Goal: Task Accomplishment & Management: Use online tool/utility

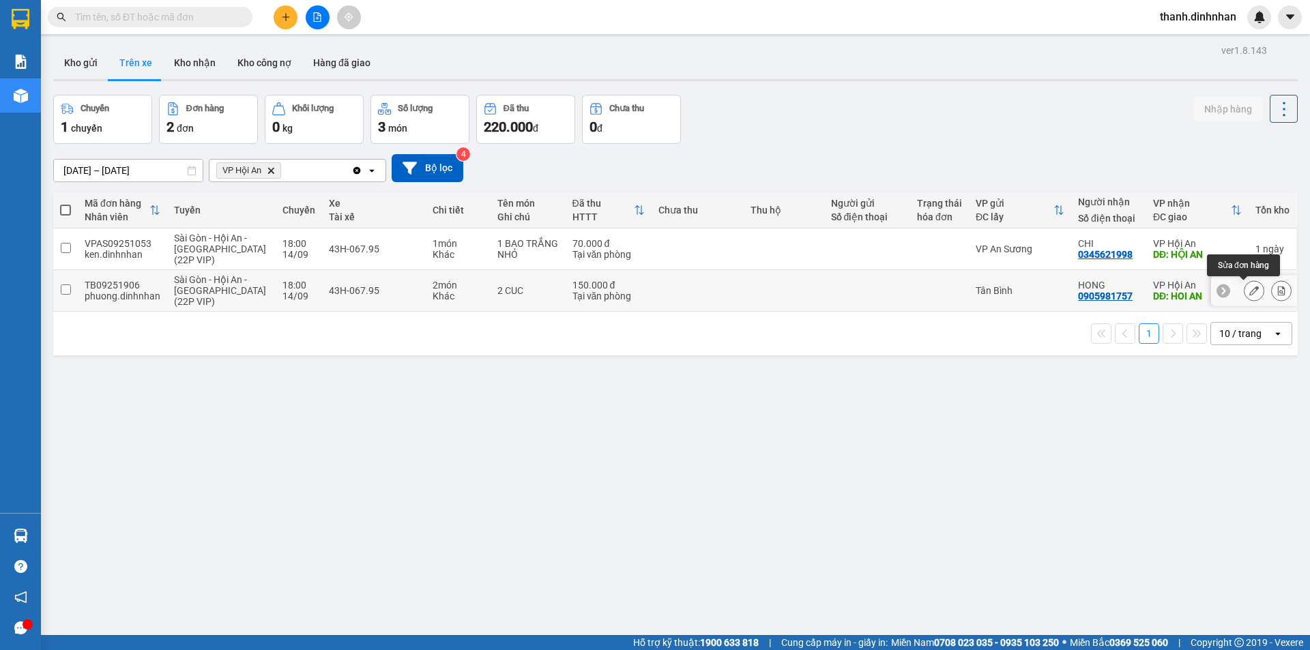
click at [1244, 291] on button at bounding box center [1253, 291] width 19 height 24
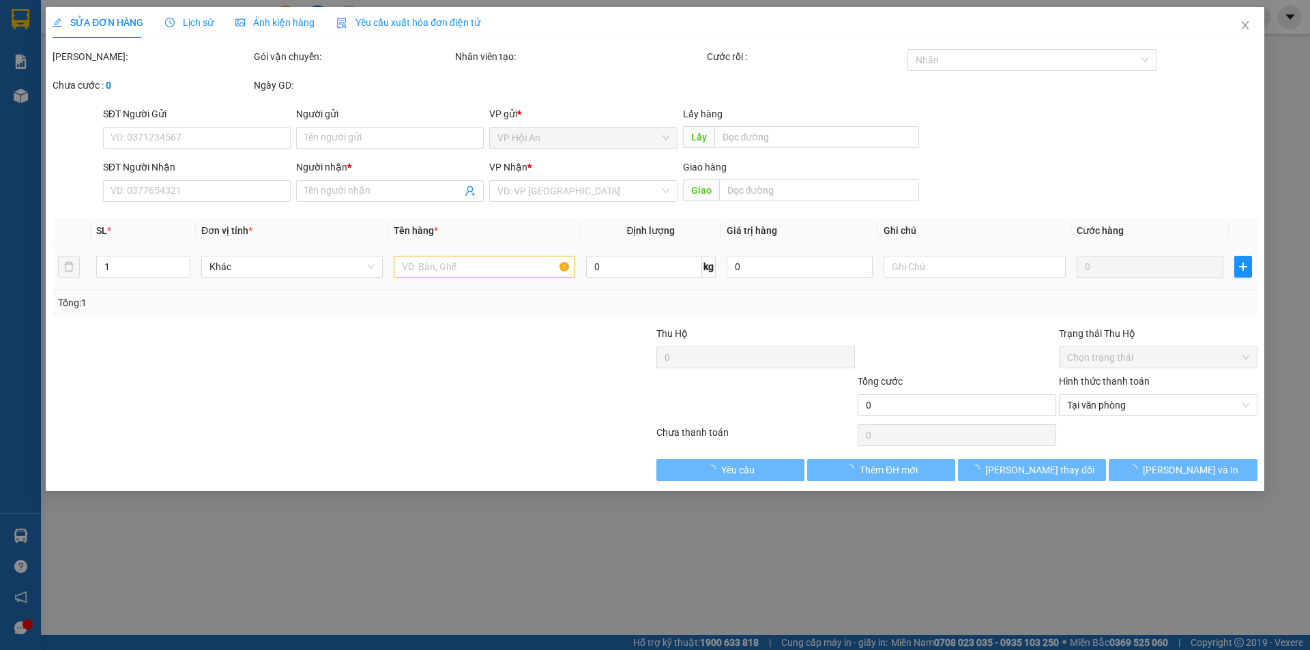
type input "0905981757"
type input "HONG"
type input "HOI AN"
type input "150.000"
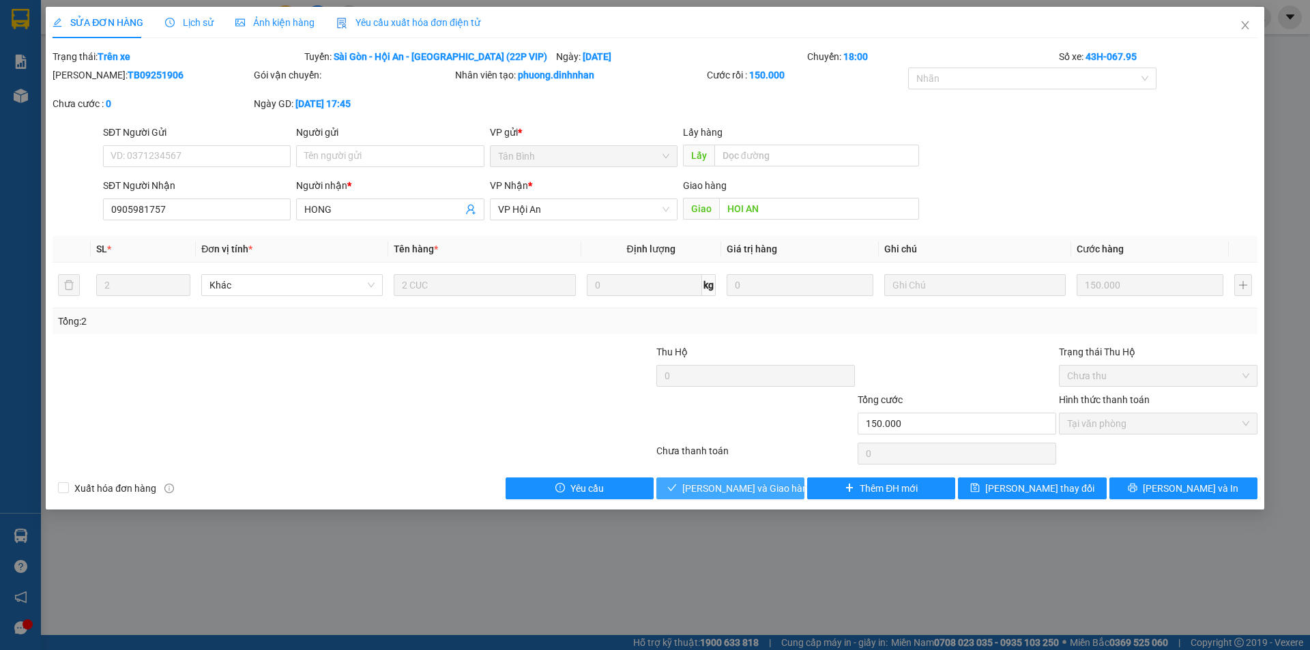
click at [741, 486] on span "[PERSON_NAME] và Giao hàng" at bounding box center [747, 488] width 131 height 15
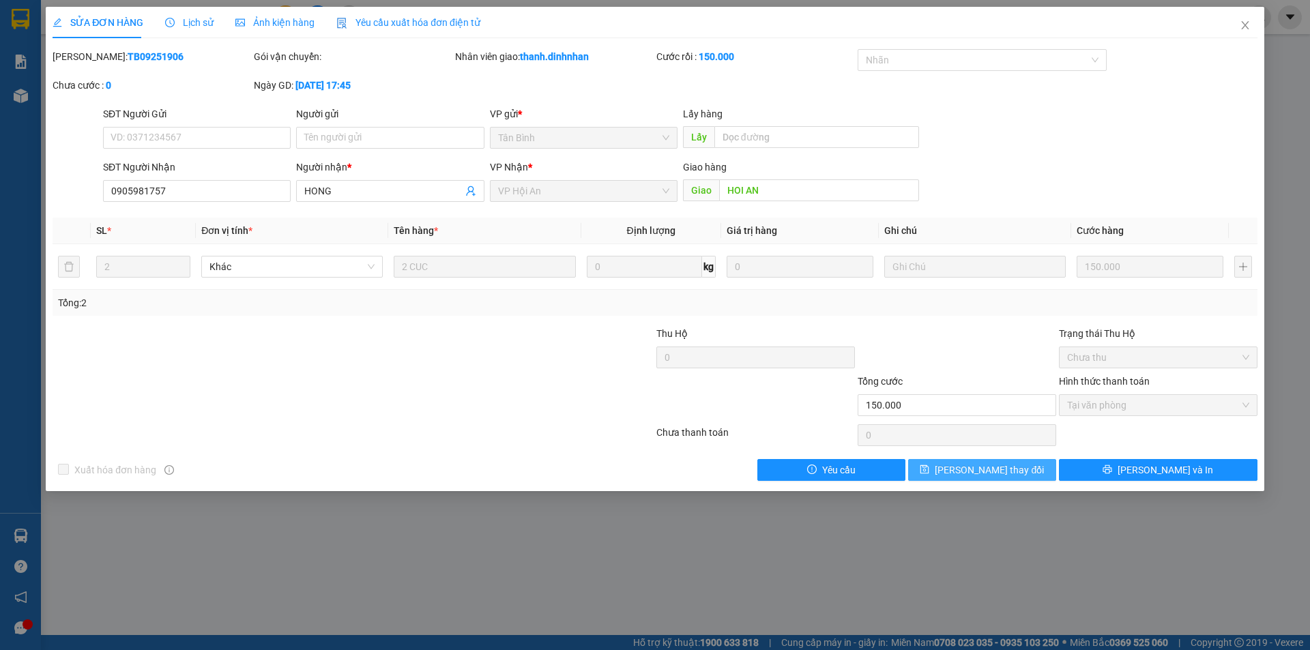
click at [1006, 471] on span "[PERSON_NAME] thay đổi" at bounding box center [989, 470] width 109 height 15
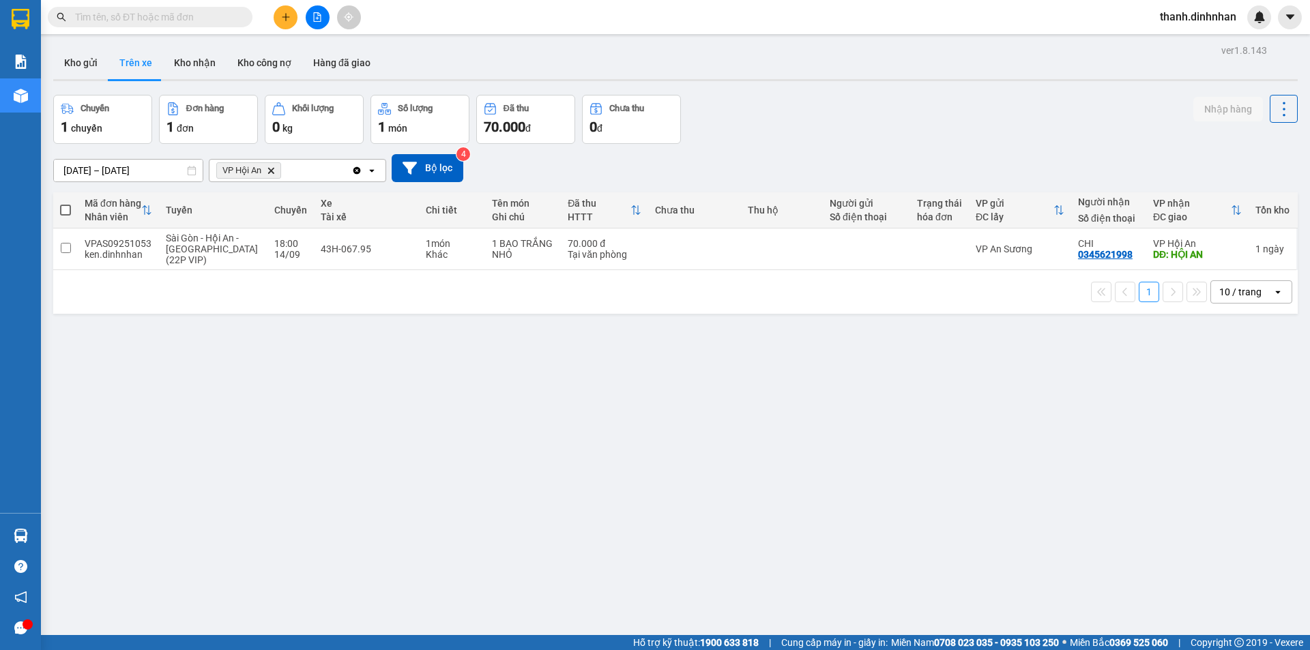
click at [271, 385] on div "ver 1.8.143 Kho gửi Trên xe Kho nhận Kho công nợ Hàng đã giao Chuyến 1 chuyến Đ…" at bounding box center [675, 366] width 1255 height 650
click at [334, 76] on button "Hàng đã giao" at bounding box center [341, 62] width 79 height 33
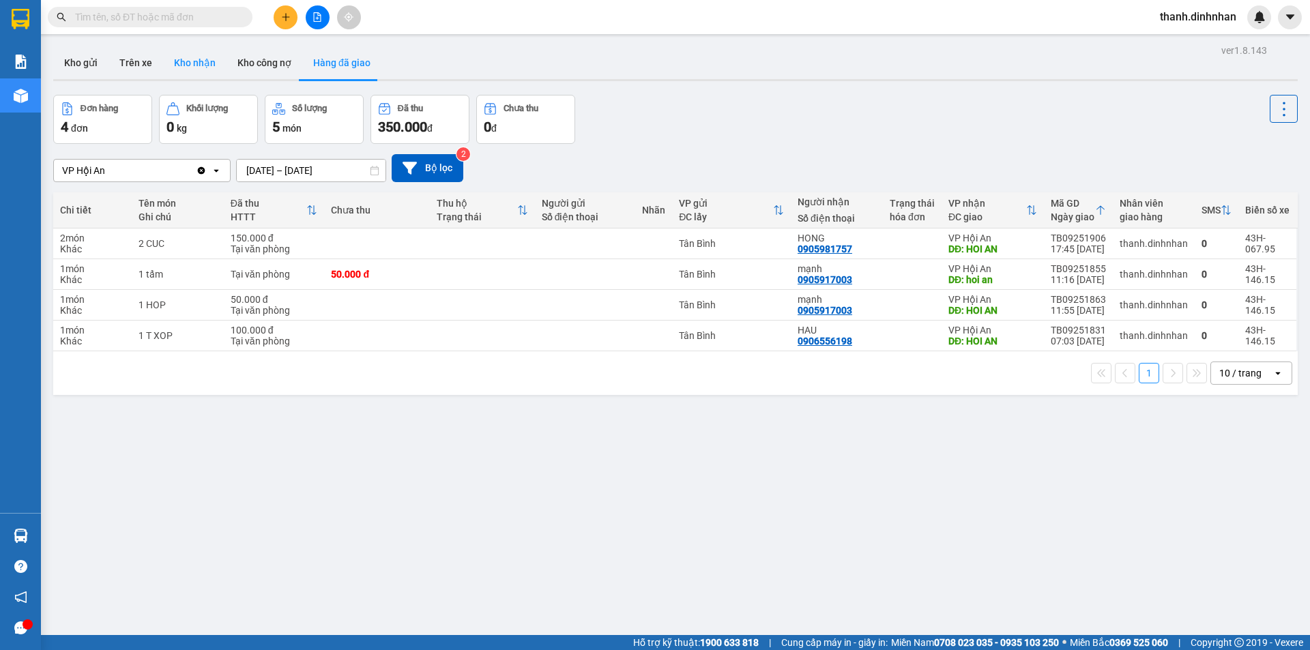
click at [193, 59] on button "Kho nhận" at bounding box center [194, 62] width 63 height 33
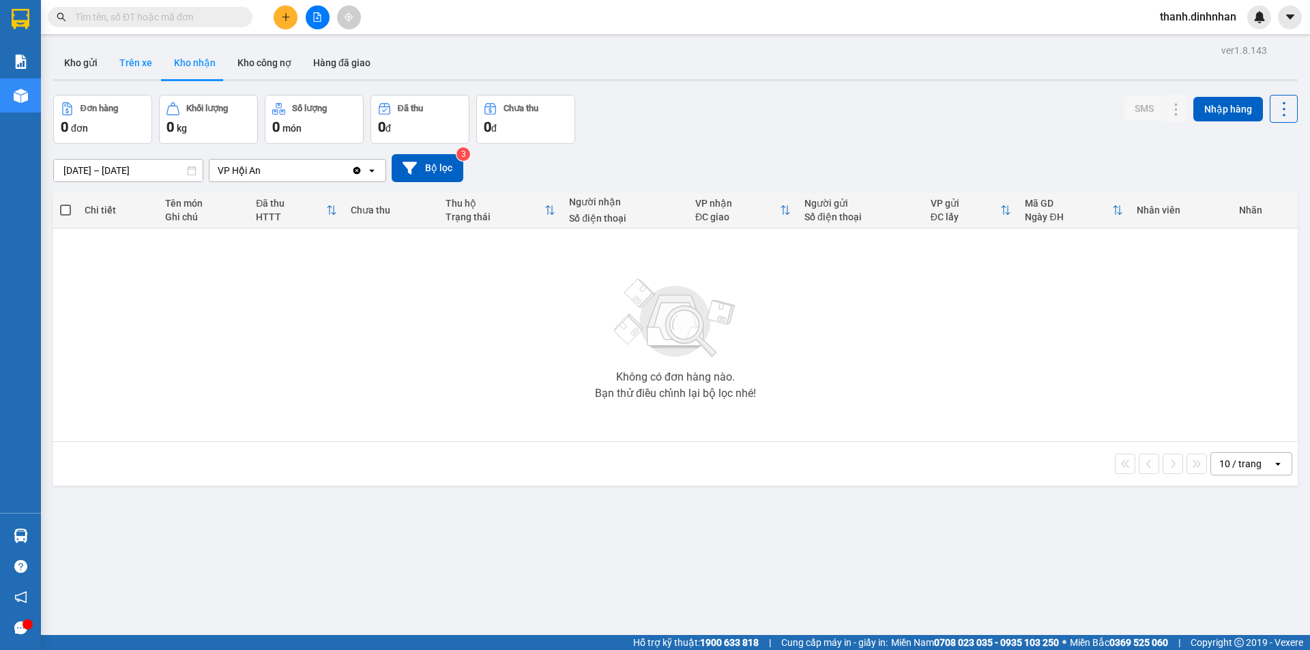
click at [151, 60] on button "Trên xe" at bounding box center [135, 62] width 55 height 33
type input "[DATE] – [DATE]"
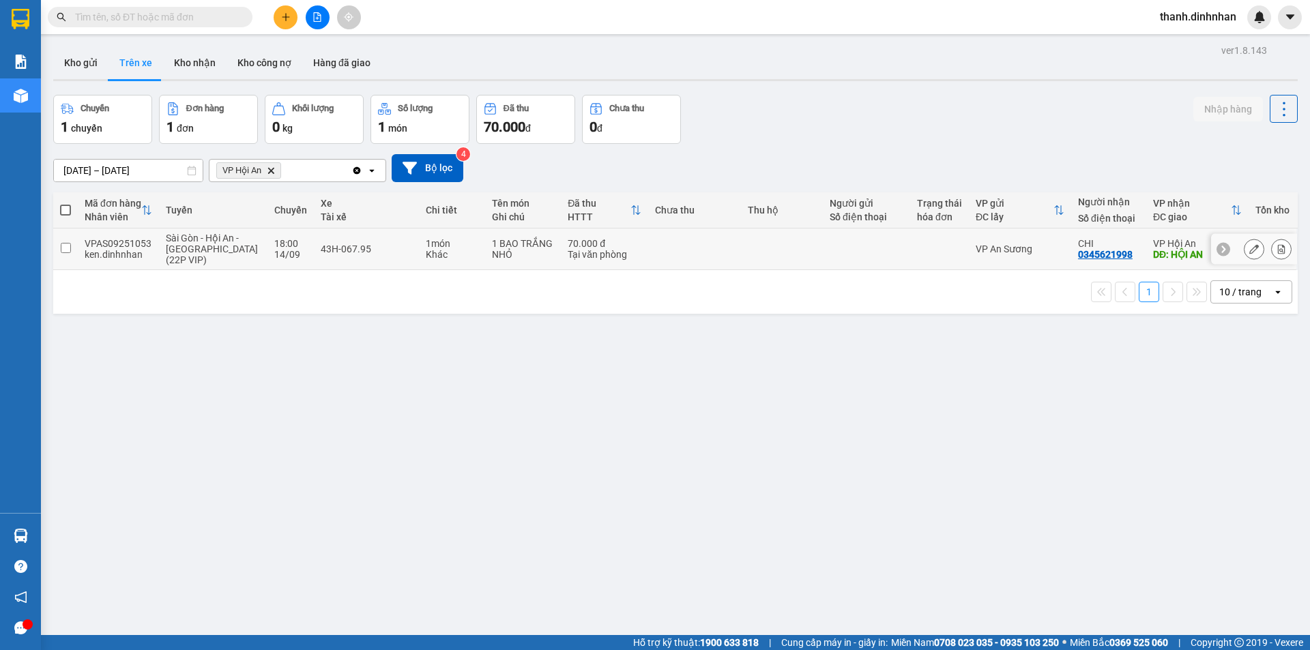
click at [72, 252] on td at bounding box center [65, 250] width 25 height 42
checkbox input "true"
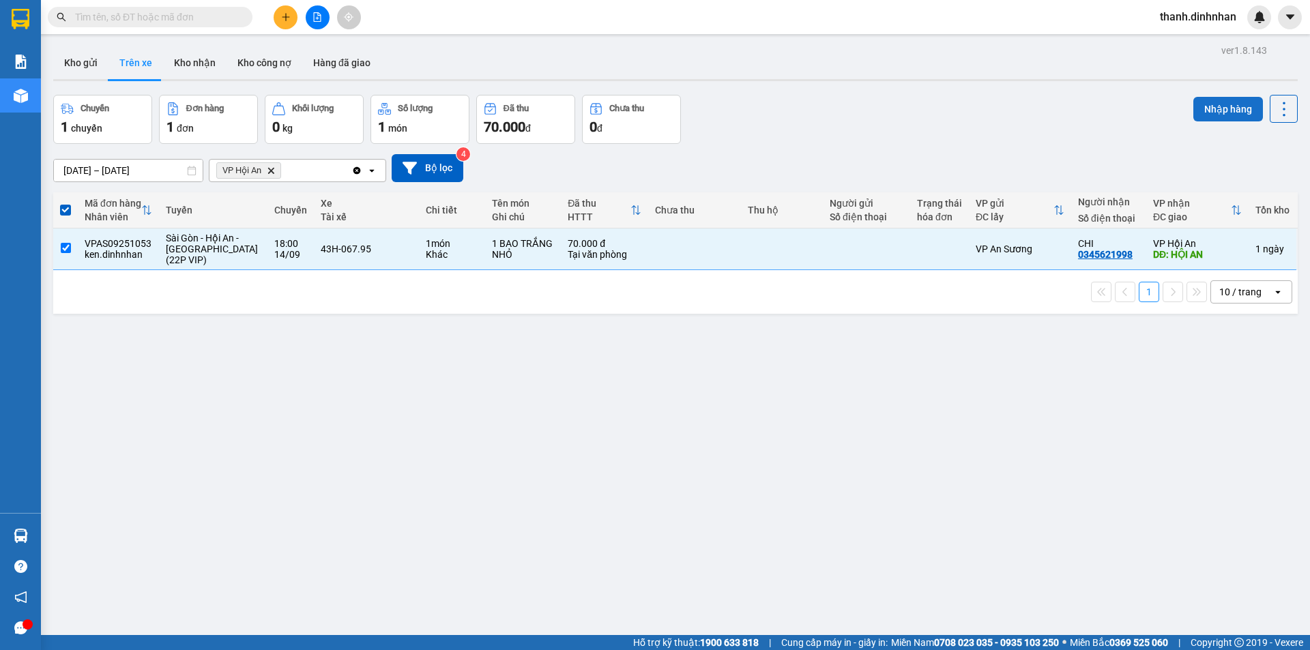
click at [1196, 114] on button "Nhập hàng" at bounding box center [1228, 109] width 70 height 25
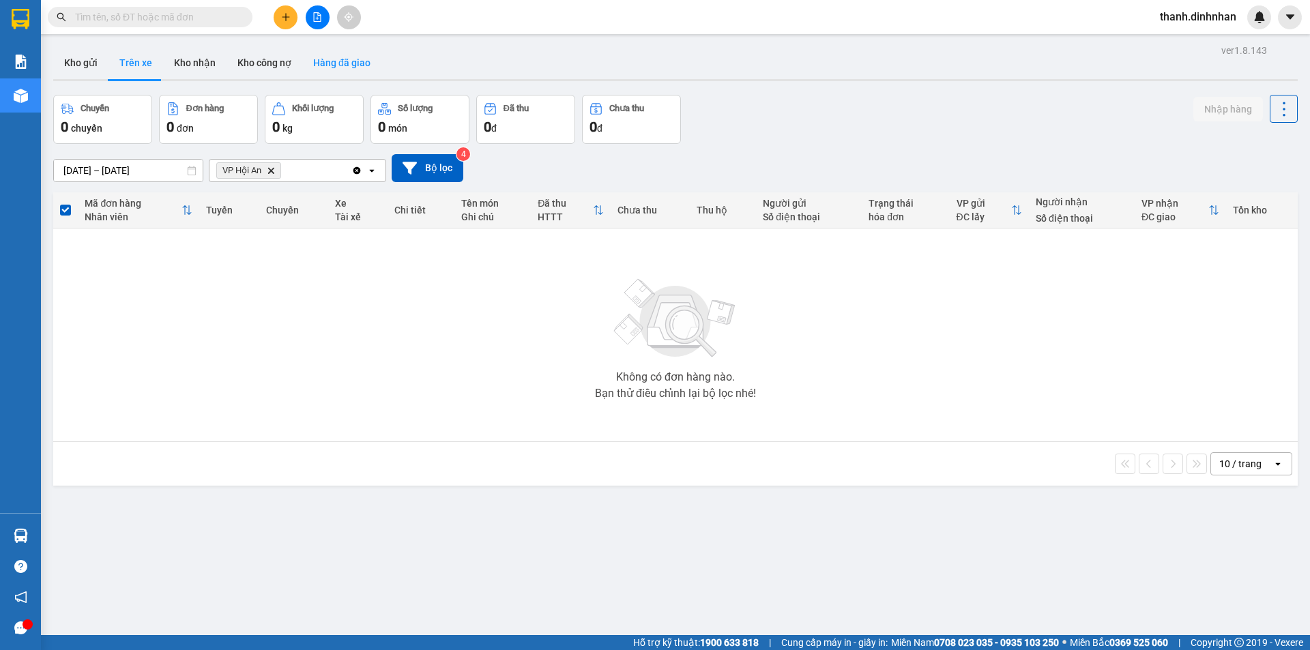
click at [315, 63] on button "Hàng đã giao" at bounding box center [341, 62] width 79 height 33
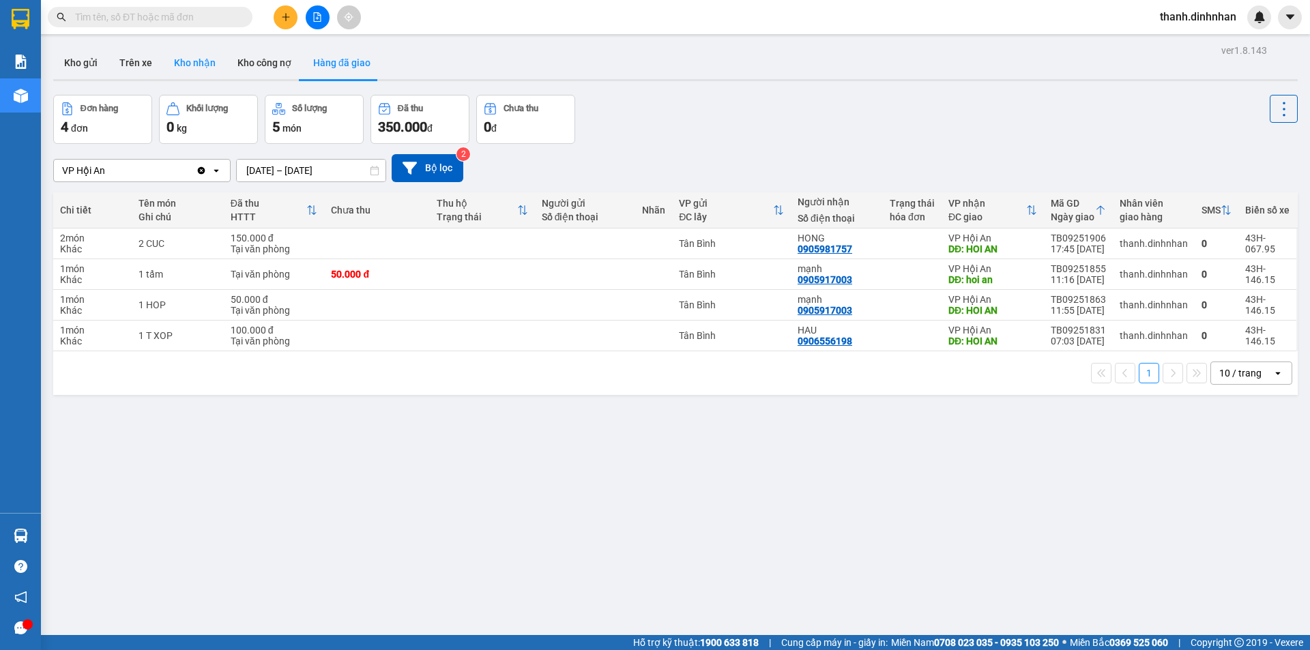
click at [207, 71] on button "Kho nhận" at bounding box center [194, 62] width 63 height 33
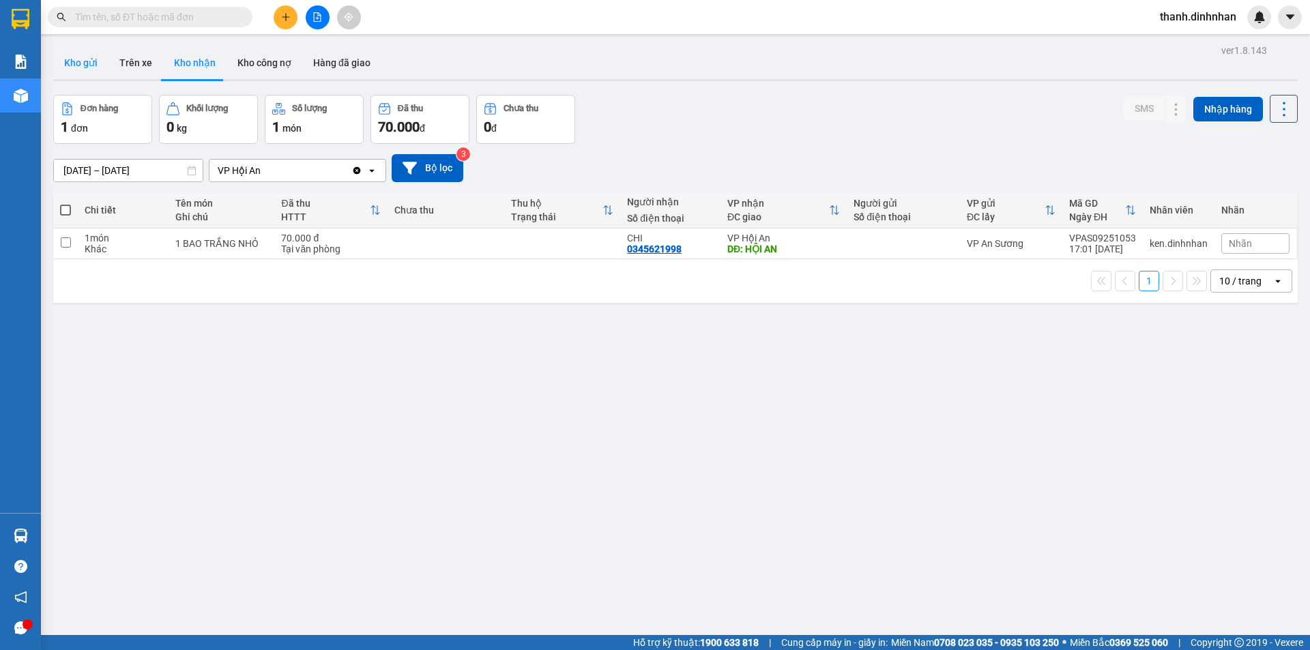
click at [72, 52] on button "Kho gửi" at bounding box center [80, 62] width 55 height 33
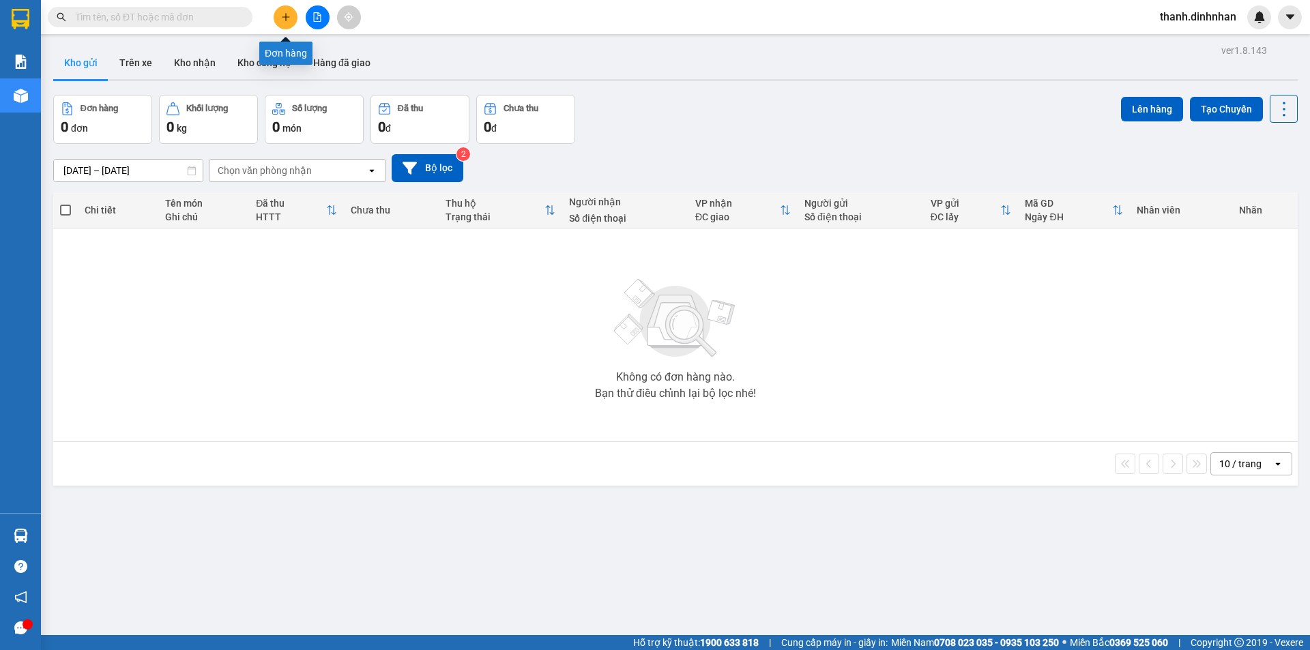
click at [276, 10] on button at bounding box center [286, 17] width 24 height 24
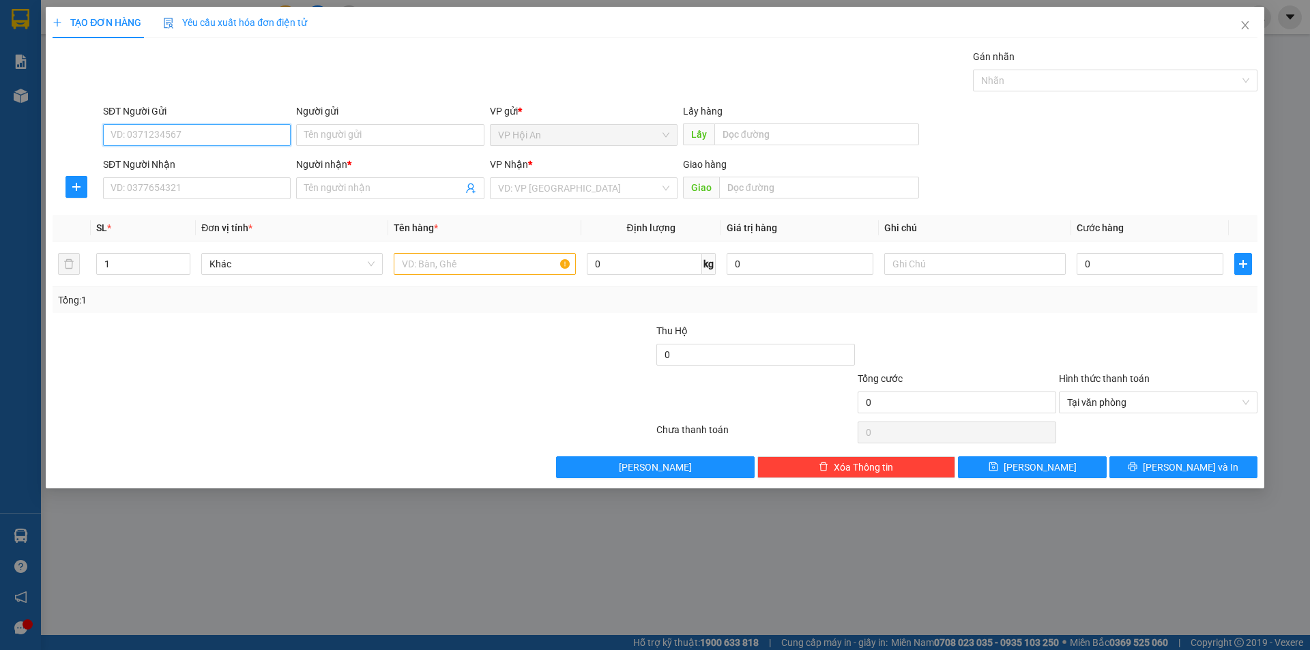
click at [126, 134] on input "SĐT Người Gửi" at bounding box center [197, 135] width 188 height 22
click at [200, 162] on div "0787127692 - hải" at bounding box center [196, 162] width 171 height 15
type input "0787127692"
type input "hải"
type input "0787127692"
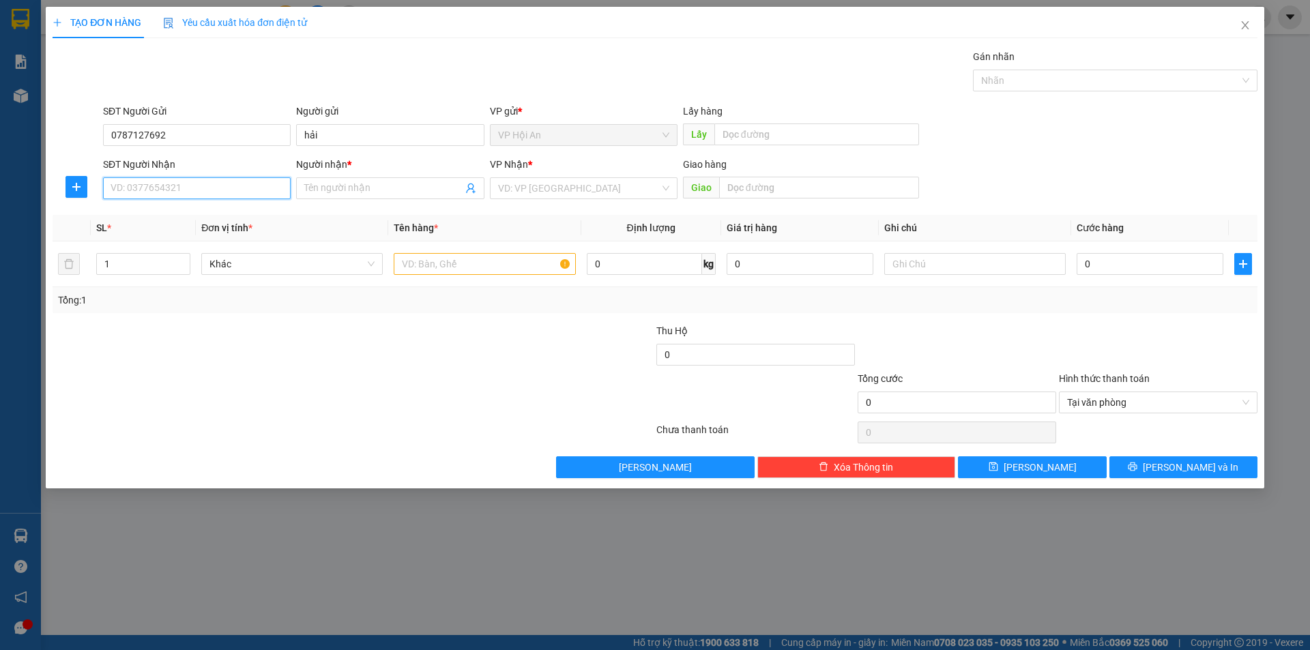
click at [166, 194] on input "SĐT Người Nhận" at bounding box center [197, 188] width 188 height 22
click at [186, 232] on div "0932564440 - TÂM AS" at bounding box center [196, 237] width 171 height 15
type input "0932564440"
type input "TÂM AS"
click at [469, 271] on input "text" at bounding box center [484, 264] width 181 height 22
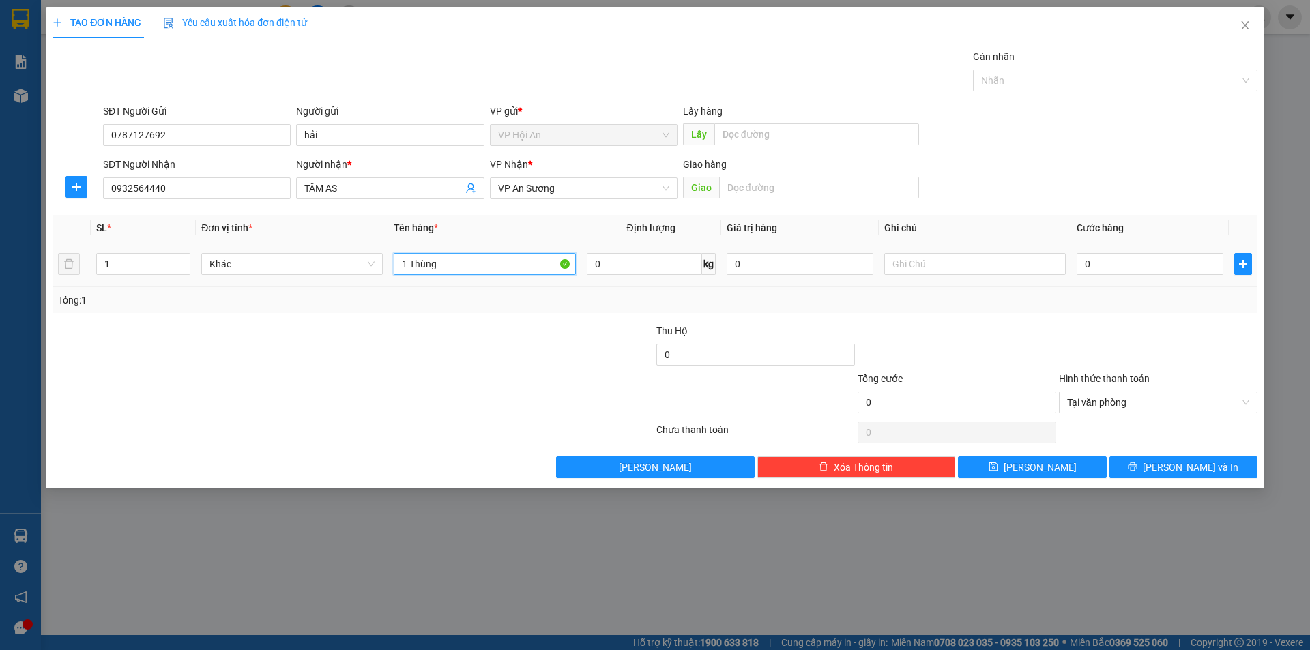
type input "1 Thùng"
click at [210, 183] on input "0932564440" at bounding box center [197, 188] width 188 height 22
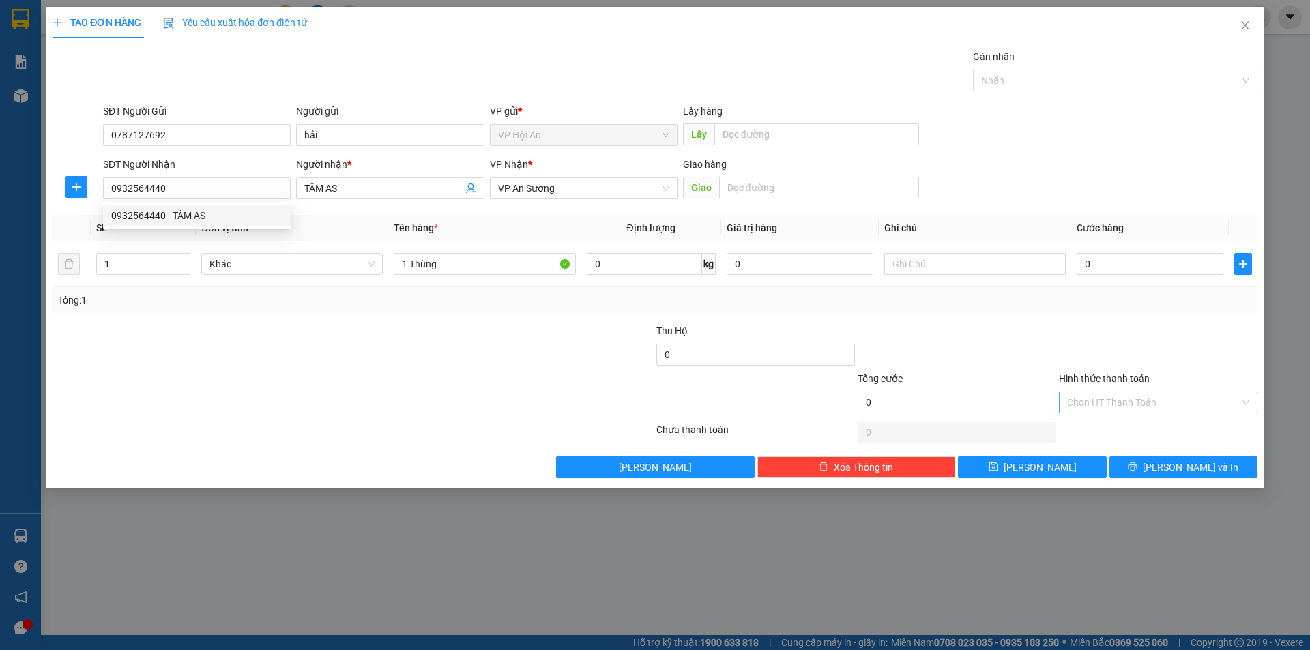
click at [233, 342] on div at bounding box center [252, 347] width 403 height 48
click at [1045, 465] on span "[PERSON_NAME]" at bounding box center [1040, 467] width 73 height 15
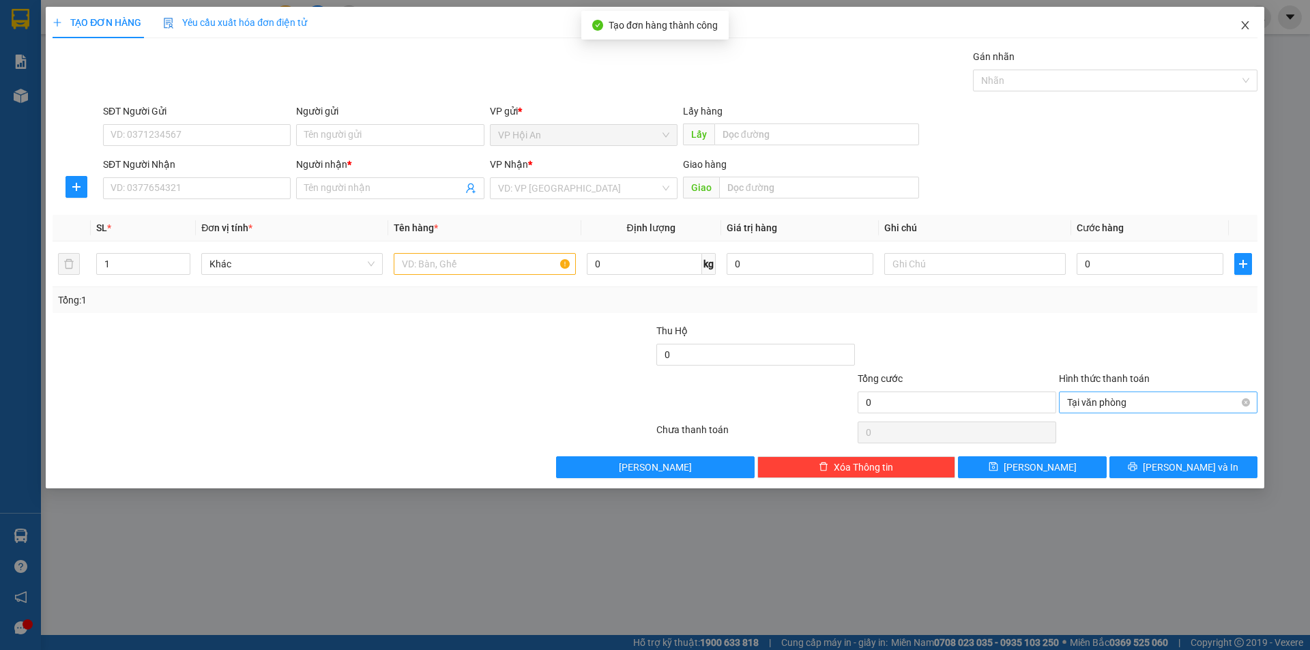
click at [1247, 29] on icon "close" at bounding box center [1245, 25] width 8 height 8
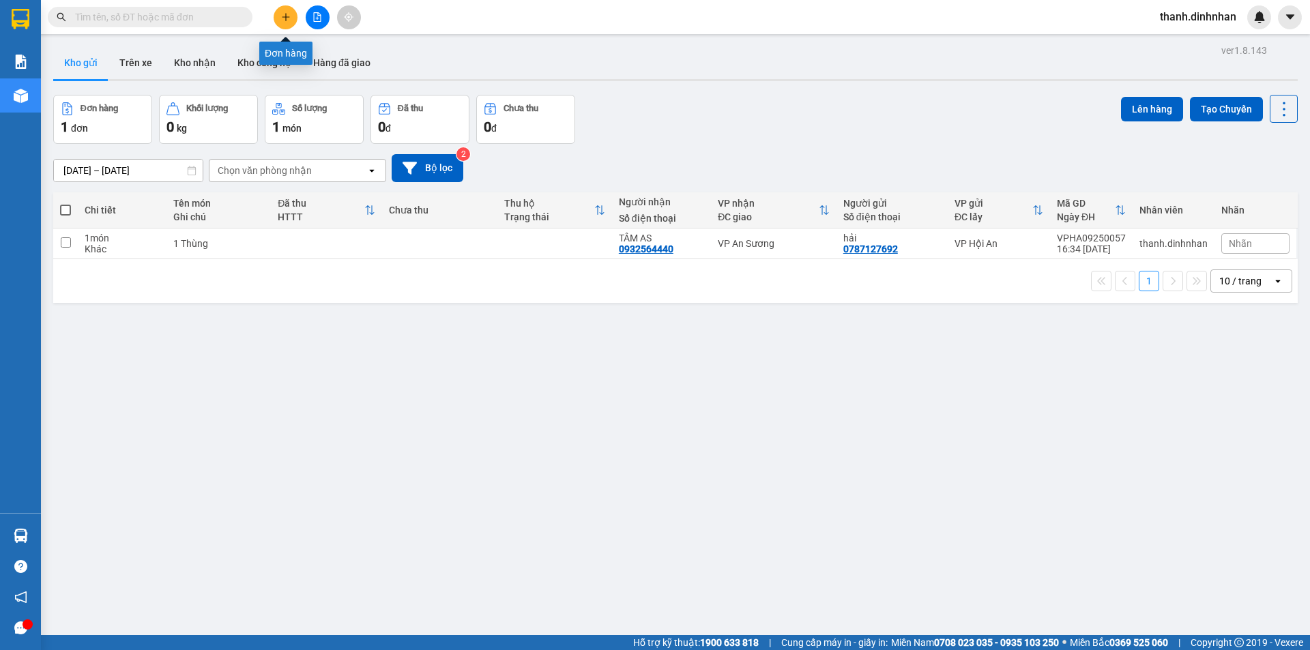
click at [287, 22] on button at bounding box center [286, 17] width 24 height 24
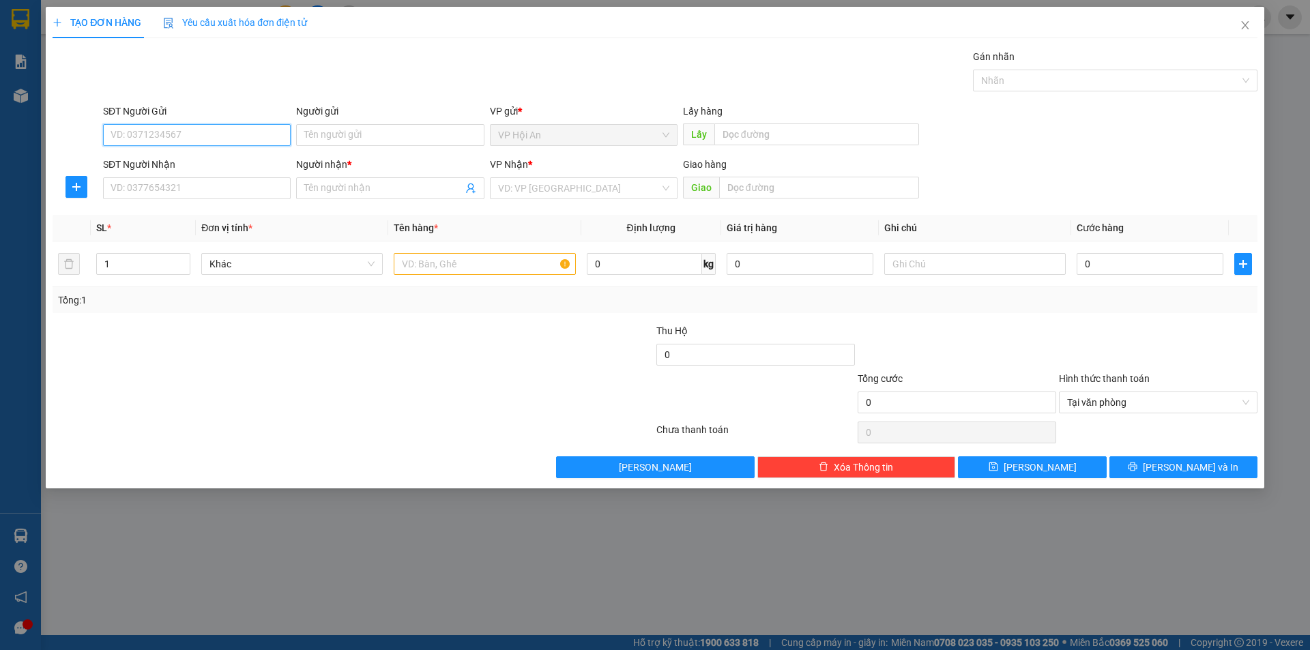
click at [132, 138] on input "SĐT Người Gửi" at bounding box center [197, 135] width 188 height 22
click at [134, 140] on input "09147083061" at bounding box center [197, 135] width 188 height 22
type input "0914083061"
click at [164, 159] on div "0914083061 - [PERSON_NAME]" at bounding box center [196, 162] width 171 height 15
type input "cô vân"
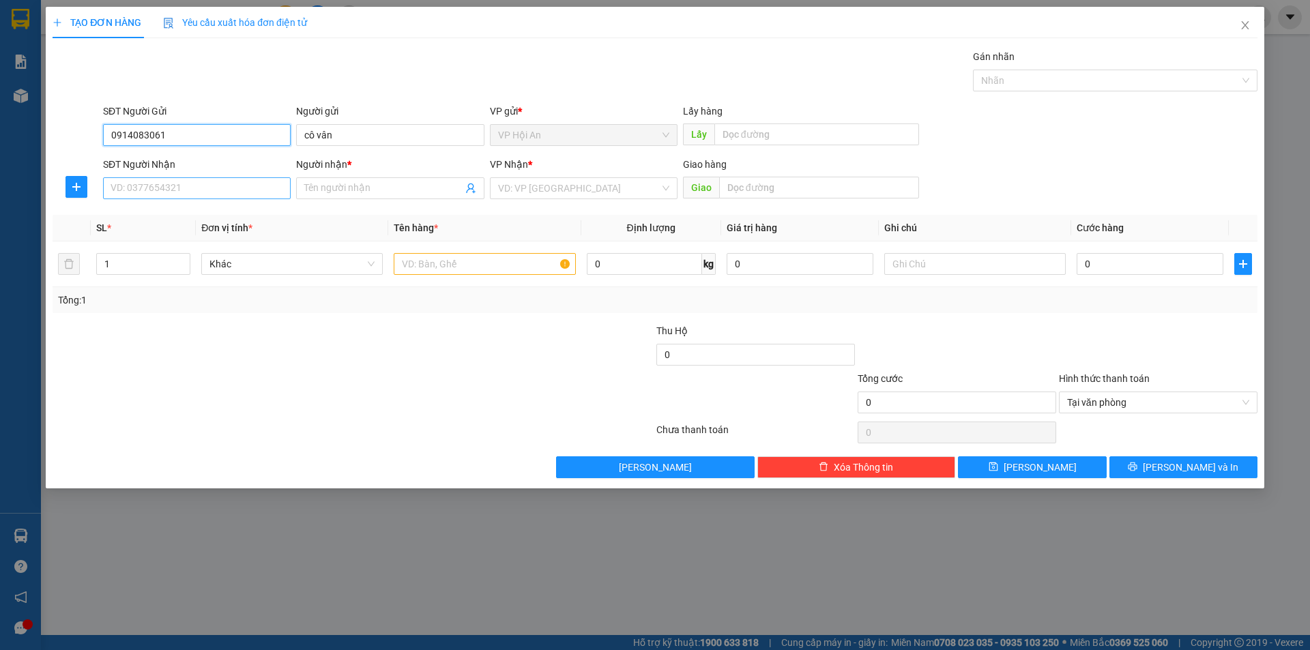
type input "0914083061"
click at [164, 191] on input "SĐT Người Nhận" at bounding box center [197, 188] width 188 height 22
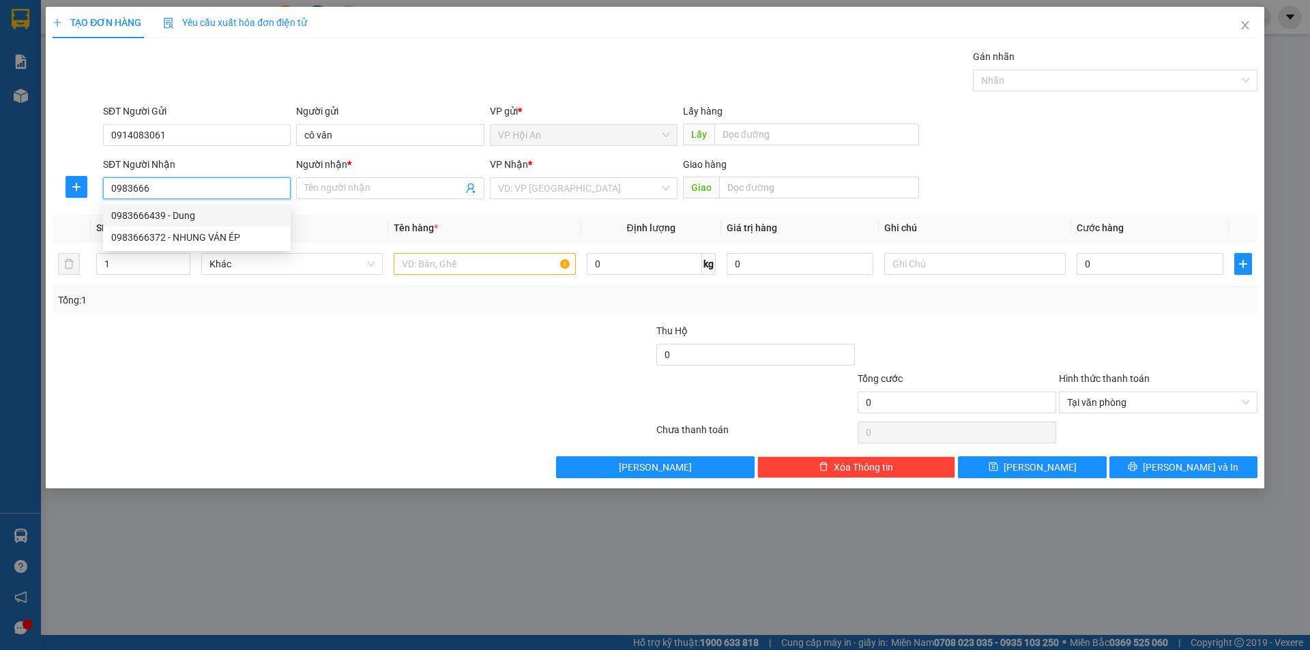
click at [164, 215] on div "0983666439 - Dung" at bounding box center [196, 215] width 171 height 15
type input "0983666439"
type input "Dung"
type input "0983666439"
click at [486, 277] on div at bounding box center [484, 263] width 181 height 27
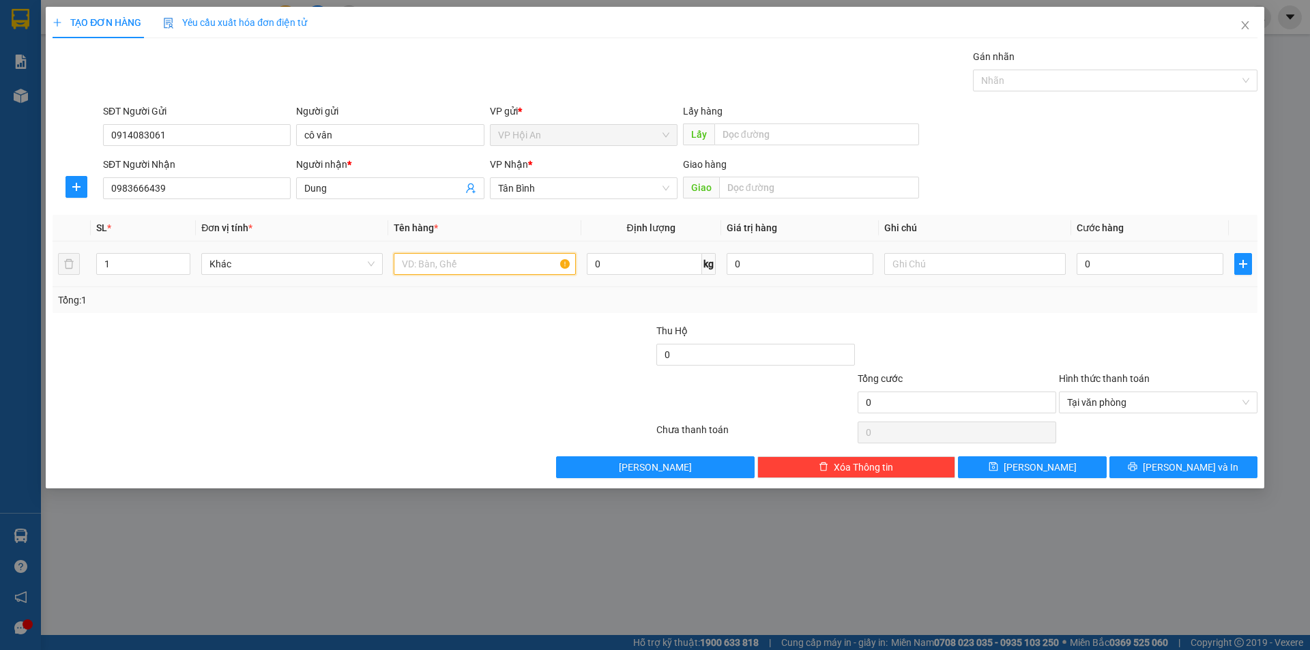
click at [486, 269] on input "text" at bounding box center [484, 264] width 181 height 22
type input "1 Cục"
type input "5"
type input "50"
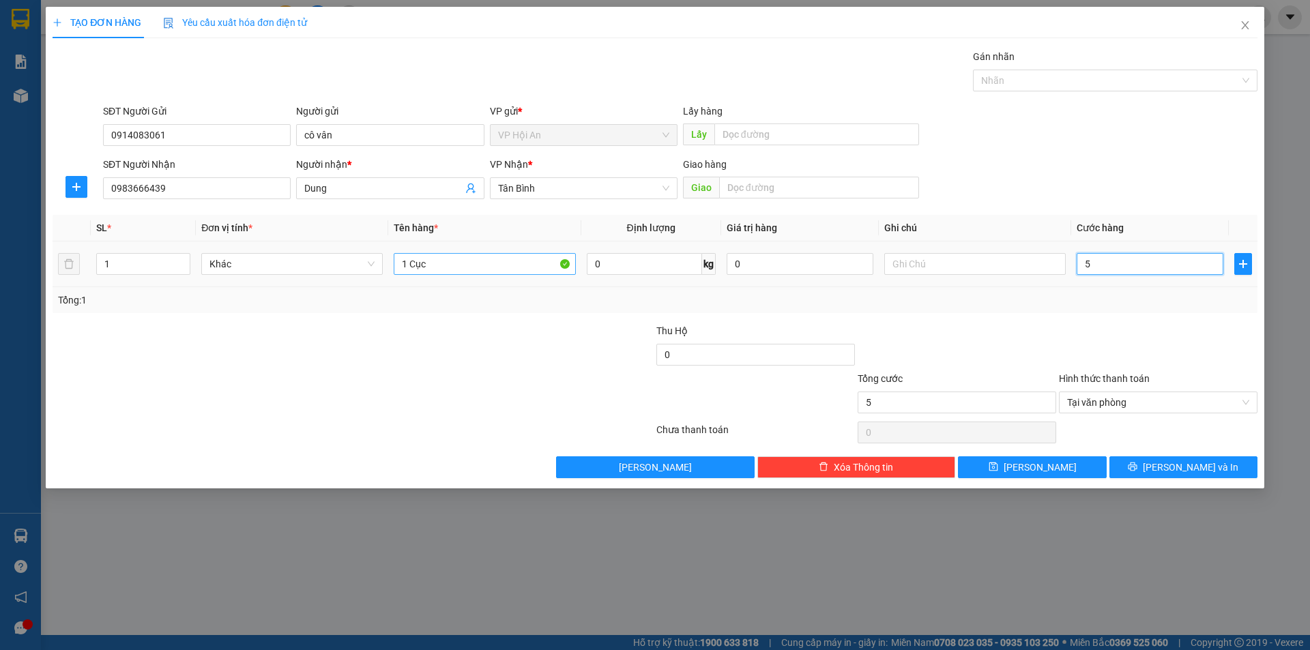
type input "50"
type input "500"
type input "5.000"
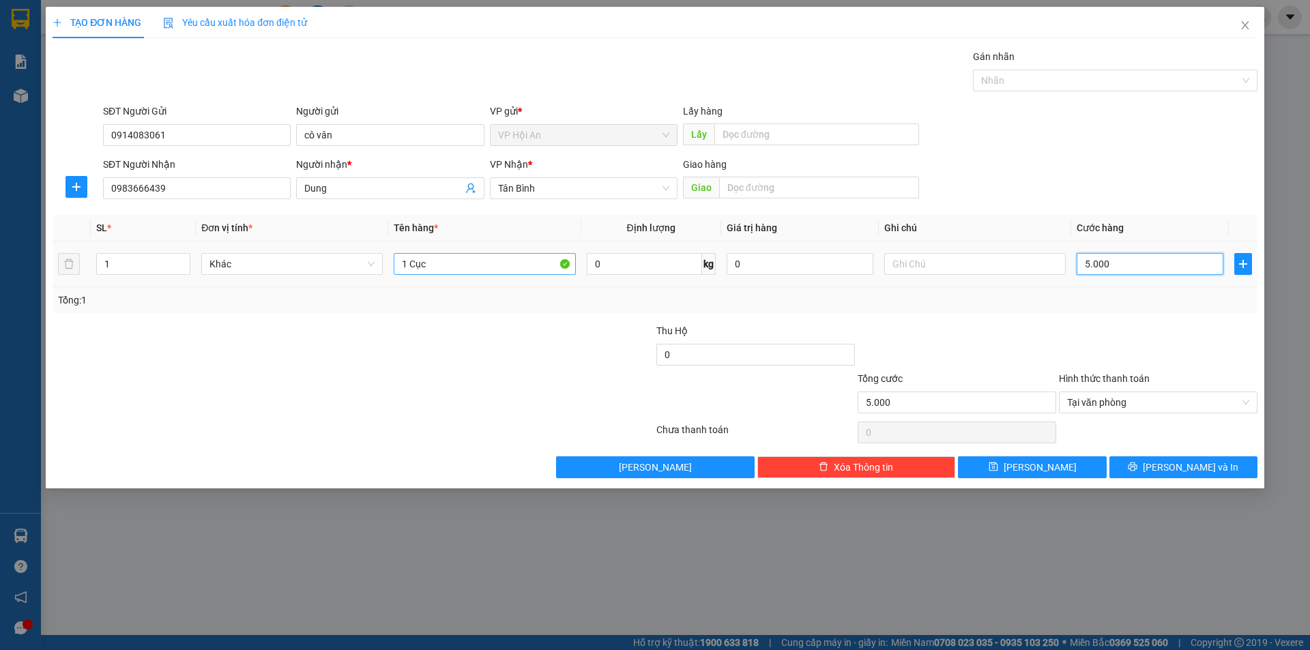
type input "50.000"
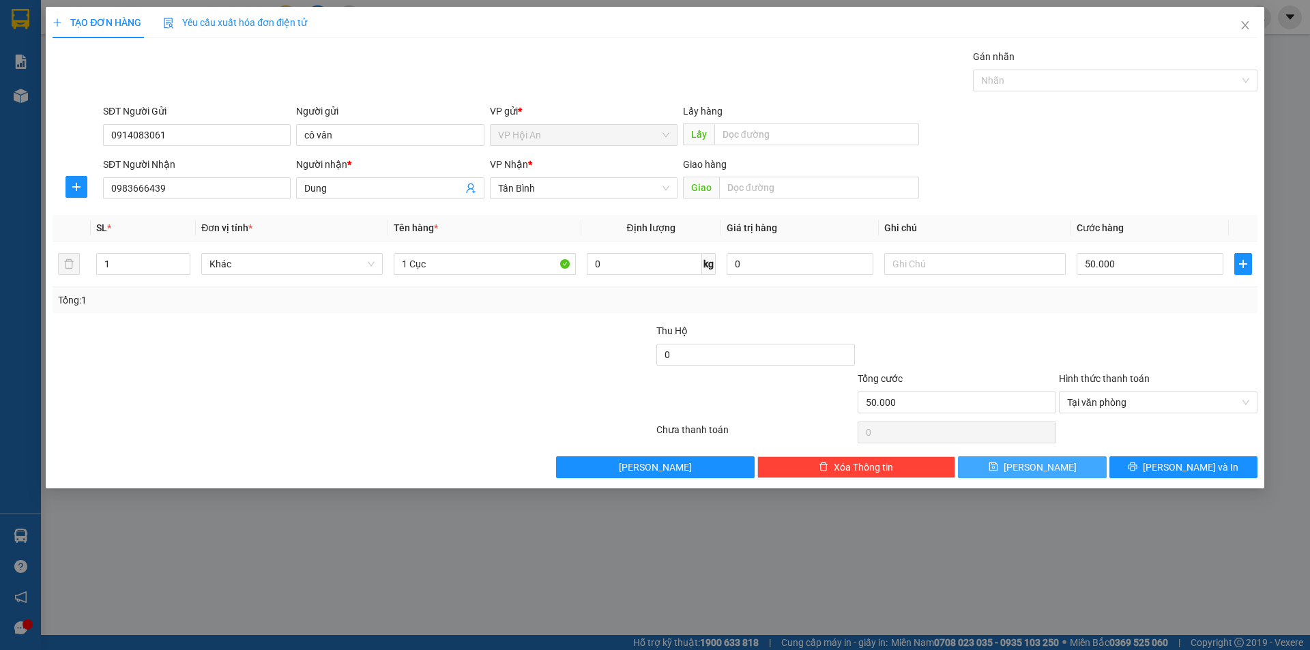
click at [1046, 471] on span "[PERSON_NAME]" at bounding box center [1040, 467] width 73 height 15
type input "0"
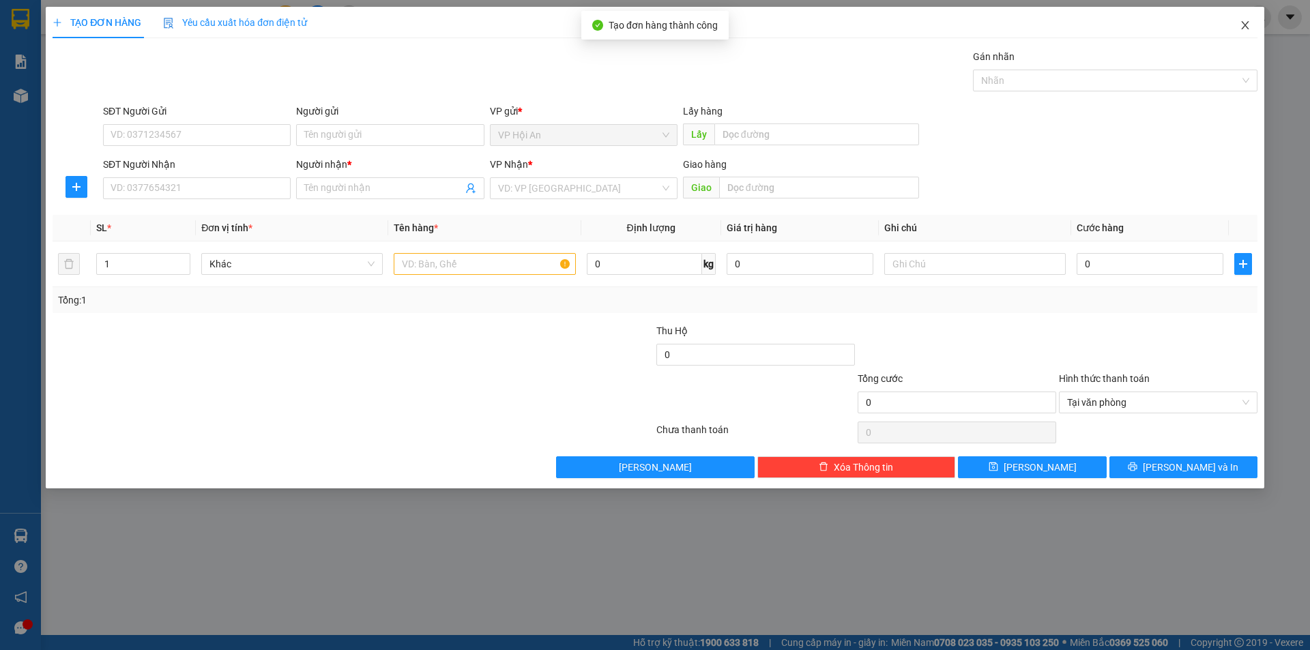
click at [1238, 26] on span "Close" at bounding box center [1245, 26] width 38 height 38
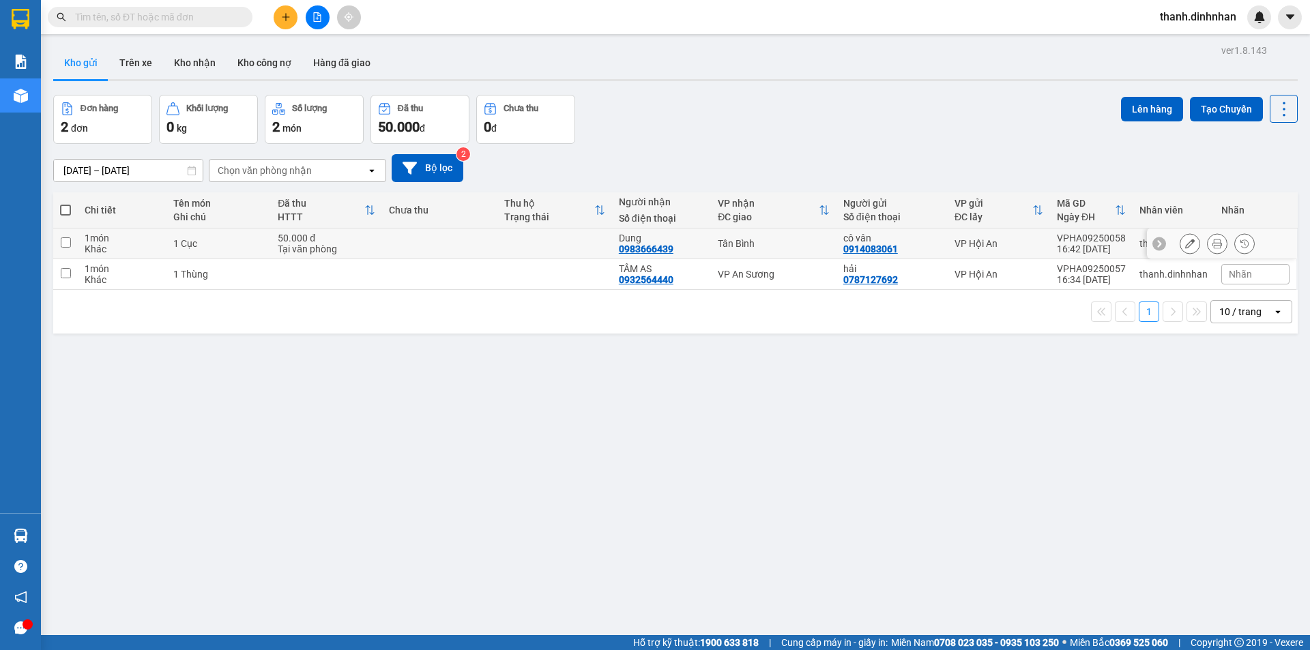
click at [643, 251] on div "0983666439" at bounding box center [646, 249] width 55 height 11
copy div "0983666439"
click at [649, 276] on div "0932564440" at bounding box center [646, 279] width 55 height 11
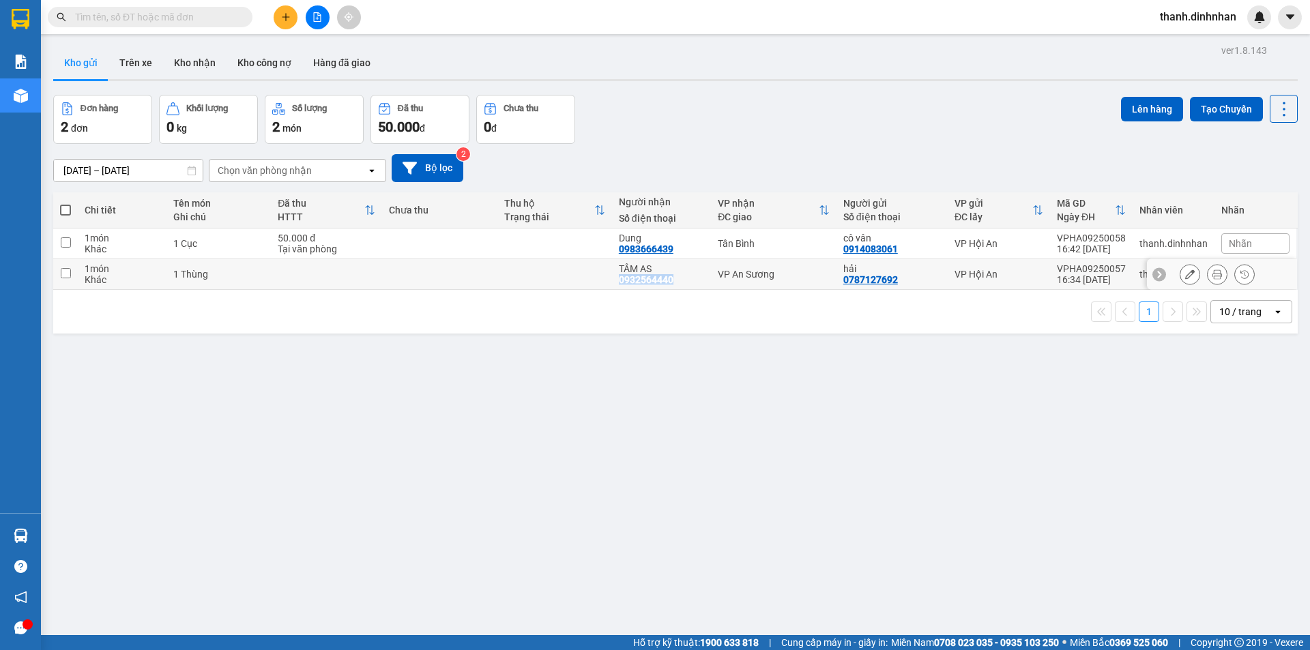
copy div "0932564440"
click at [545, 408] on div "ver 1.8.143 Kho gửi Trên xe Kho nhận Kho công nợ Hàng đã giao Đơn hàng 2 đơn Kh…" at bounding box center [675, 366] width 1255 height 650
click at [126, 65] on button "Trên xe" at bounding box center [135, 62] width 55 height 33
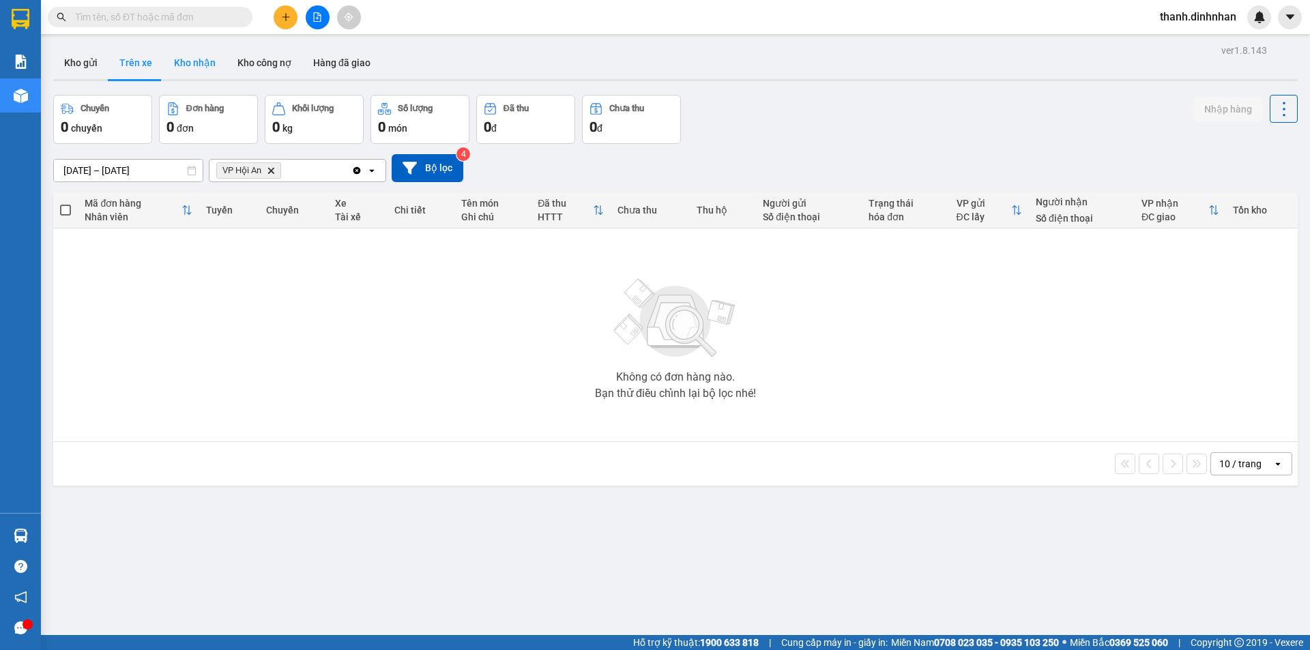
click at [189, 57] on button "Kho nhận" at bounding box center [194, 62] width 63 height 33
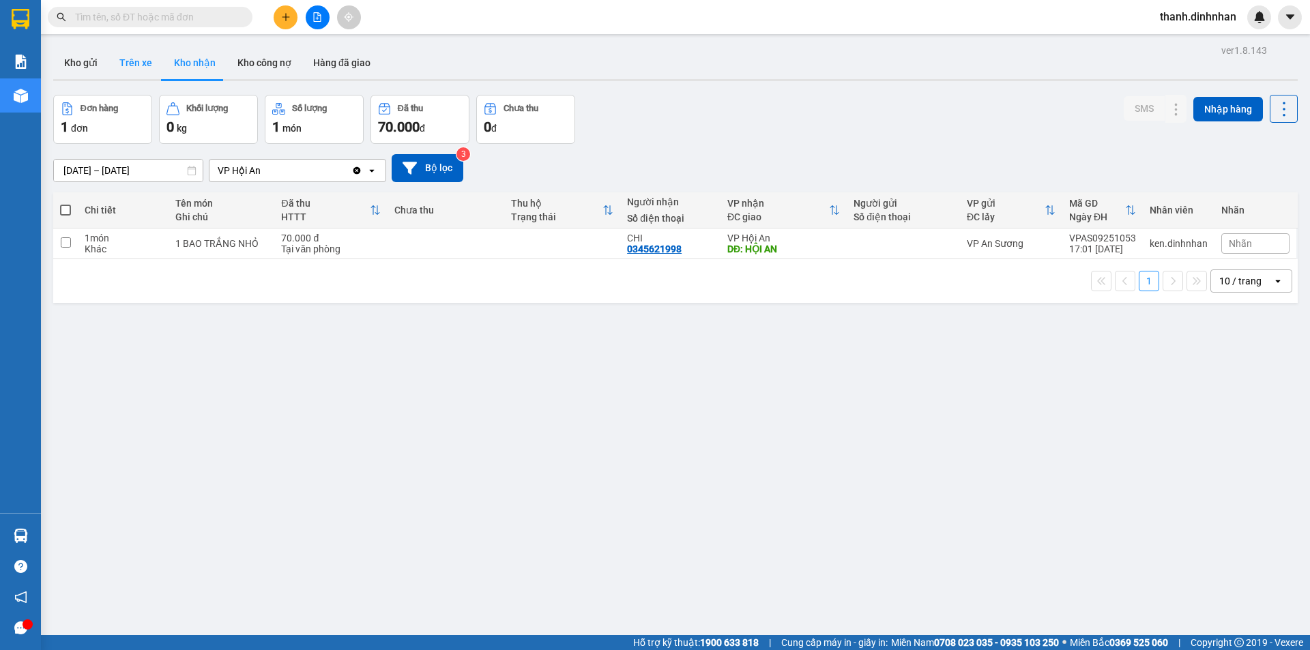
click at [134, 69] on button "Trên xe" at bounding box center [135, 62] width 55 height 33
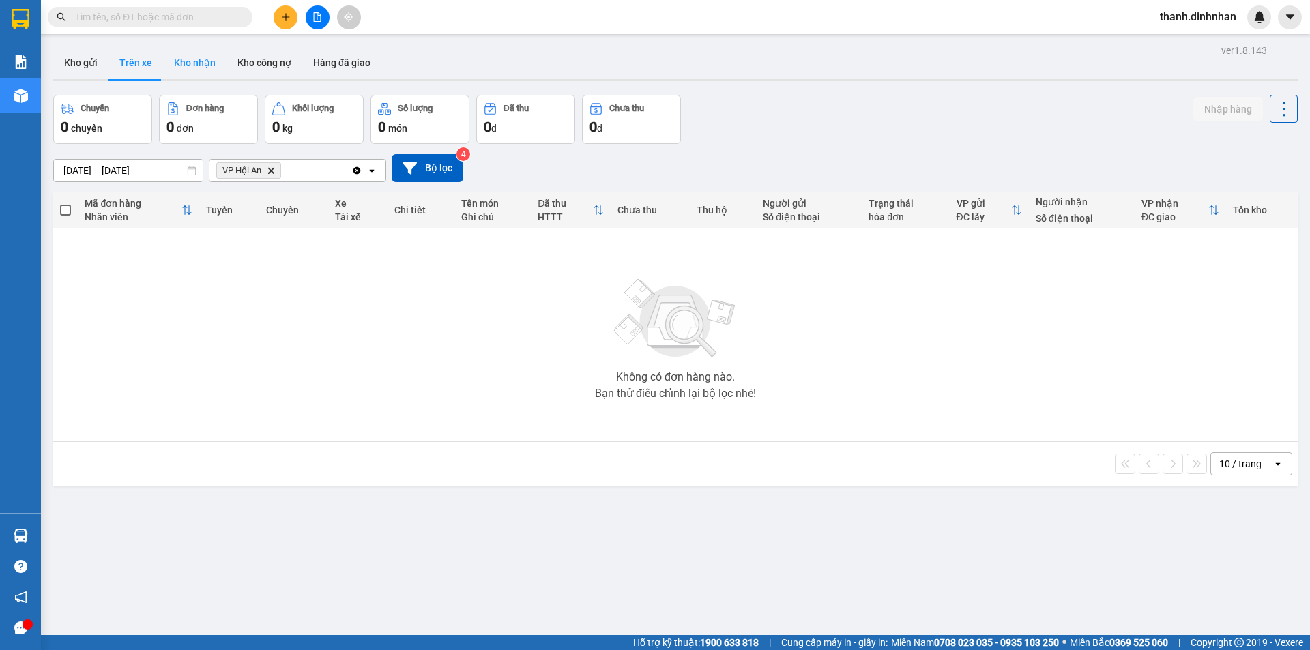
click at [211, 65] on button "Kho nhận" at bounding box center [194, 62] width 63 height 33
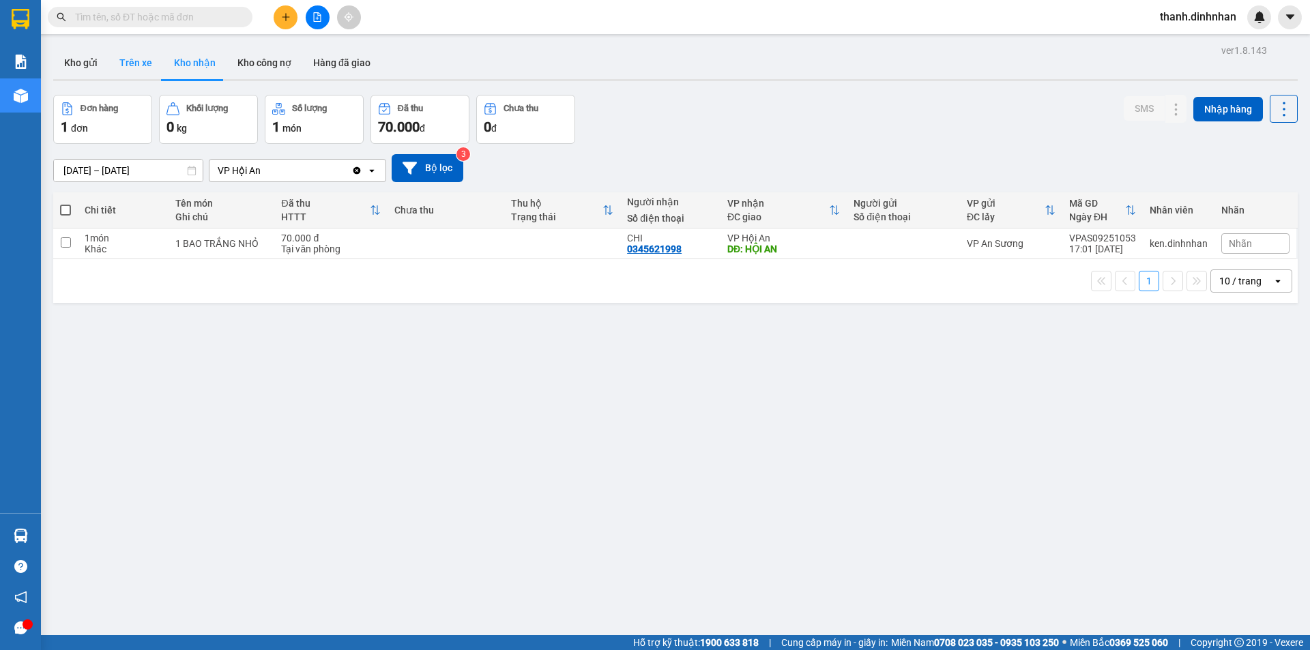
click at [134, 63] on button "Trên xe" at bounding box center [135, 62] width 55 height 33
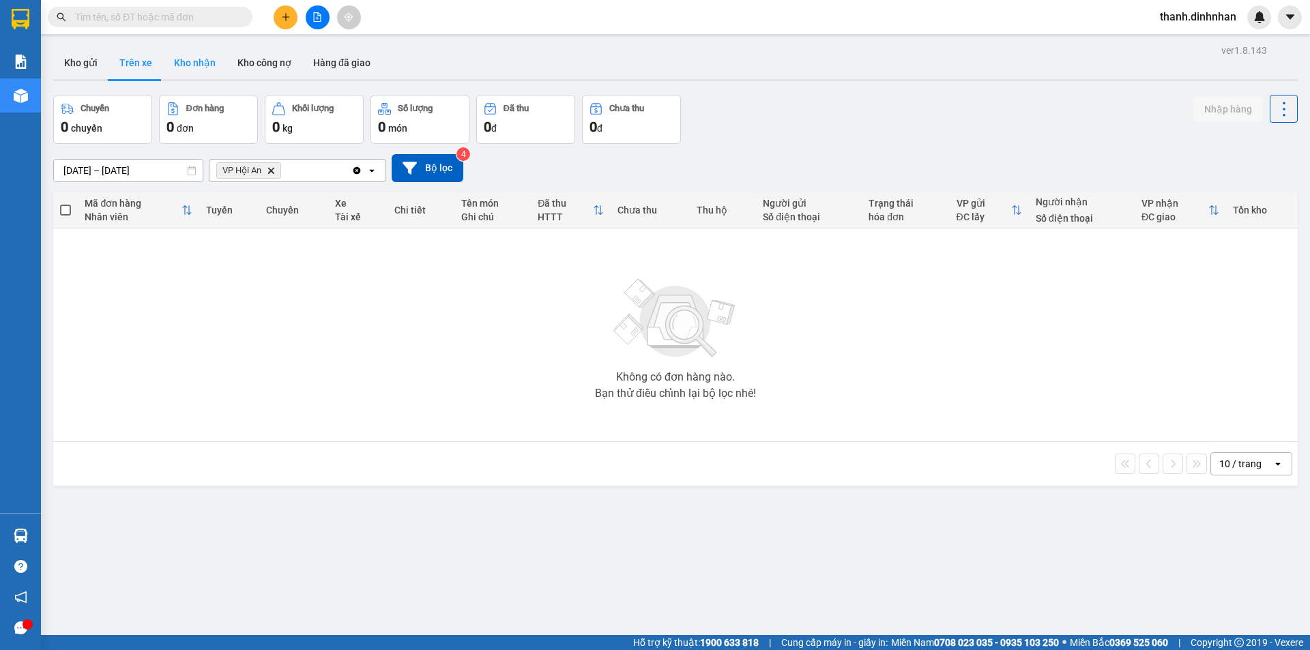
click at [199, 63] on button "Kho nhận" at bounding box center [194, 62] width 63 height 33
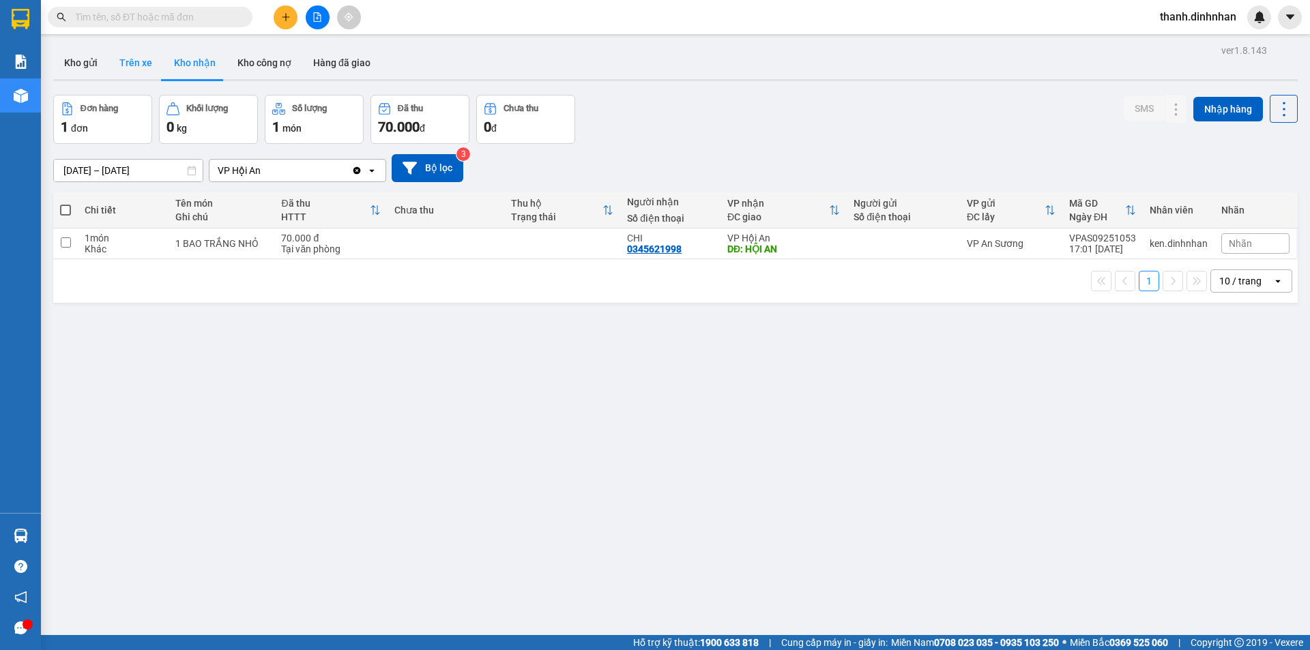
click at [149, 67] on button "Trên xe" at bounding box center [135, 62] width 55 height 33
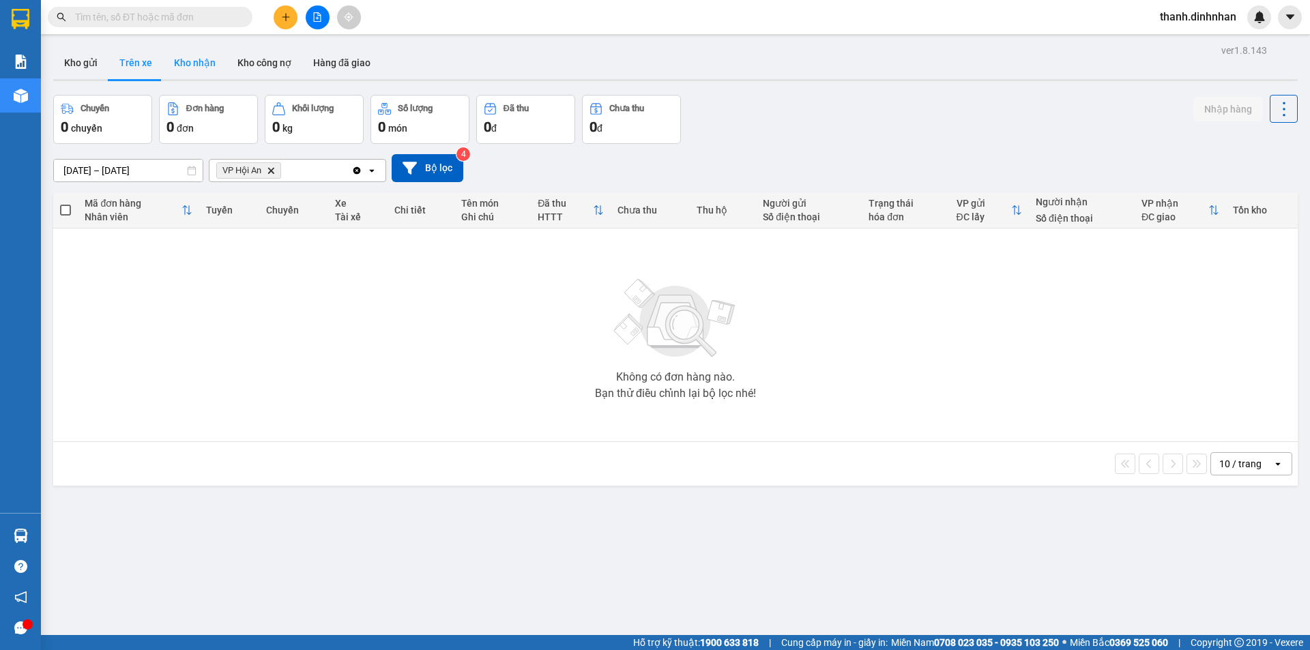
click at [175, 70] on button "Kho nhận" at bounding box center [194, 62] width 63 height 33
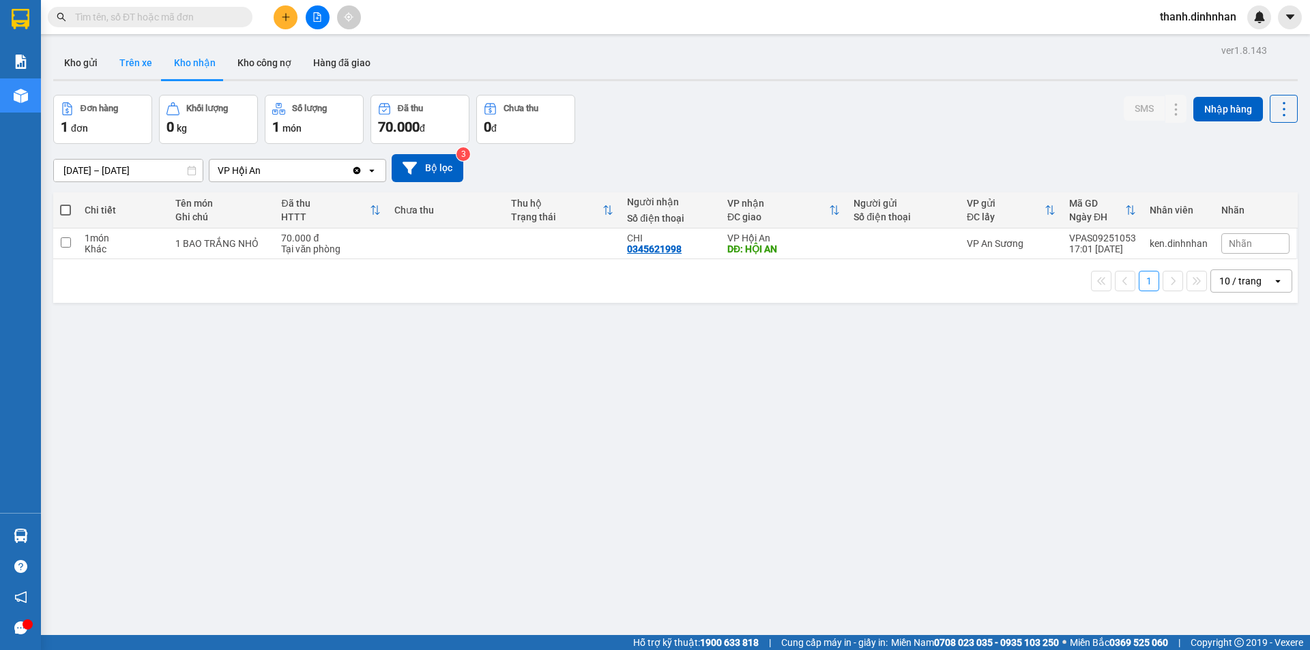
click at [151, 72] on button "Trên xe" at bounding box center [135, 62] width 55 height 33
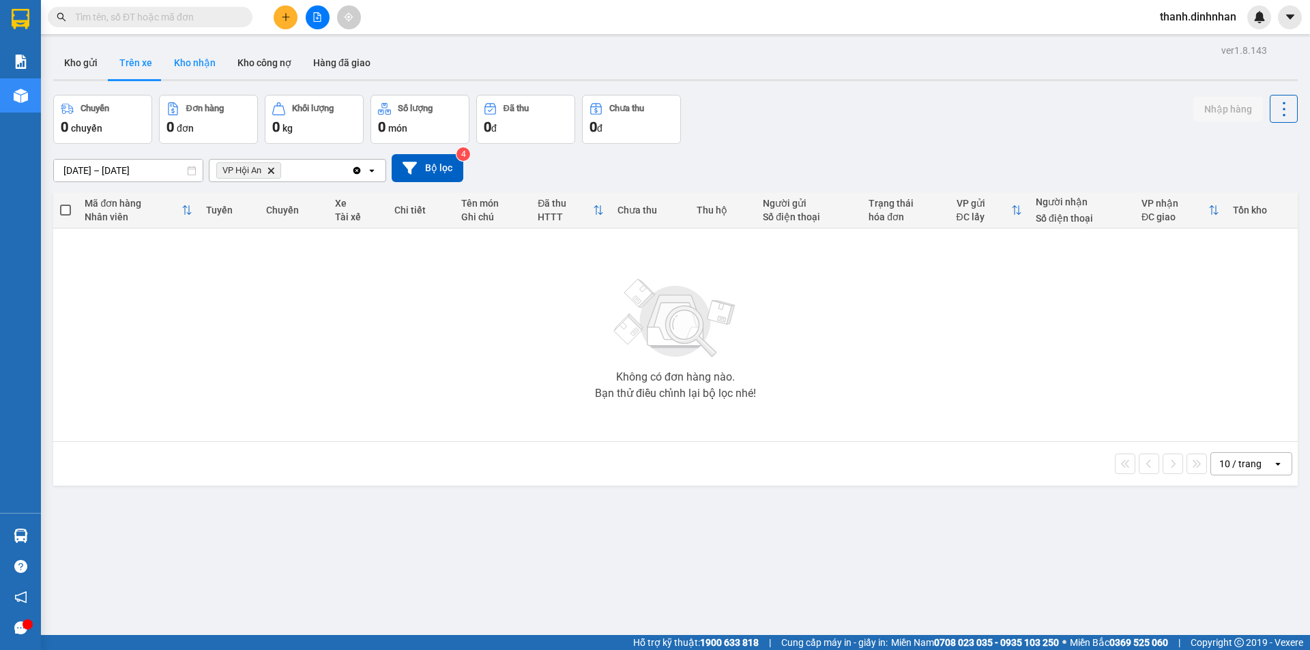
click at [180, 66] on button "Kho nhận" at bounding box center [194, 62] width 63 height 33
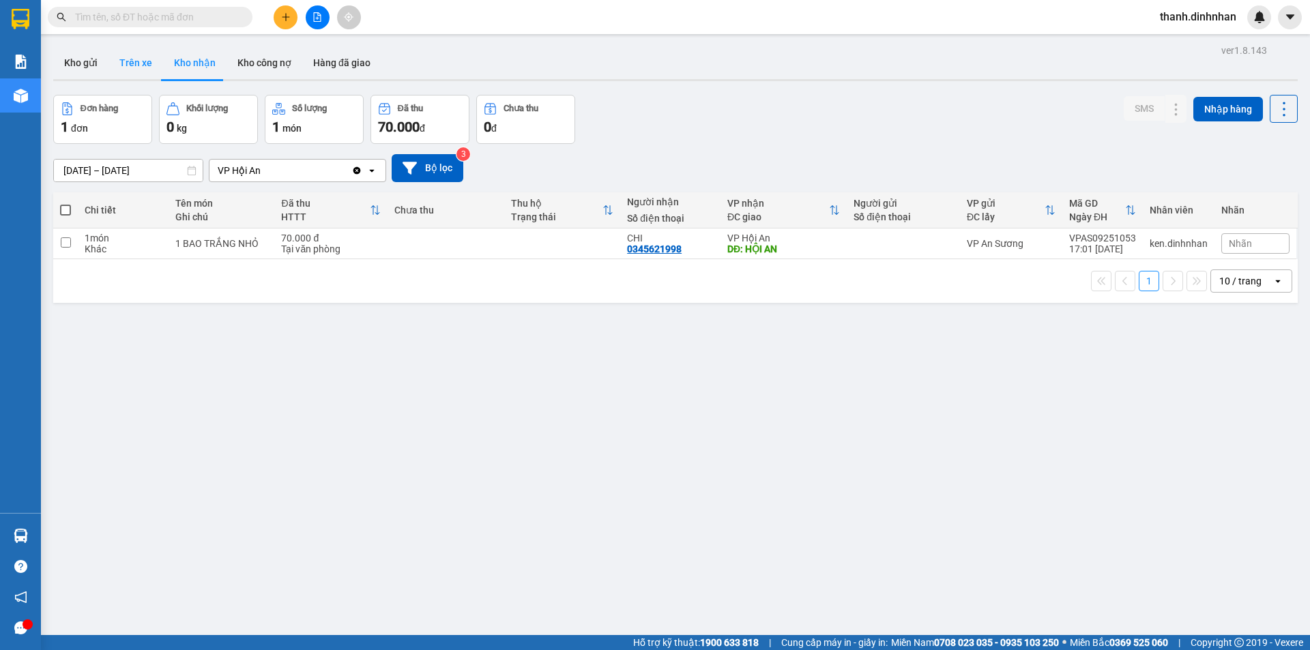
click at [147, 69] on button "Trên xe" at bounding box center [135, 62] width 55 height 33
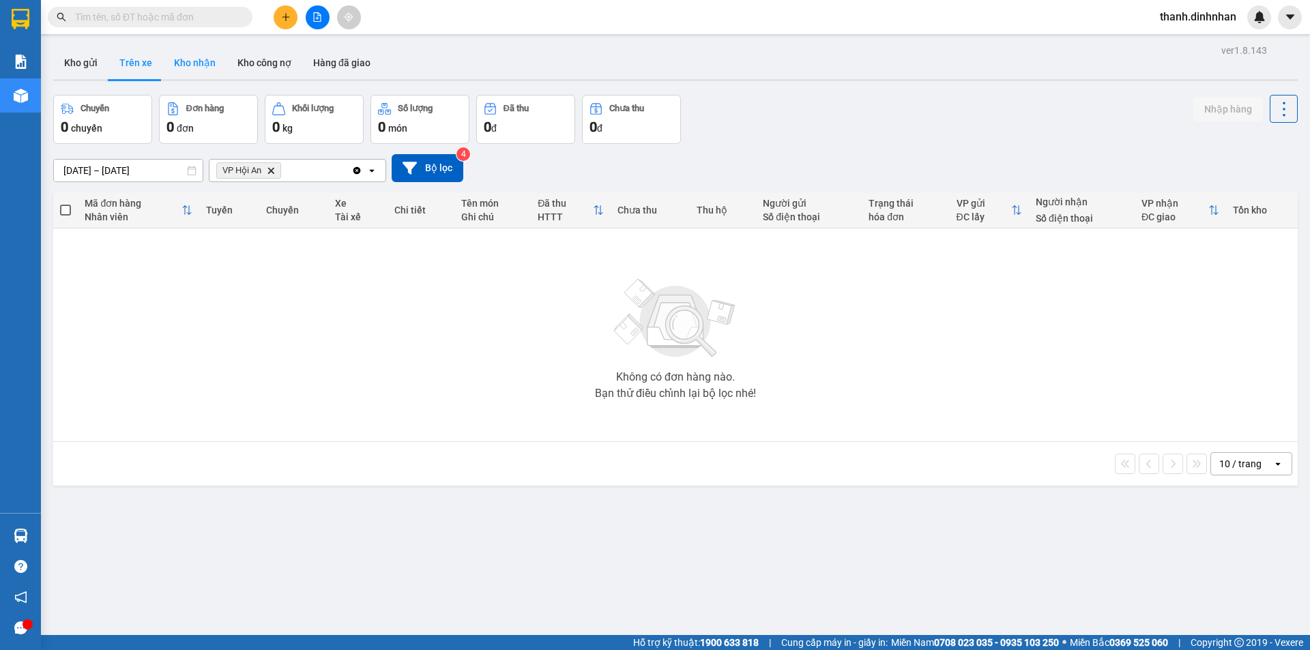
click at [203, 63] on button "Kho nhận" at bounding box center [194, 62] width 63 height 33
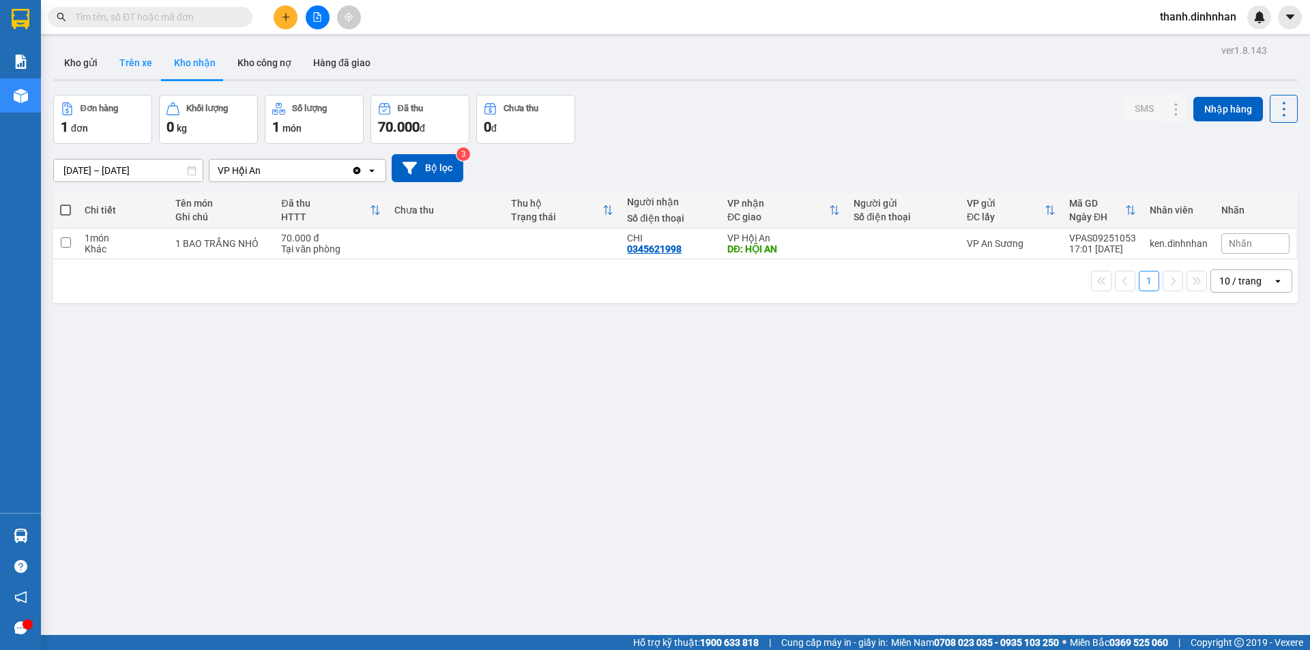
click at [149, 62] on button "Trên xe" at bounding box center [135, 62] width 55 height 33
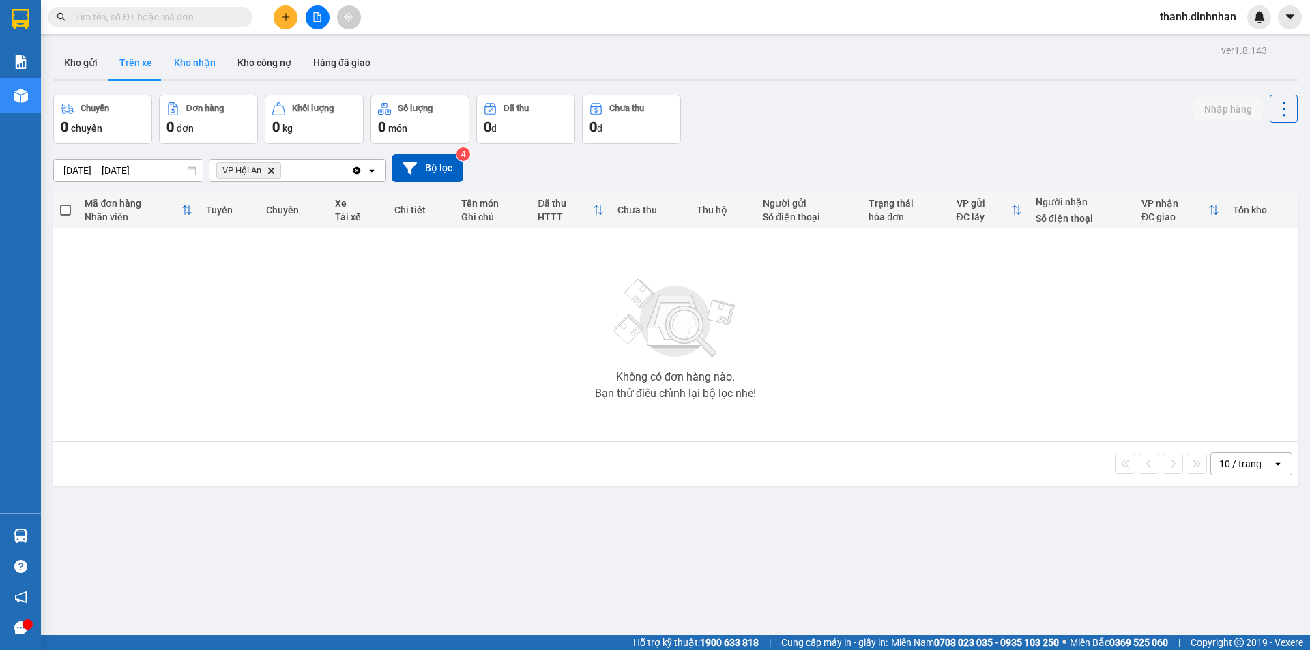
click at [178, 59] on button "Kho nhận" at bounding box center [194, 62] width 63 height 33
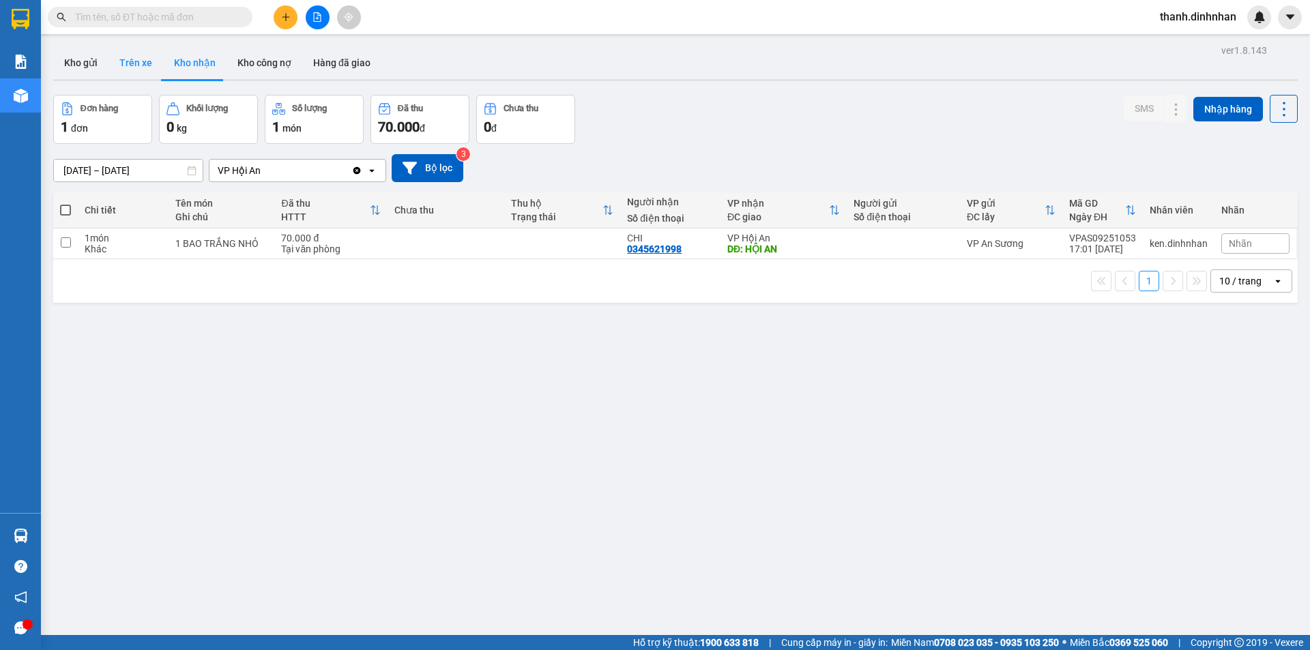
click at [128, 68] on button "Trên xe" at bounding box center [135, 62] width 55 height 33
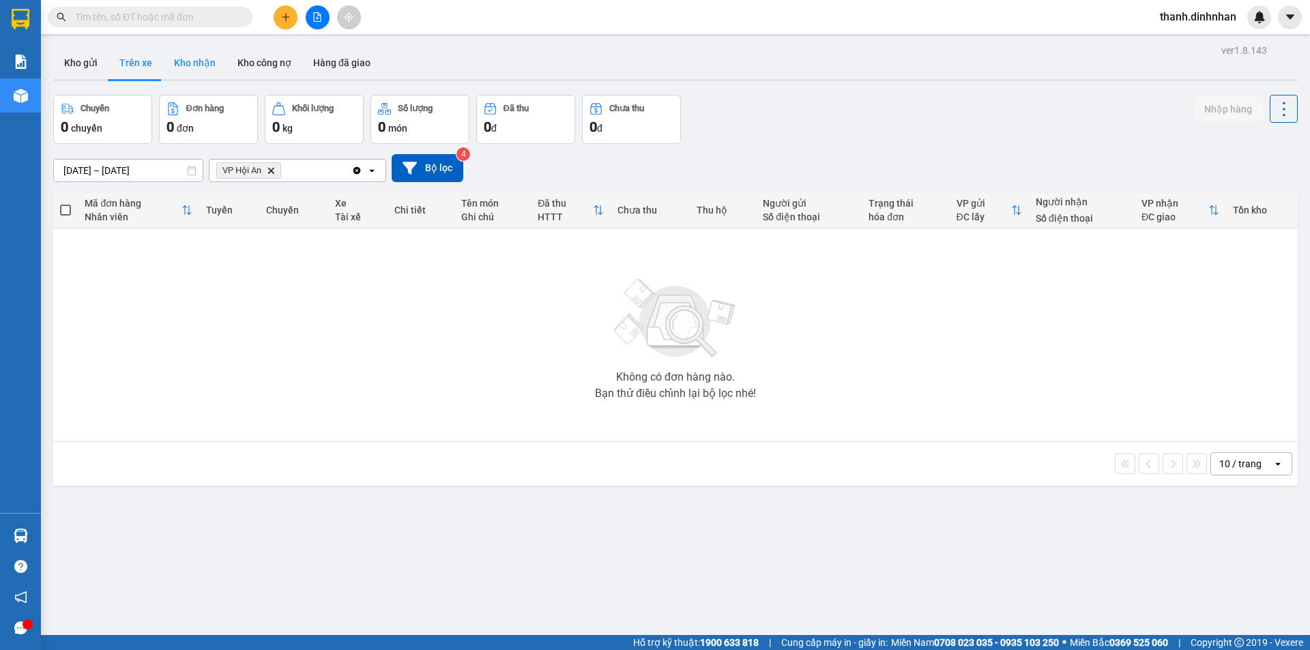
drag, startPoint x: 186, startPoint y: 62, endPoint x: 118, endPoint y: 63, distance: 67.5
click at [185, 62] on button "Kho nhận" at bounding box center [194, 62] width 63 height 33
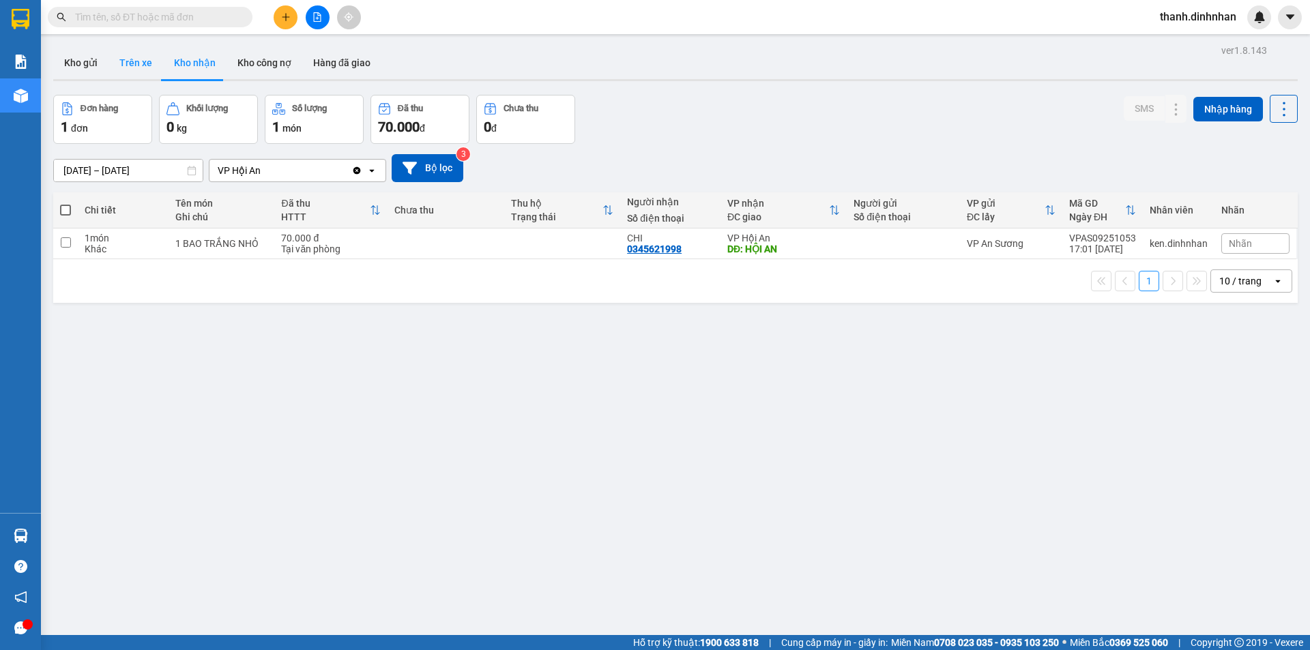
click at [148, 63] on button "Trên xe" at bounding box center [135, 62] width 55 height 33
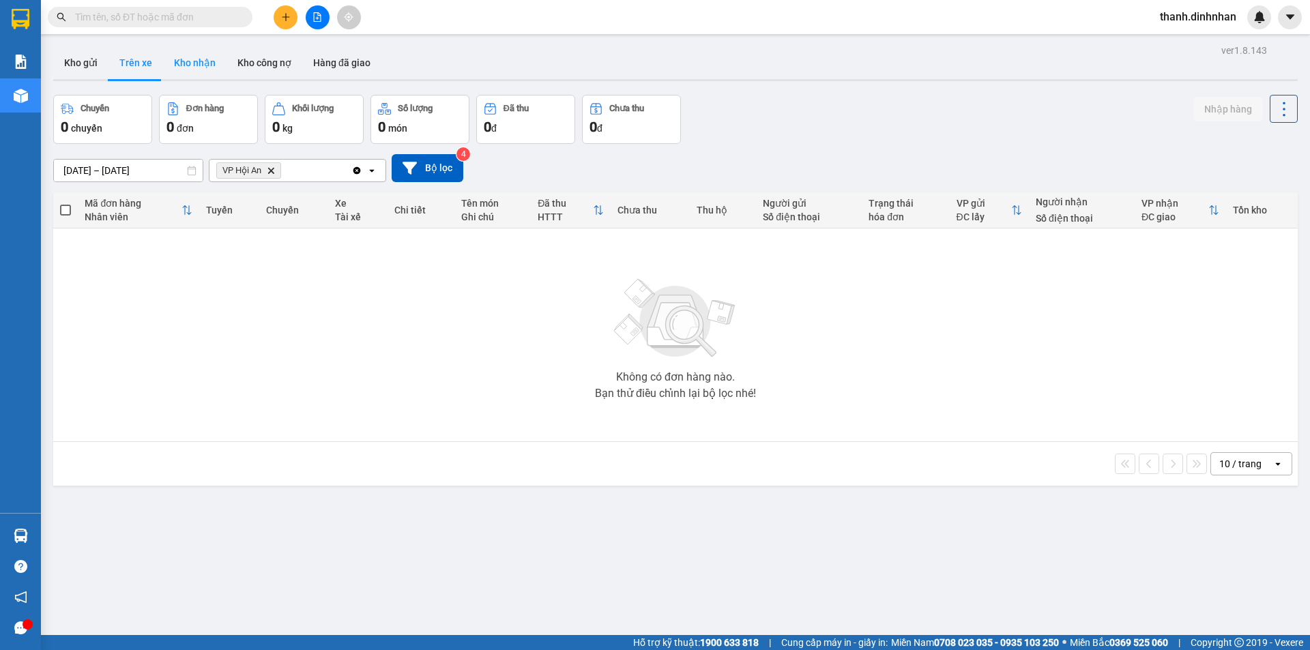
click at [188, 70] on button "Kho nhận" at bounding box center [194, 62] width 63 height 33
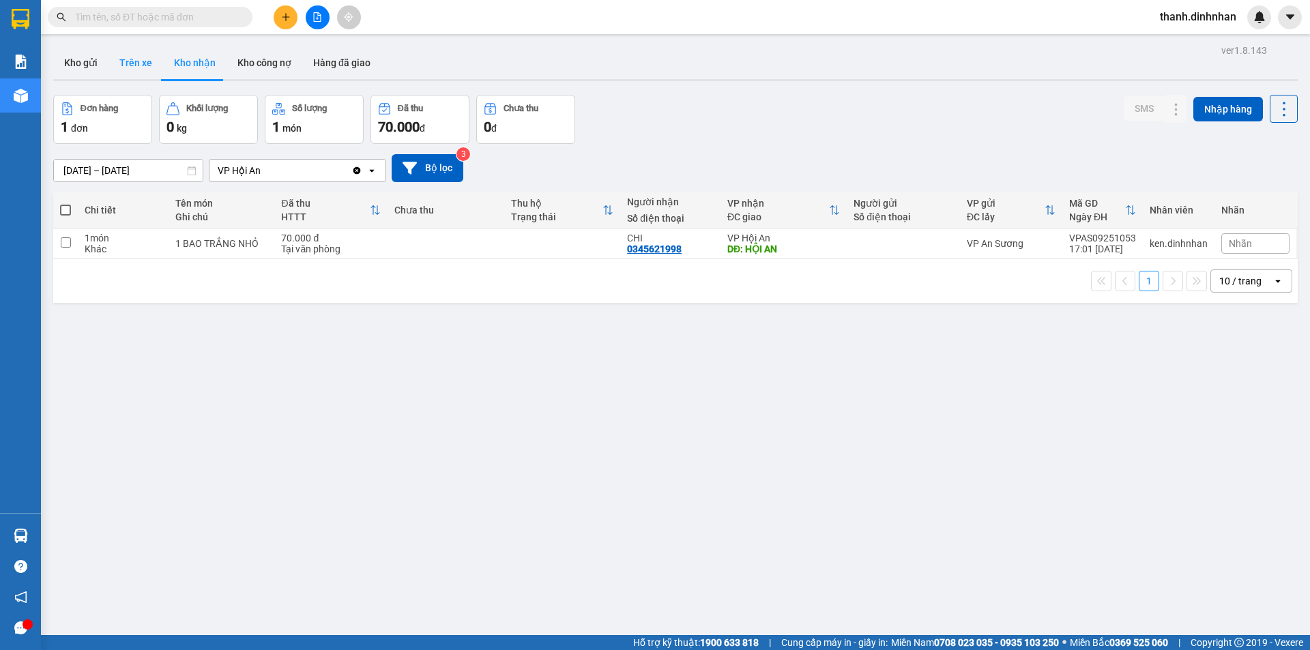
click at [134, 75] on button "Trên xe" at bounding box center [135, 62] width 55 height 33
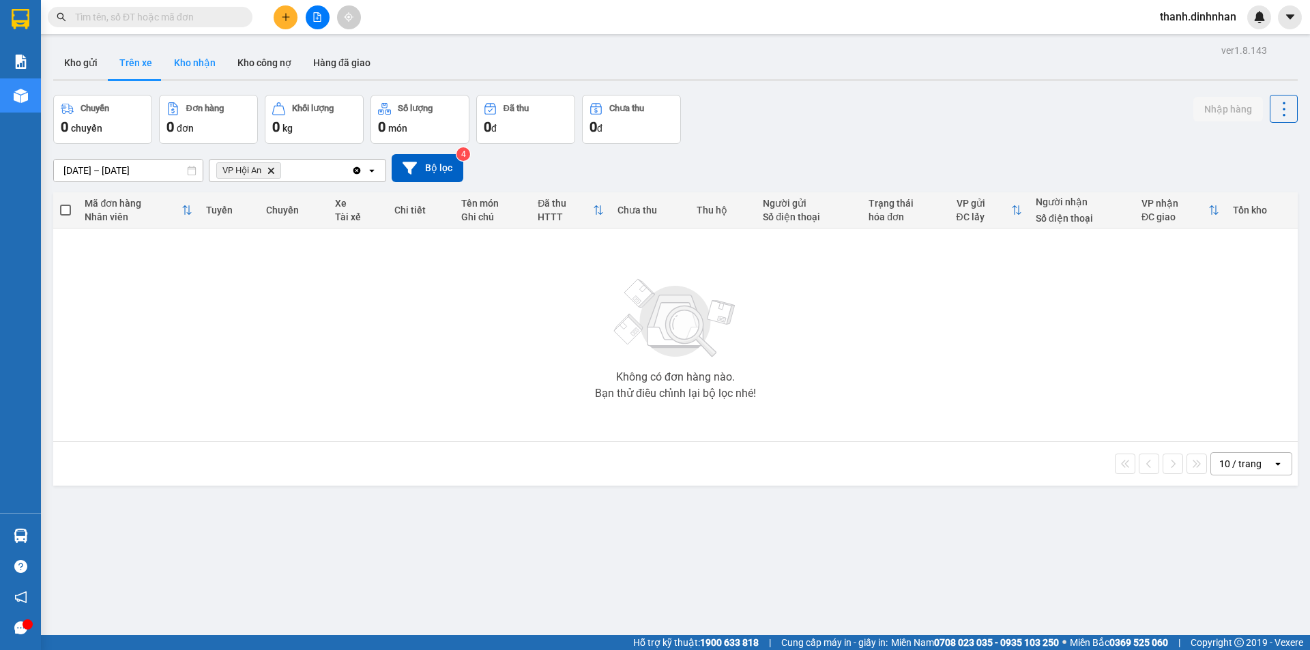
click at [179, 64] on button "Kho nhận" at bounding box center [194, 62] width 63 height 33
type input "[DATE] – [DATE]"
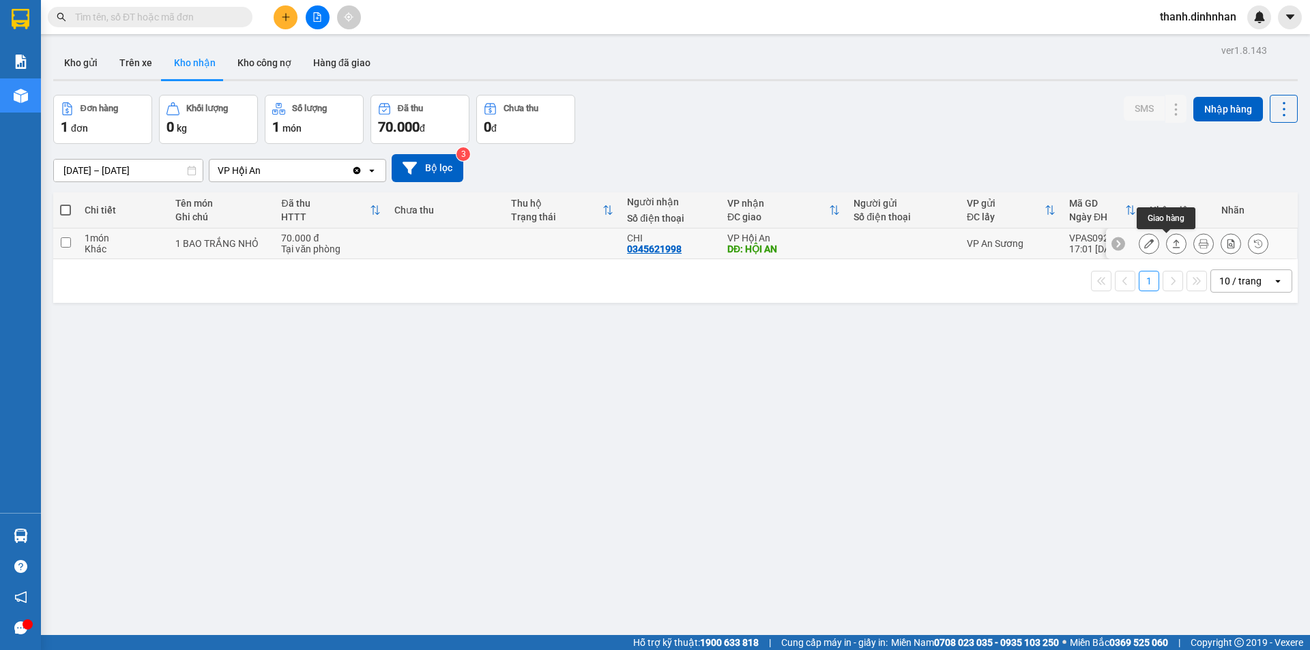
click at [1171, 246] on icon at bounding box center [1176, 244] width 10 height 10
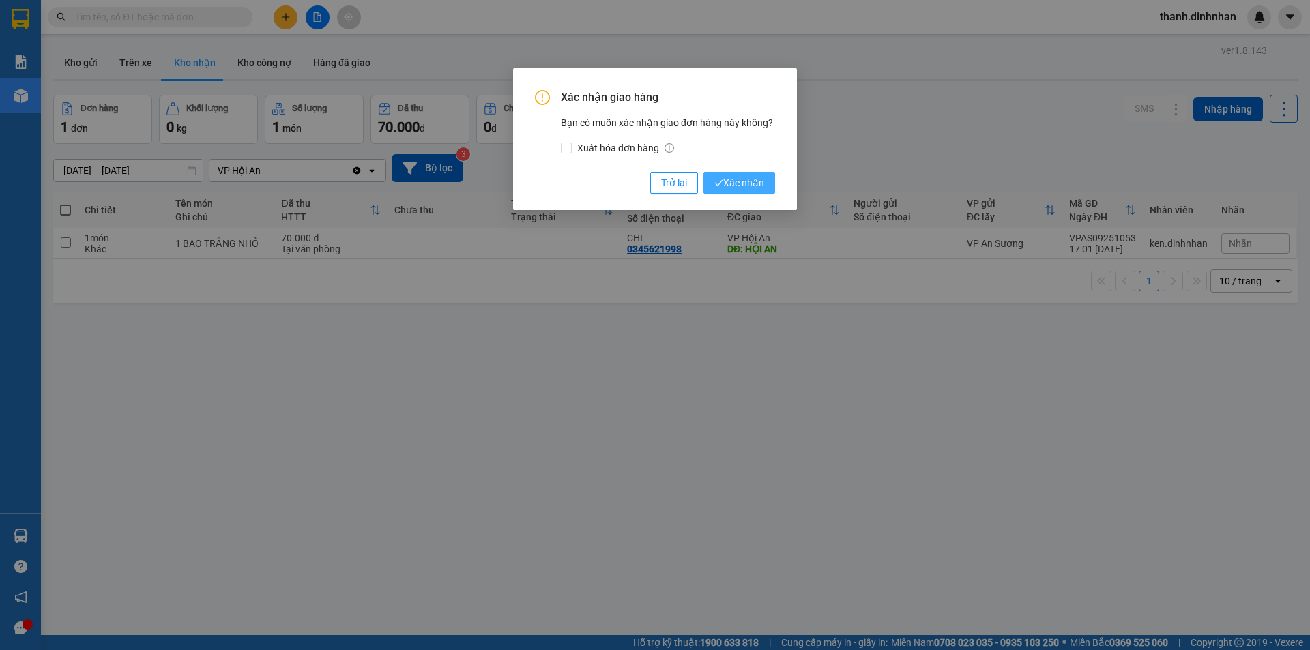
click at [736, 177] on span "Xác nhận" at bounding box center [739, 182] width 50 height 15
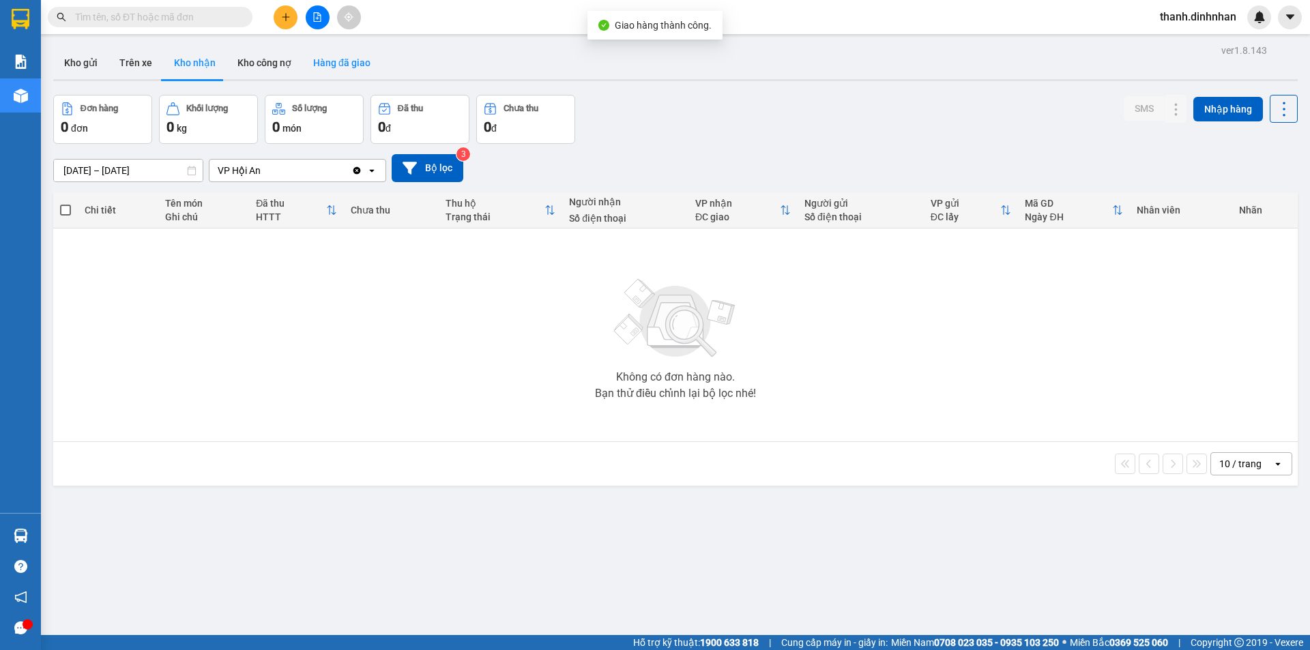
click at [363, 61] on button "Hàng đã giao" at bounding box center [341, 62] width 79 height 33
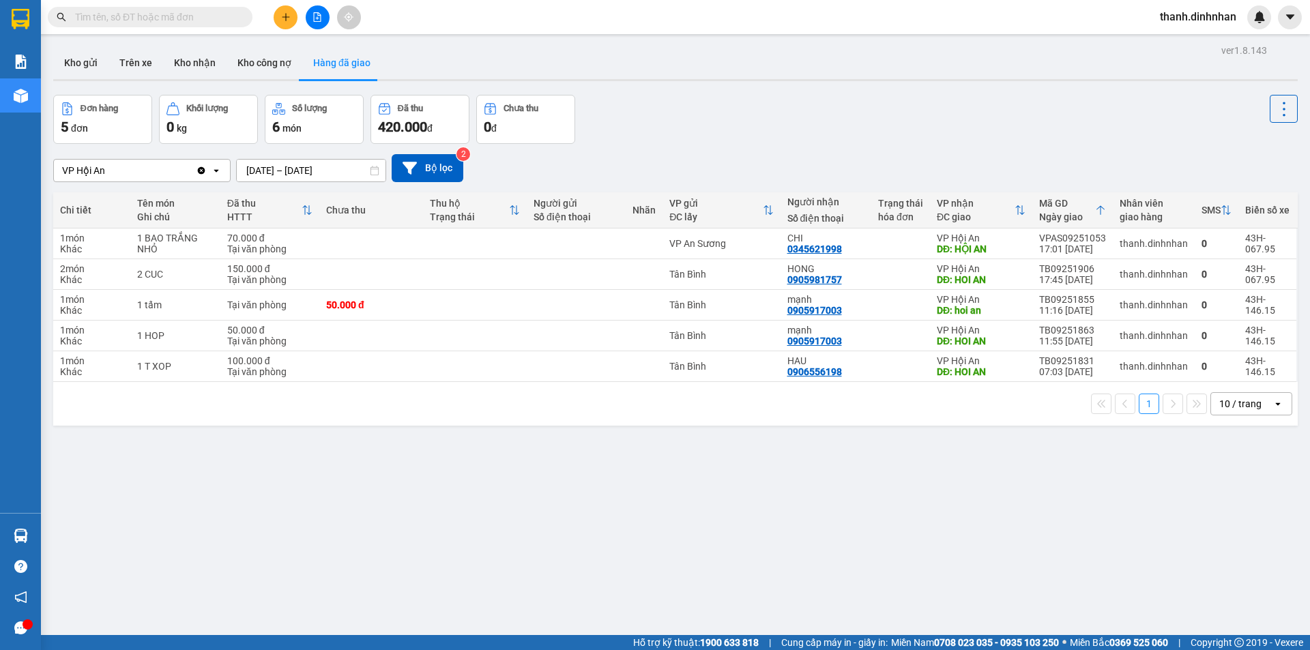
drag, startPoint x: 495, startPoint y: 498, endPoint x: 488, endPoint y: 490, distance: 11.1
click at [494, 497] on div "ver 1.8.143 Kho gửi Trên xe Kho nhận Kho công nợ Hàng đã giao Đơn hàng 5 đơn Kh…" at bounding box center [675, 366] width 1255 height 650
drag, startPoint x: 66, startPoint y: 65, endPoint x: 237, endPoint y: 46, distance: 172.4
click at [67, 65] on button "Kho gửi" at bounding box center [80, 62] width 55 height 33
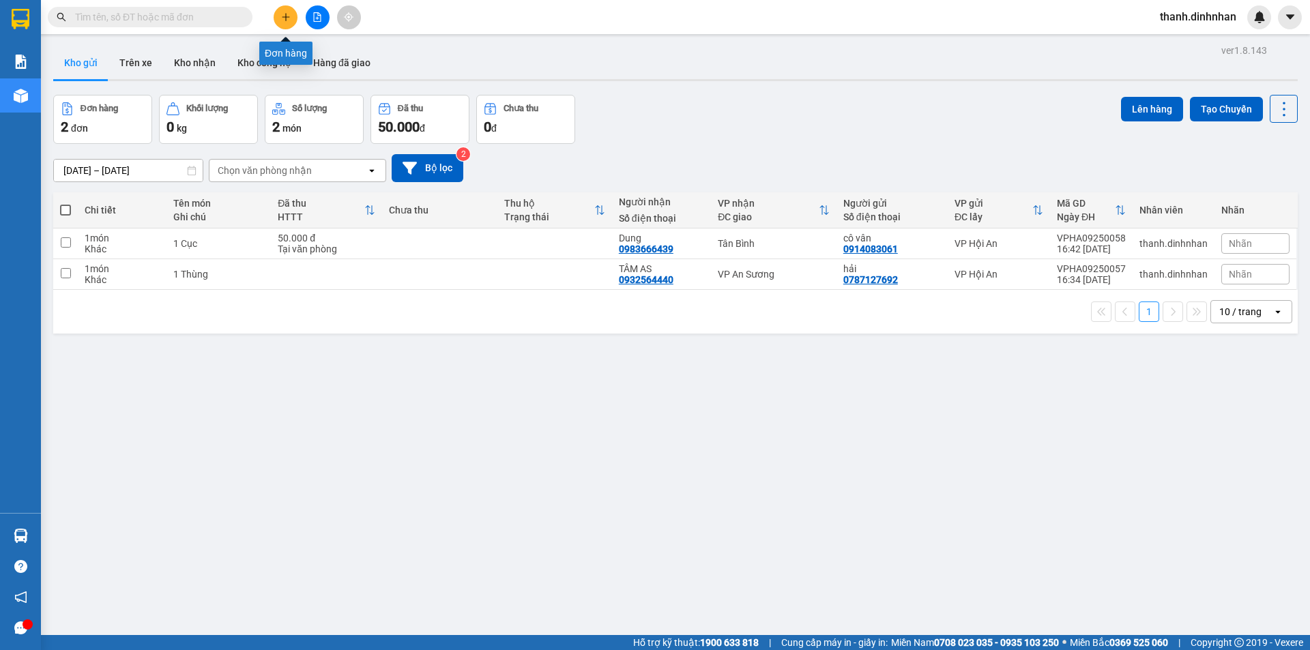
click at [289, 25] on button at bounding box center [286, 17] width 24 height 24
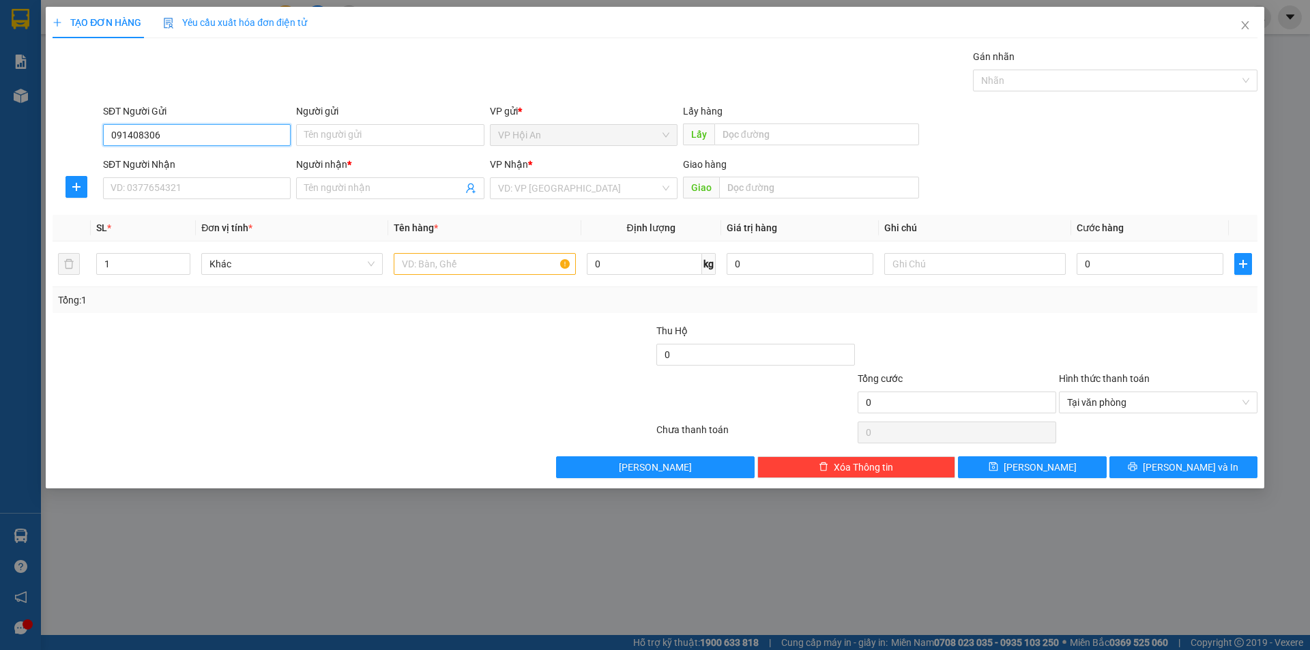
type input "0914083061"
click at [199, 158] on div "0914083061 - [PERSON_NAME]" at bounding box center [196, 162] width 171 height 15
type input "cô vân"
type input "0914083061"
click at [185, 192] on input "SĐT Người Nhận" at bounding box center [197, 188] width 188 height 22
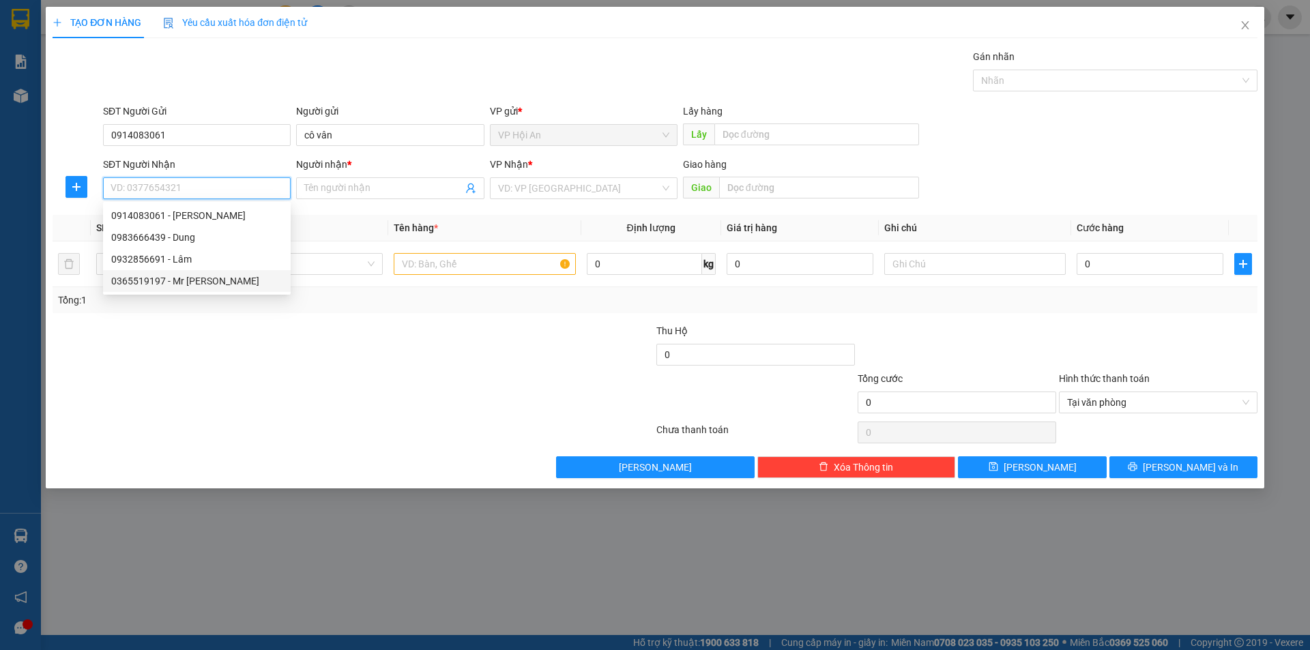
click at [167, 282] on div "0365519197 - Mr [PERSON_NAME]" at bounding box center [196, 281] width 171 height 15
type input "0365519197"
type input "Mr [PERSON_NAME]"
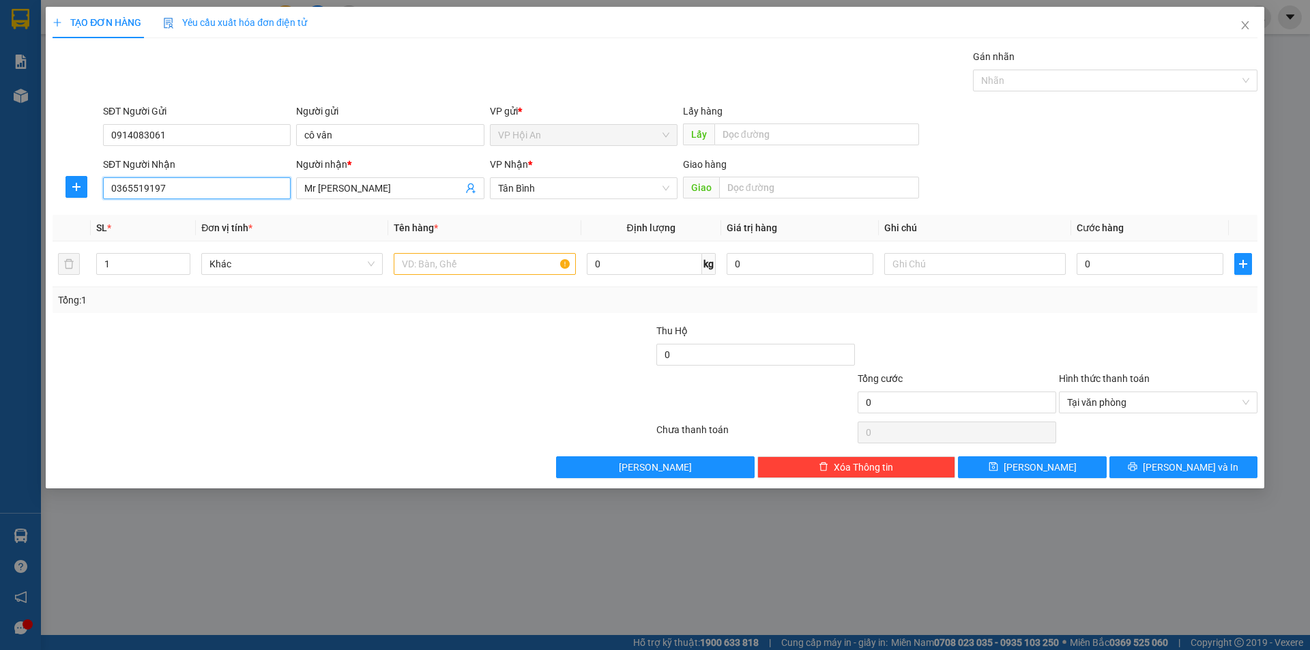
click at [189, 190] on input "0365519197" at bounding box center [197, 188] width 188 height 22
click at [194, 187] on input "0365519197" at bounding box center [197, 188] width 188 height 22
click at [420, 265] on input "text" at bounding box center [484, 264] width 181 height 22
type input "1 Cục"
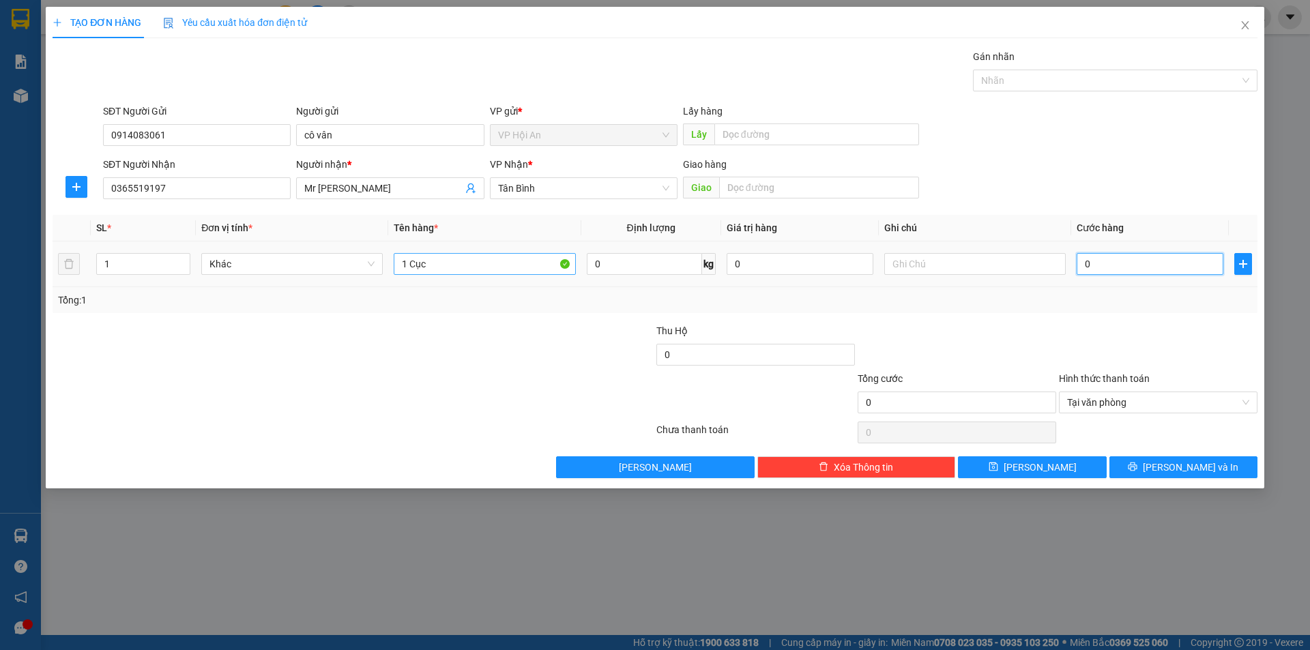
type input "7"
type input "70"
type input "700"
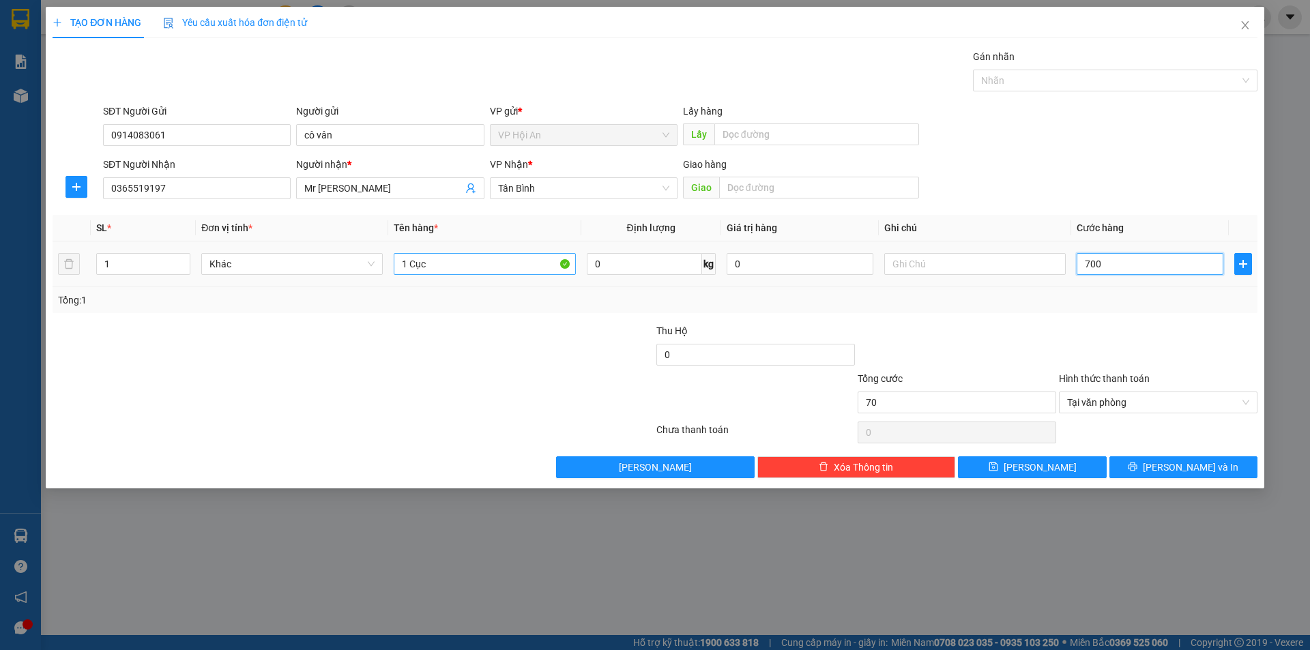
type input "700"
type input "7.000"
type input "70.000"
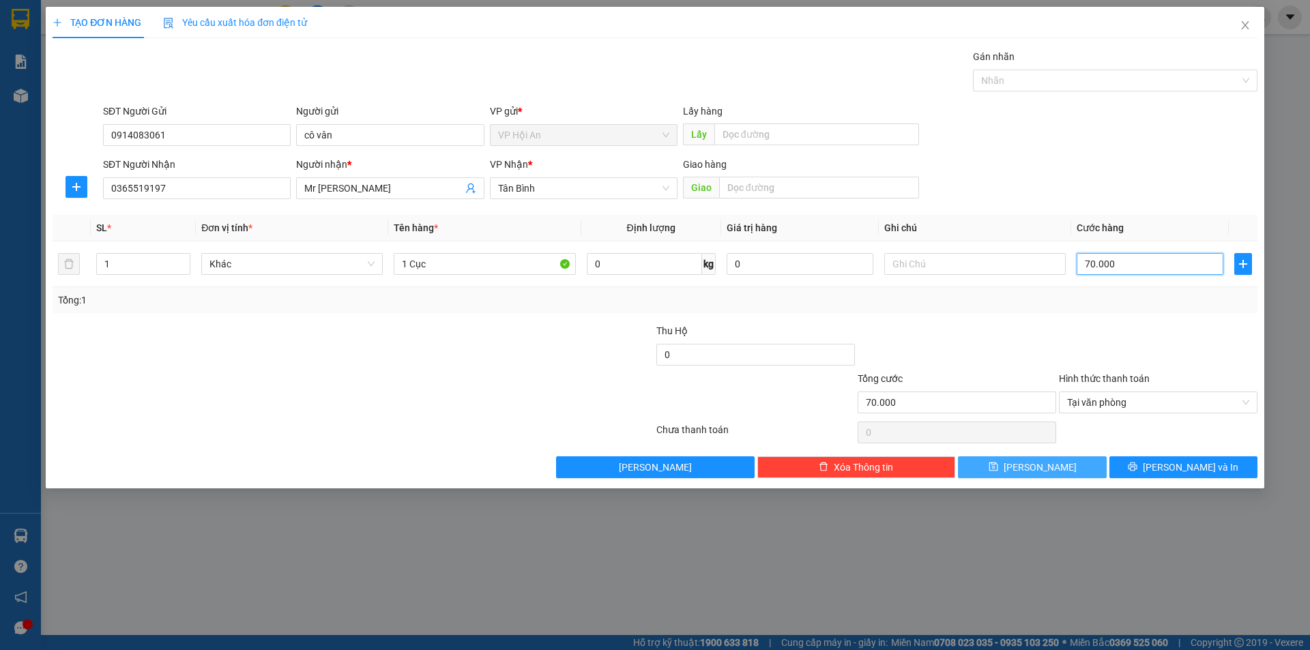
type input "70.000"
drag, startPoint x: 1047, startPoint y: 464, endPoint x: 1027, endPoint y: 453, distance: 22.6
click at [1047, 463] on span "[PERSON_NAME]" at bounding box center [1040, 467] width 73 height 15
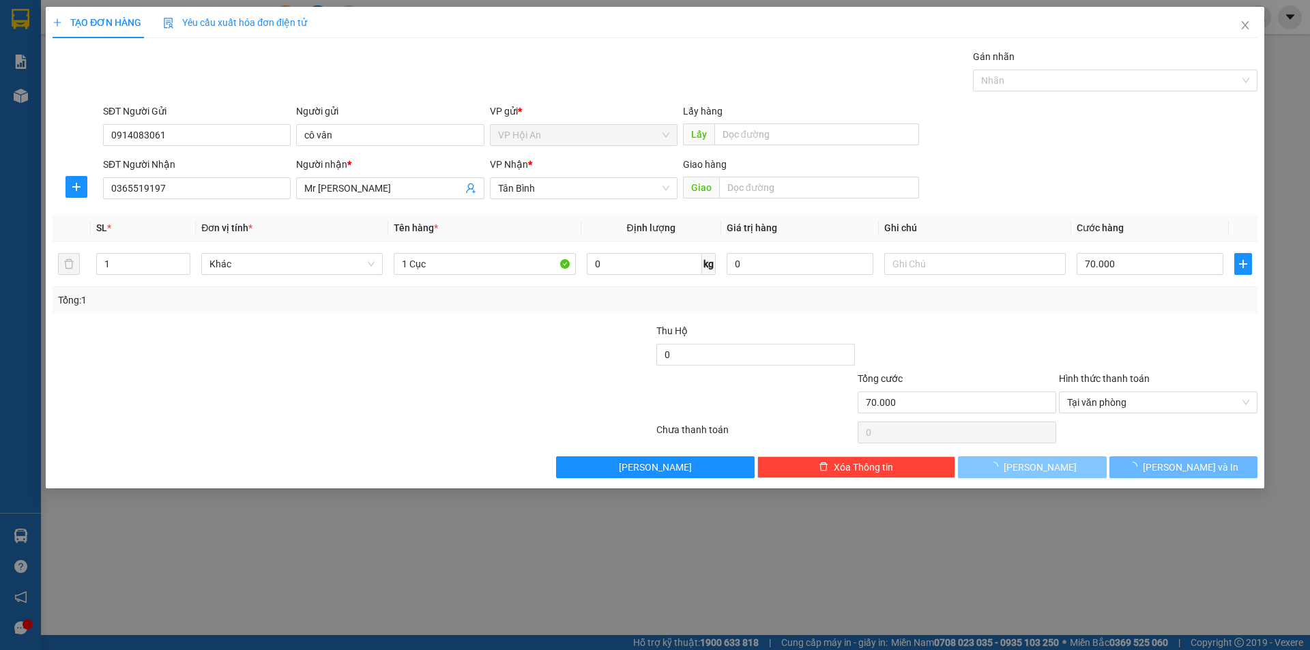
type input "0"
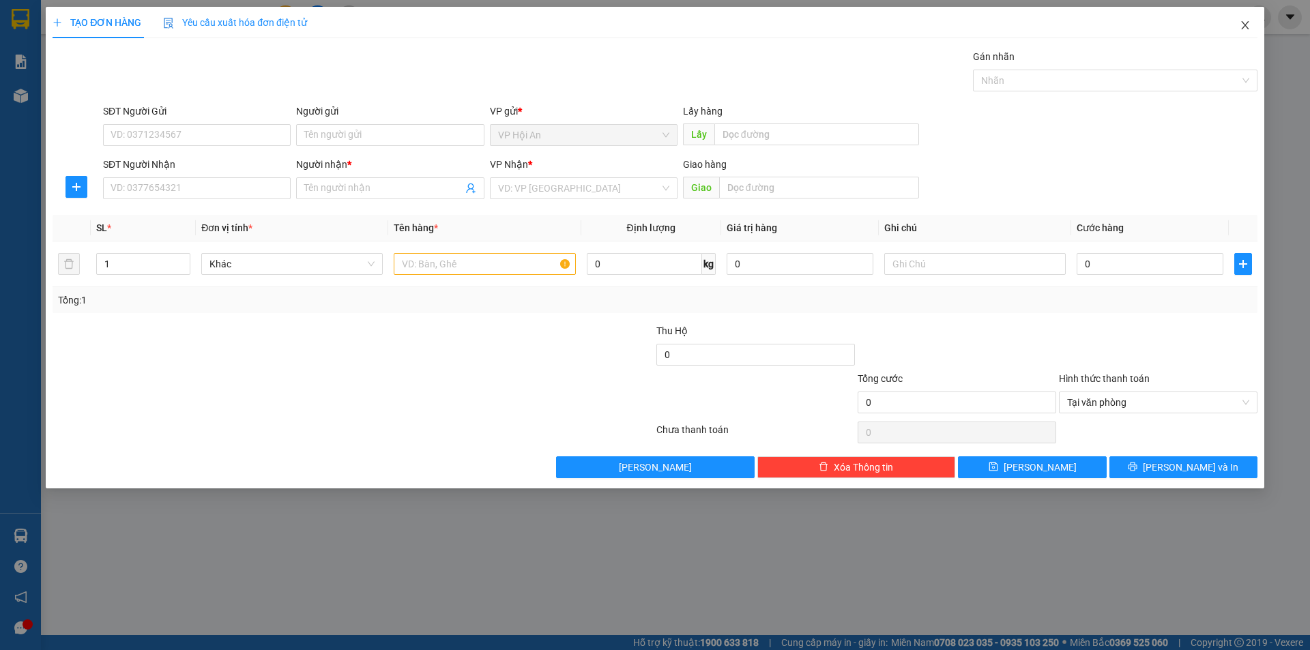
click at [1250, 29] on icon "close" at bounding box center [1245, 25] width 11 height 11
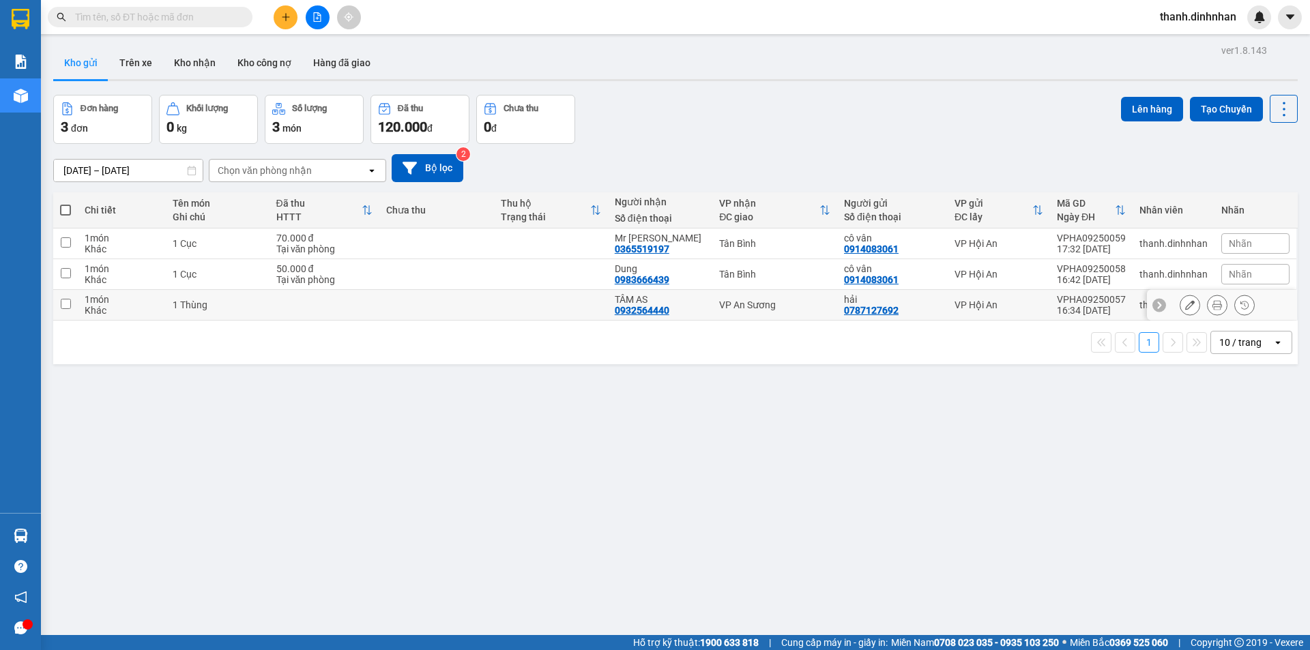
click at [1181, 297] on button at bounding box center [1189, 305] width 19 height 24
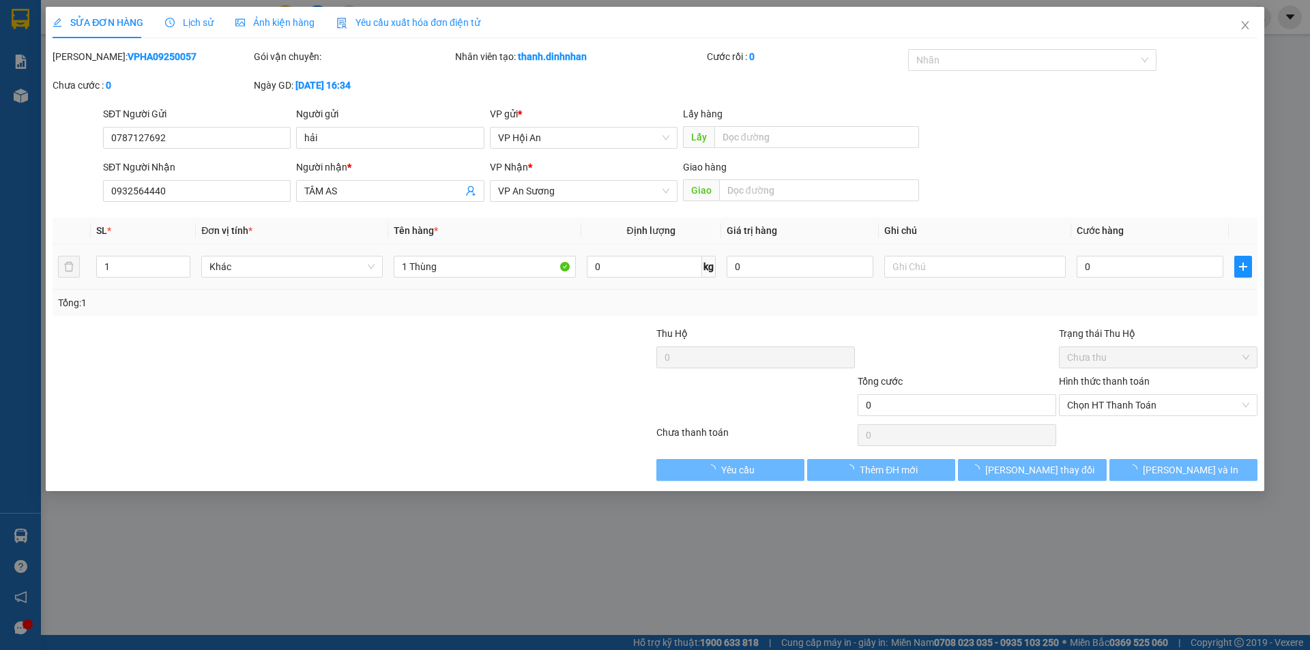
type input "0787127692"
type input "hải"
type input "0932564440"
type input "TÂM AS"
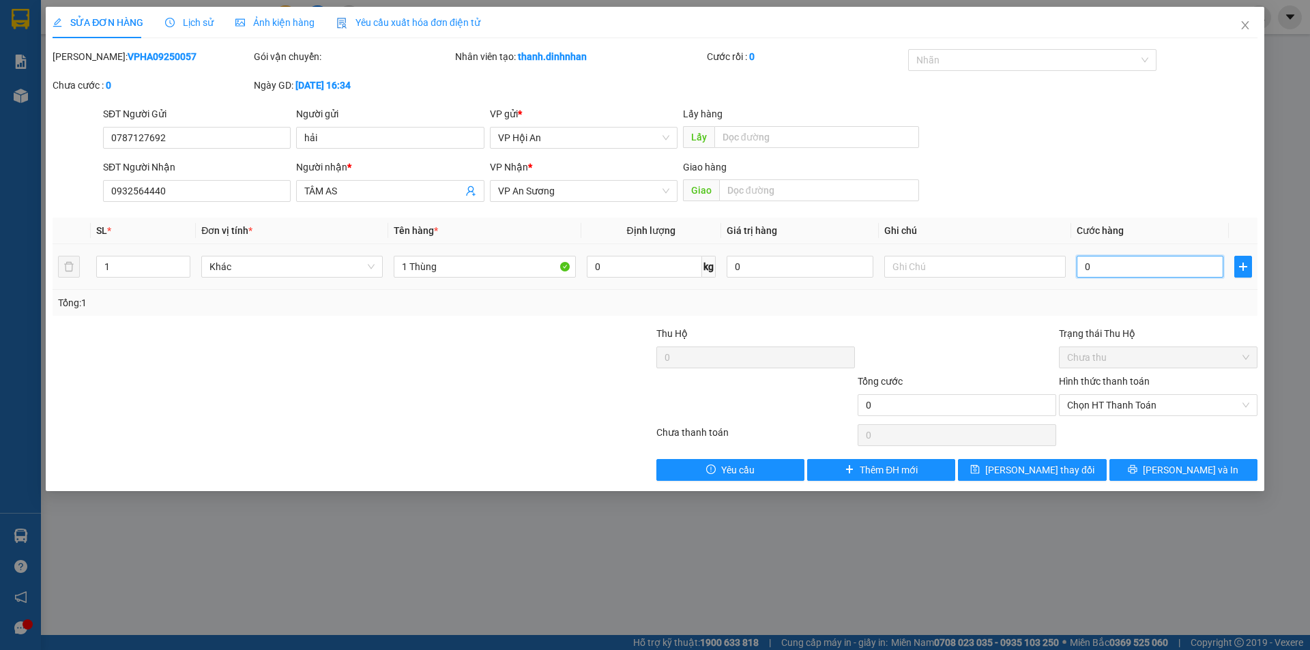
click at [1131, 271] on input "0" at bounding box center [1150, 267] width 147 height 22
type input "3"
type input "30"
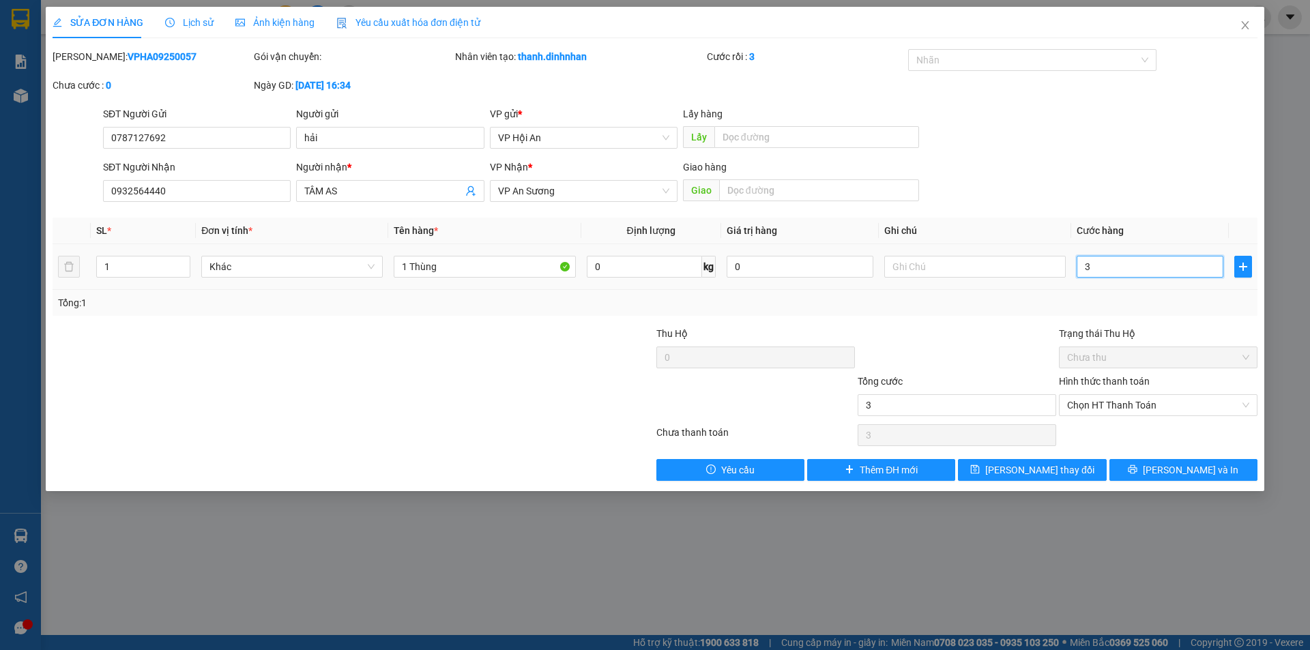
type input "30"
type input "300"
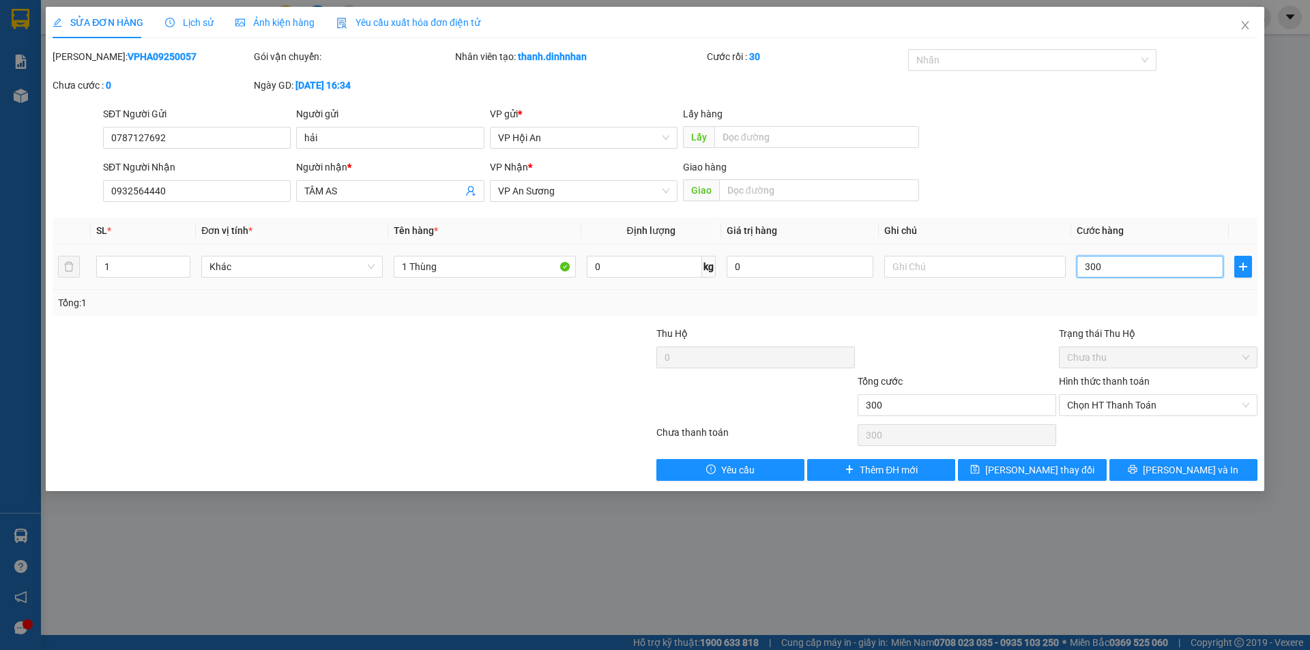
type input "3.000"
type input "30.000"
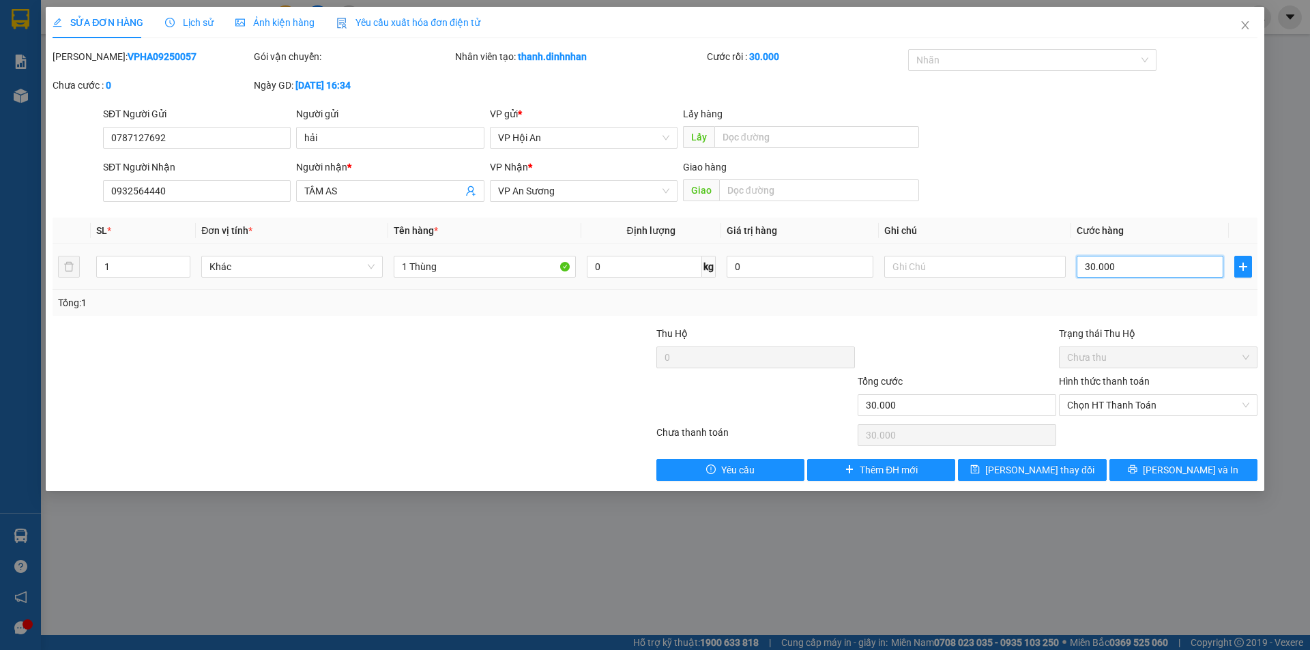
type input "300.000"
click at [1048, 469] on span "[PERSON_NAME] thay đổi" at bounding box center [1039, 470] width 109 height 15
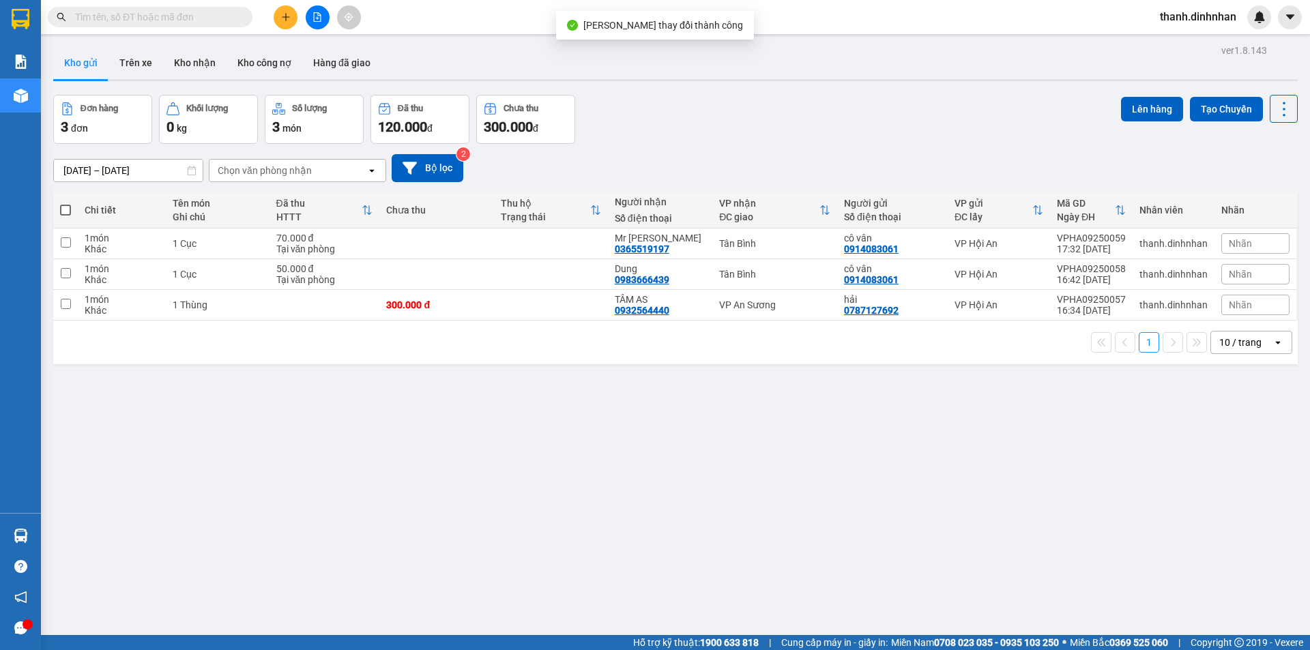
drag, startPoint x: 598, startPoint y: 473, endPoint x: 595, endPoint y: 466, distance: 7.3
click at [596, 472] on div "ver 1.8.143 Kho gửi Trên xe Kho nhận Kho công nợ Hàng đã giao Đơn hàng 3 đơn Kh…" at bounding box center [675, 366] width 1255 height 650
click at [377, 444] on div "ver 1.8.143 Kho gửi Trên xe Kho nhận Kho công nợ Hàng đã giao Đơn hàng 3 đơn Kh…" at bounding box center [675, 366] width 1255 height 650
drag, startPoint x: 259, startPoint y: 516, endPoint x: 247, endPoint y: 495, distance: 24.7
click at [259, 516] on div "ver 1.8.143 Kho gửi Trên xe Kho nhận Kho công nợ Hàng đã giao Đơn hàng 3 đơn Kh…" at bounding box center [675, 366] width 1255 height 650
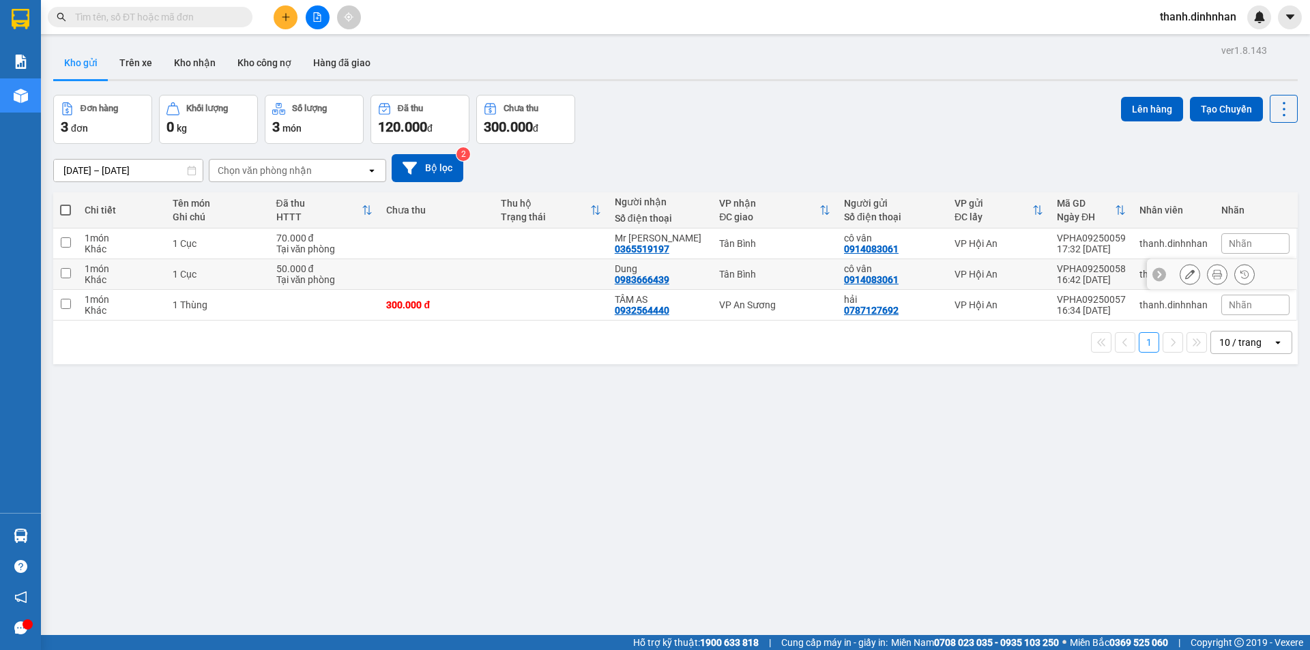
click at [70, 275] on input "checkbox" at bounding box center [66, 273] width 10 height 10
checkbox input "true"
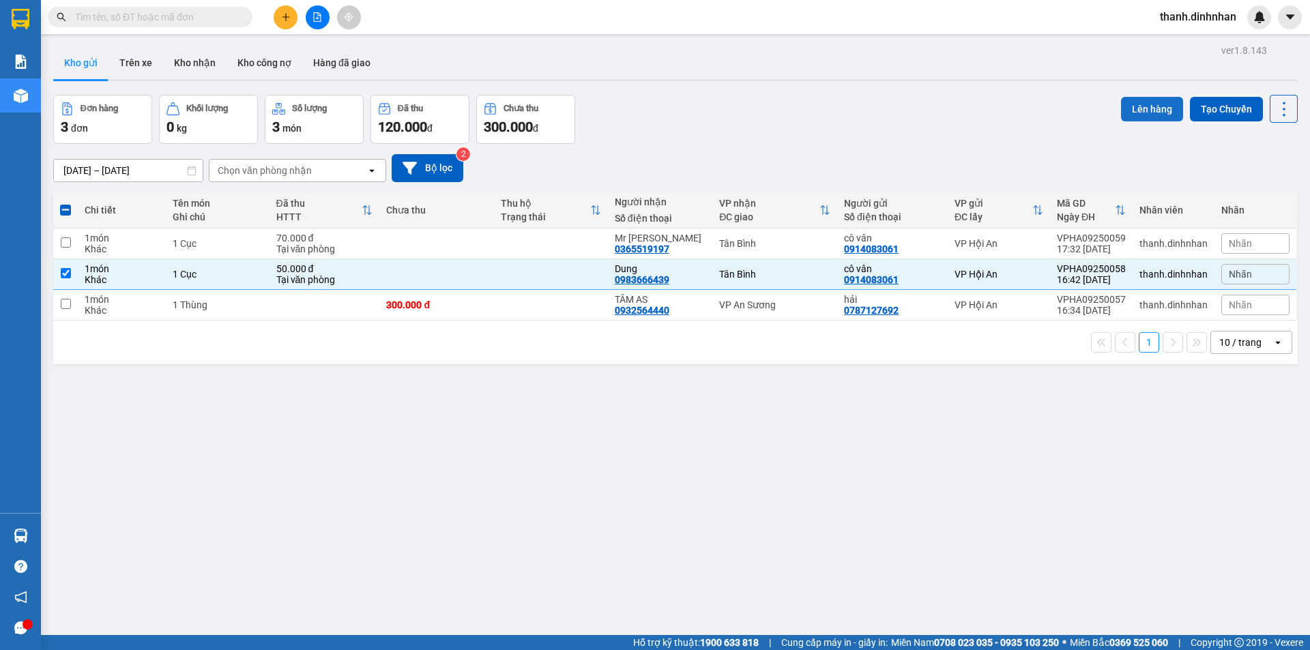
click at [1128, 109] on button "Lên hàng" at bounding box center [1152, 109] width 62 height 25
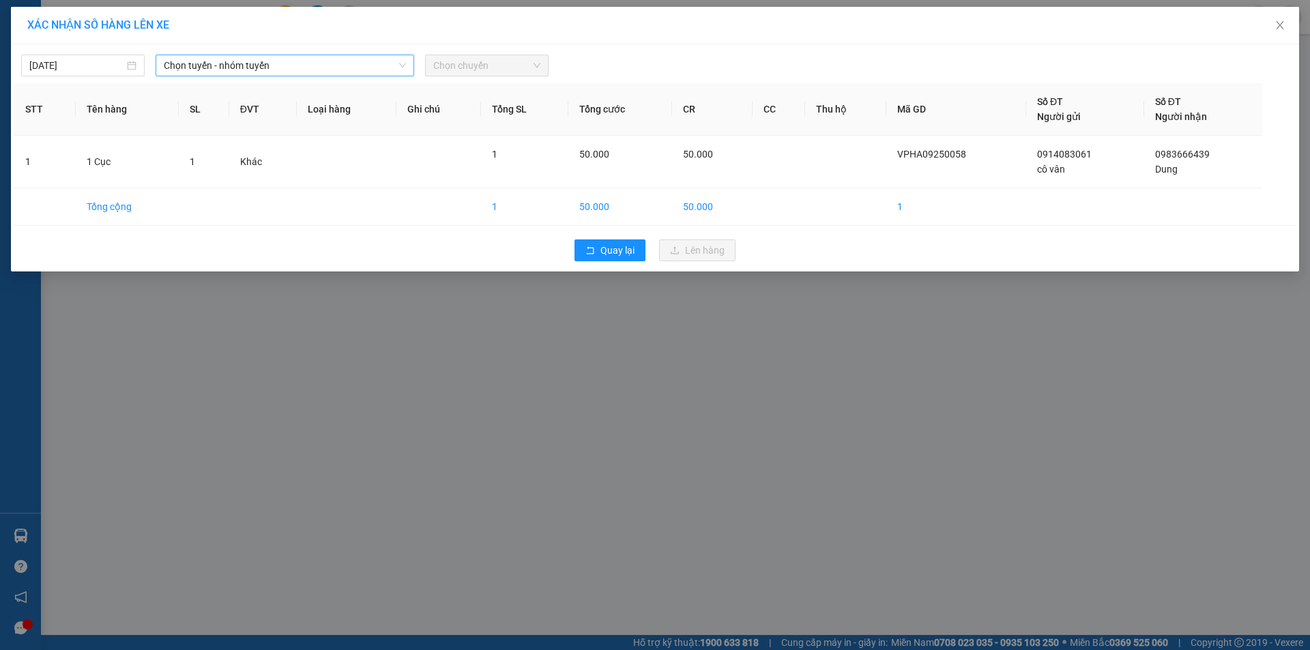
click at [272, 65] on span "Chọn tuyến - nhóm tuyến" at bounding box center [285, 65] width 242 height 20
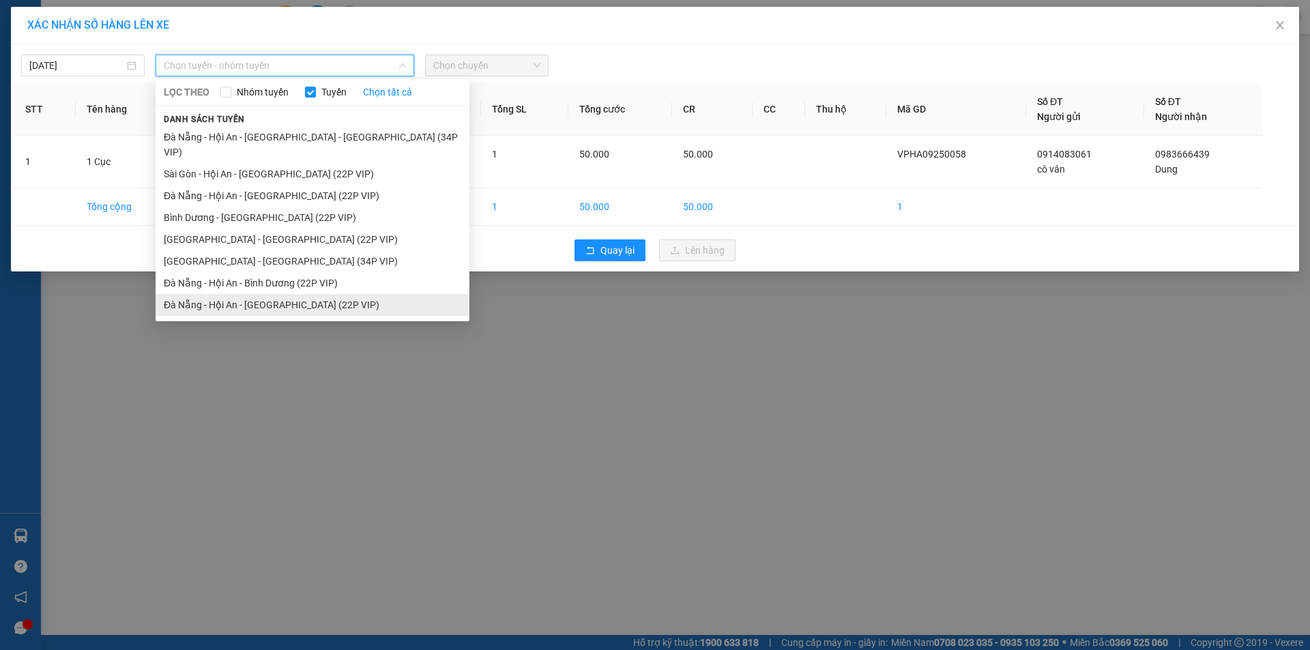
click at [225, 294] on li "Đà Nẵng - Hội An - [GEOGRAPHIC_DATA] (22P VIP)" at bounding box center [313, 305] width 314 height 22
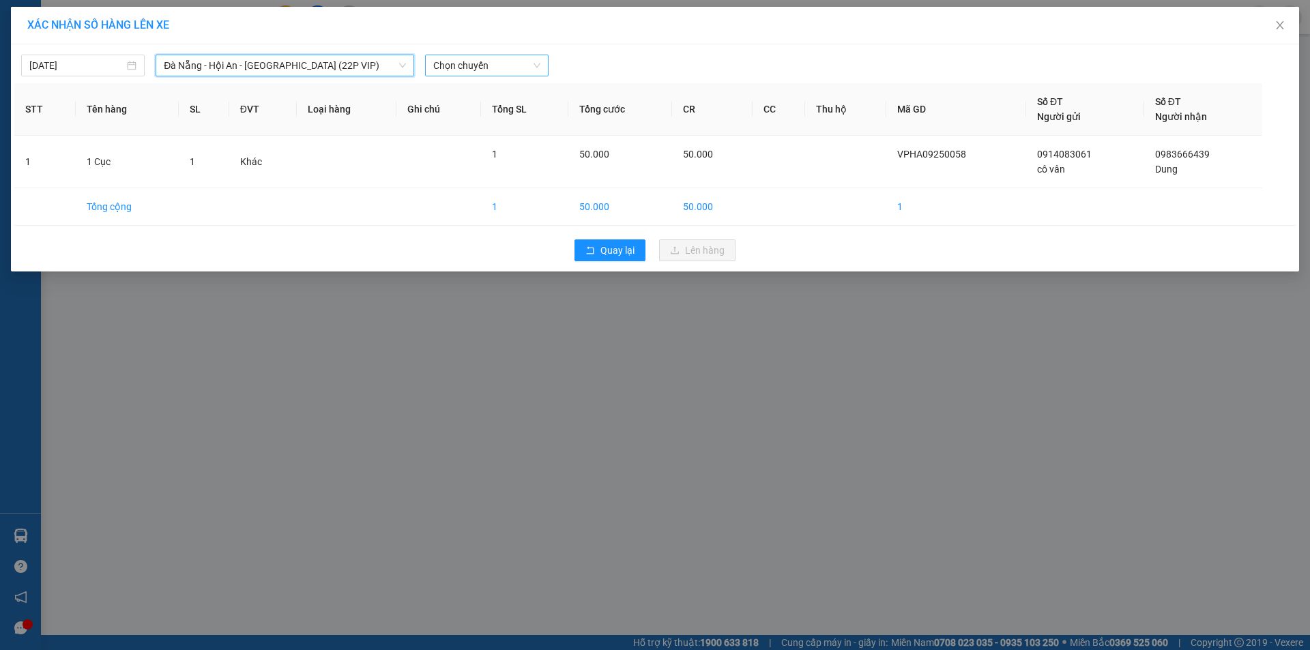
click at [491, 62] on span "Chọn chuyến" at bounding box center [486, 65] width 107 height 20
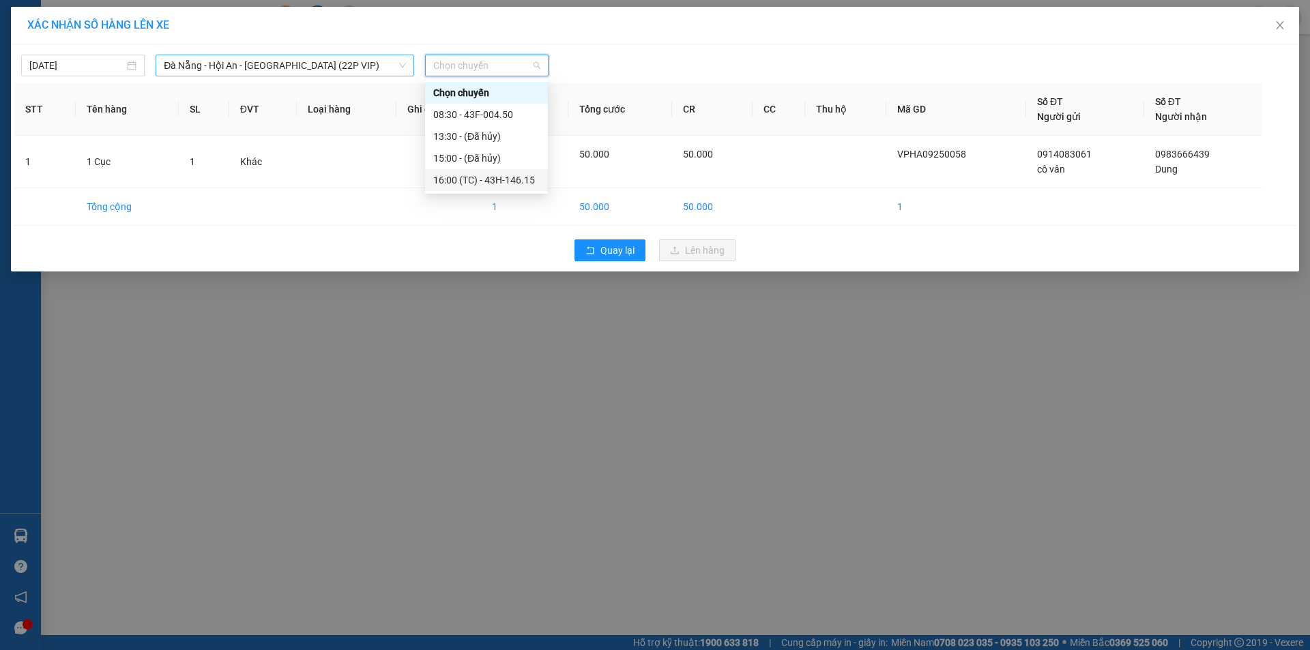
click at [200, 66] on span "Đà Nẵng - Hội An - [GEOGRAPHIC_DATA] (22P VIP)" at bounding box center [285, 65] width 242 height 20
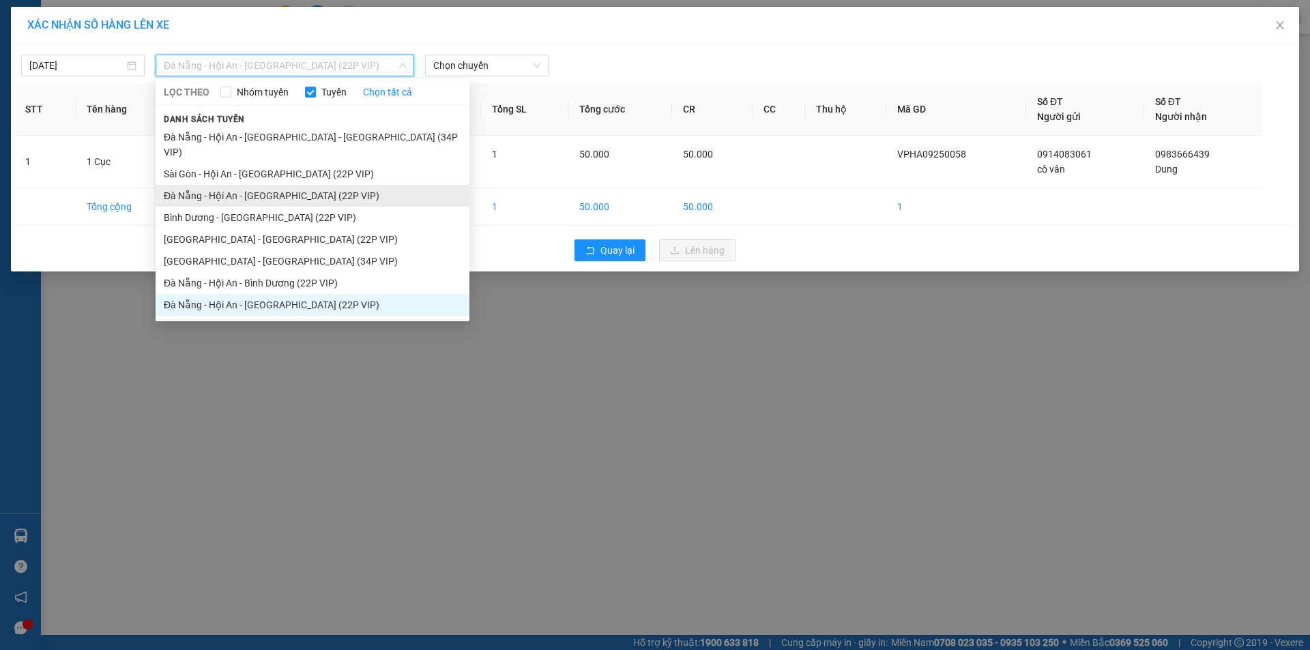
click at [272, 186] on li "Đà Nẵng - Hội An - [GEOGRAPHIC_DATA] (22P VIP)" at bounding box center [313, 196] width 314 height 22
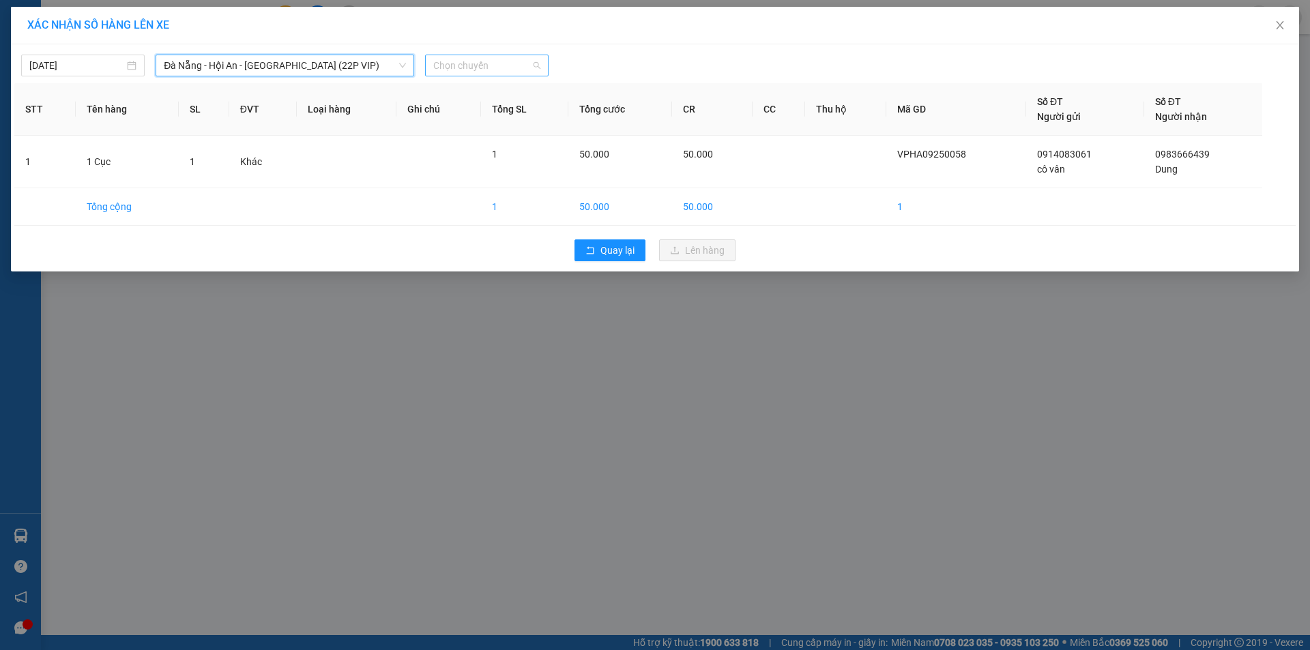
click at [464, 68] on span "Chọn chuyến" at bounding box center [486, 65] width 107 height 20
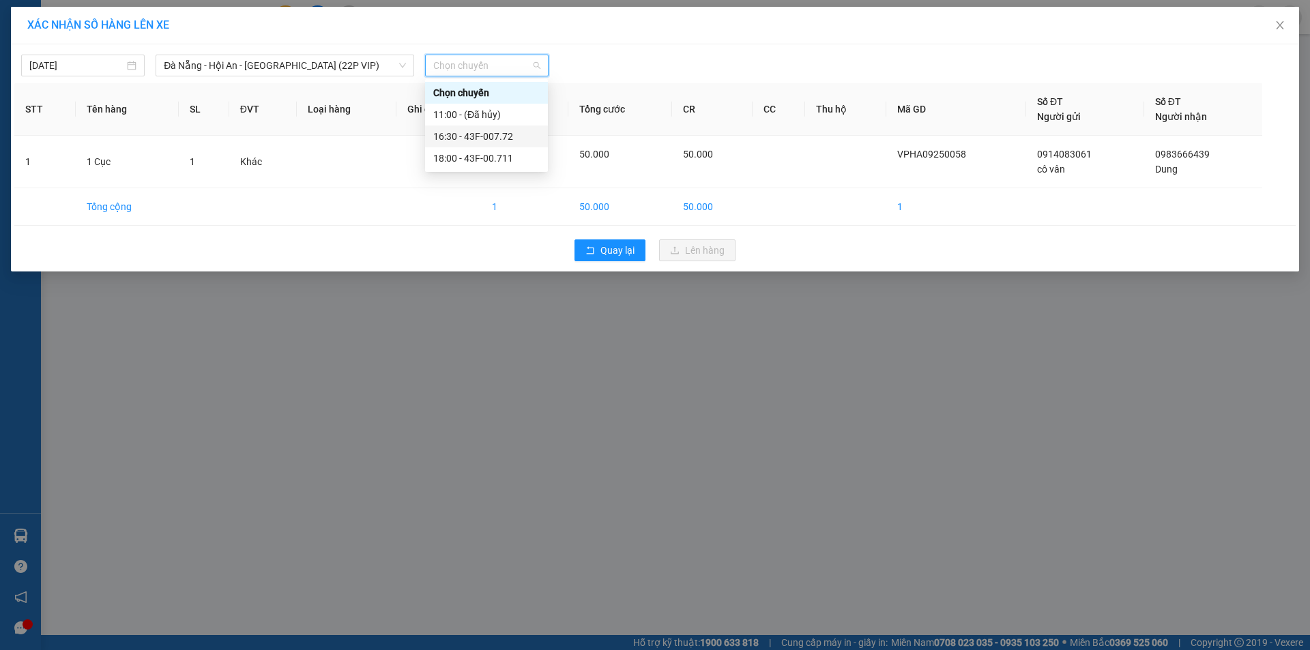
click at [486, 130] on div "16:30 - 43F-007.72" at bounding box center [486, 136] width 106 height 15
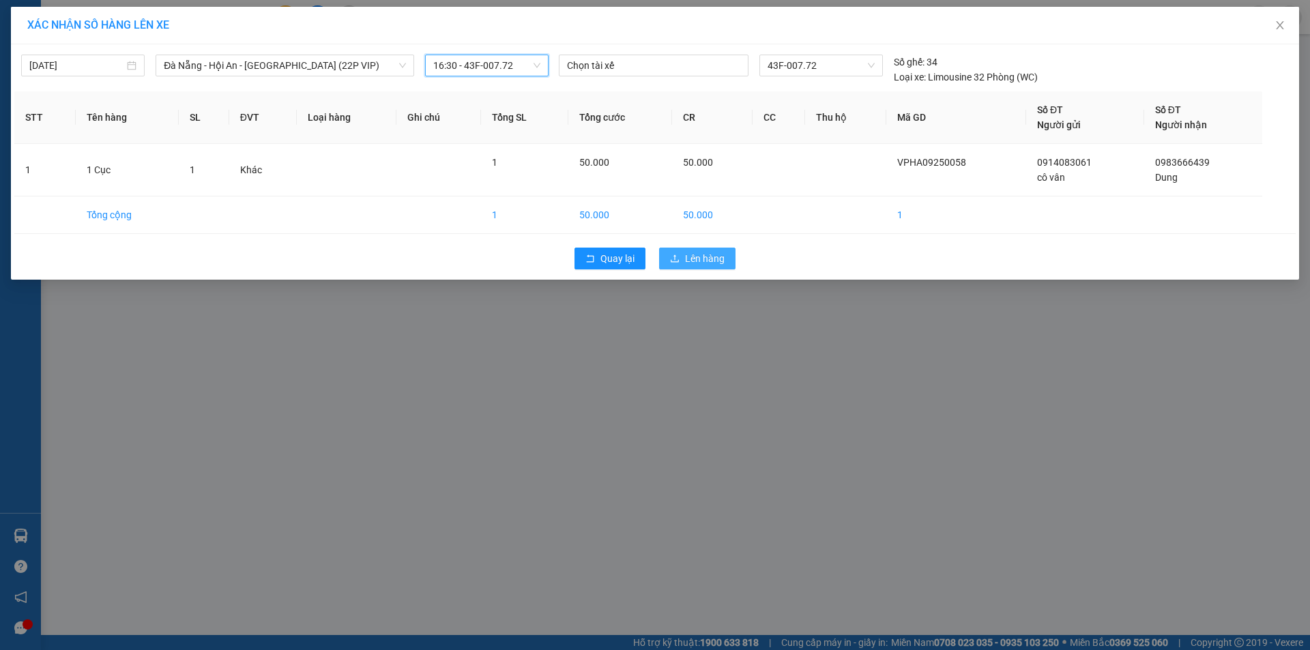
click at [692, 256] on span "Lên hàng" at bounding box center [705, 258] width 40 height 15
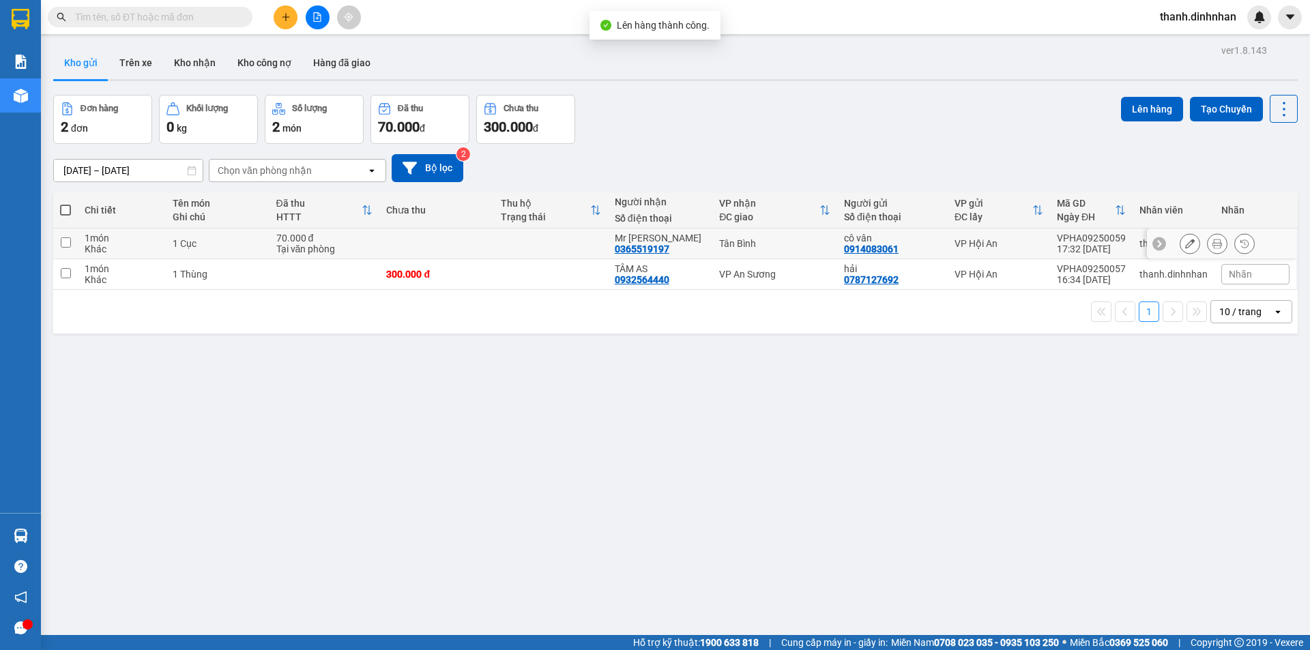
click at [68, 244] on input "checkbox" at bounding box center [66, 242] width 10 height 10
checkbox input "true"
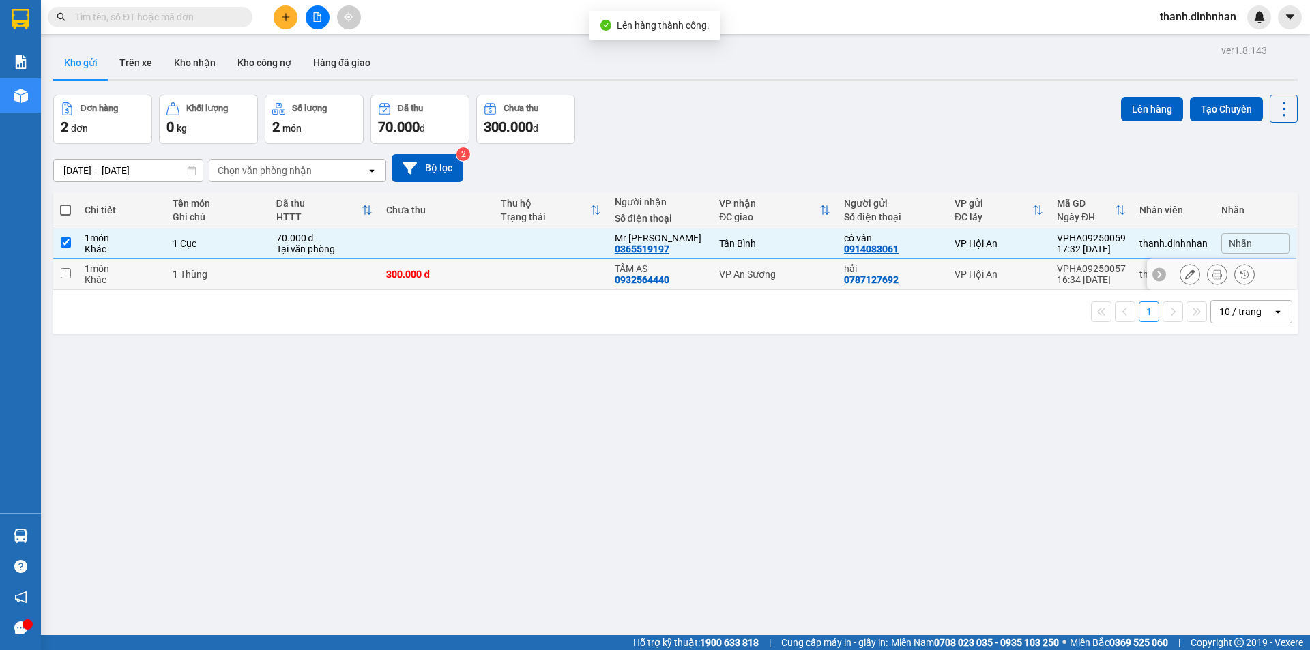
click at [68, 272] on input "checkbox" at bounding box center [66, 273] width 10 height 10
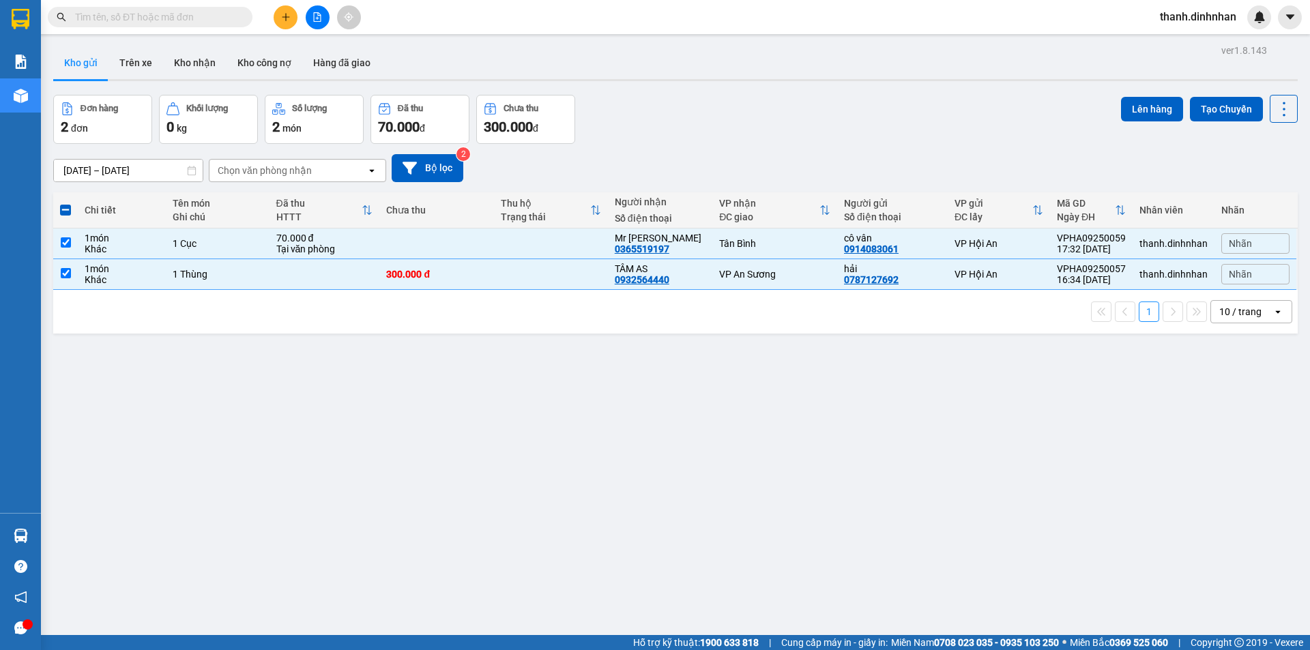
click at [615, 459] on div "ver 1.8.143 Kho gửi Trên xe Kho nhận Kho công nợ Hàng đã giao Đơn hàng 2 đơn Kh…" at bounding box center [675, 366] width 1255 height 650
drag, startPoint x: 70, startPoint y: 276, endPoint x: 72, endPoint y: 252, distance: 23.4
click at [70, 275] on input "checkbox" at bounding box center [66, 273] width 10 height 10
checkbox input "false"
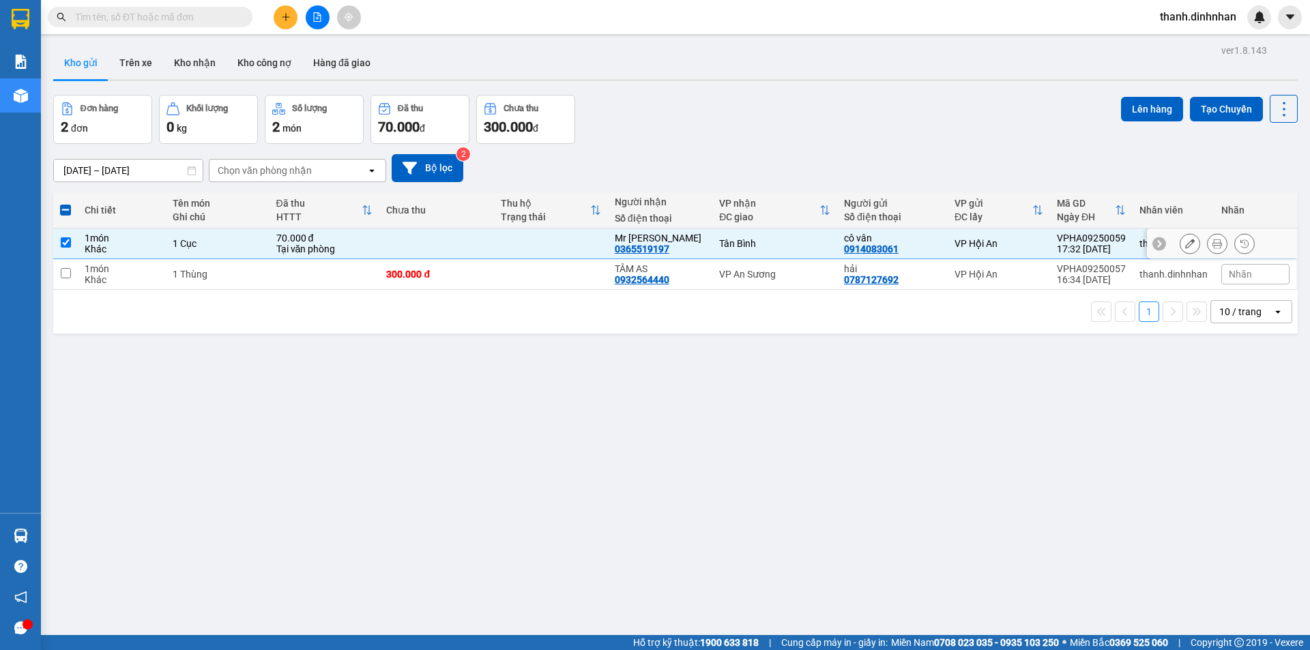
click at [72, 246] on td at bounding box center [65, 244] width 25 height 31
checkbox input "false"
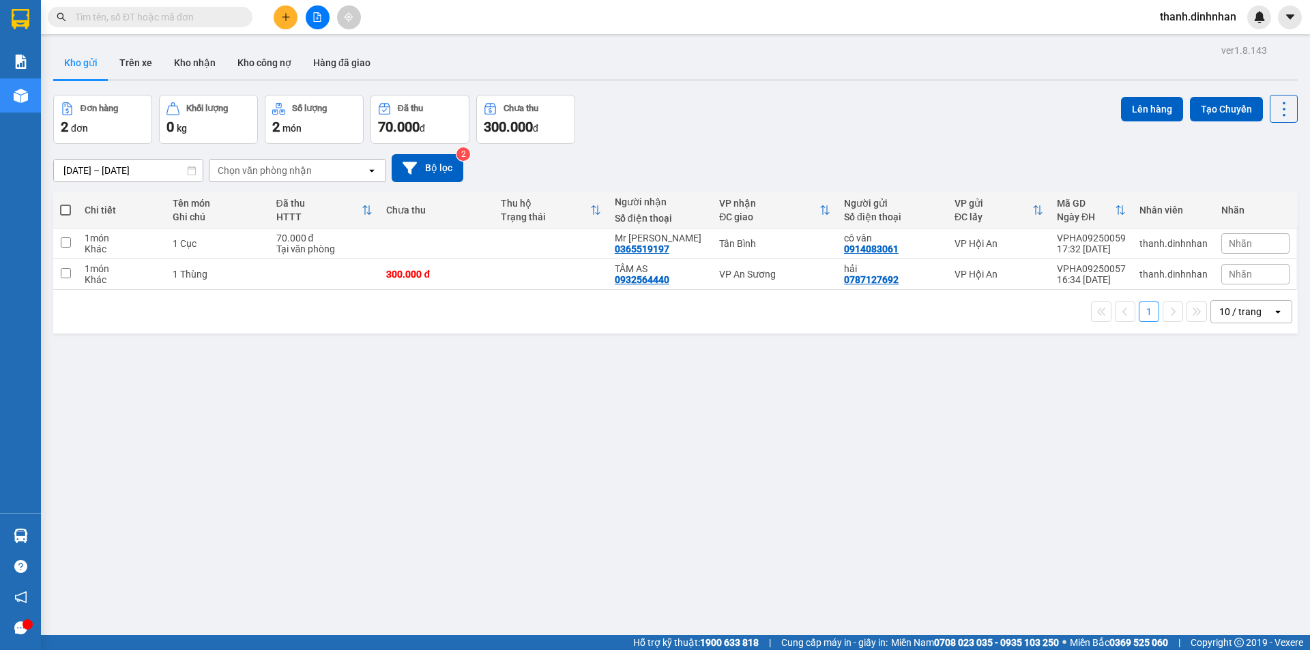
drag, startPoint x: 209, startPoint y: 424, endPoint x: 211, endPoint y: 394, distance: 30.1
click at [208, 424] on div "ver 1.8.143 Kho gửi Trên xe Kho nhận Kho công nợ Hàng đã giao Đơn hàng 2 đơn Kh…" at bounding box center [675, 366] width 1255 height 650
click at [199, 64] on button "Kho nhận" at bounding box center [194, 62] width 63 height 33
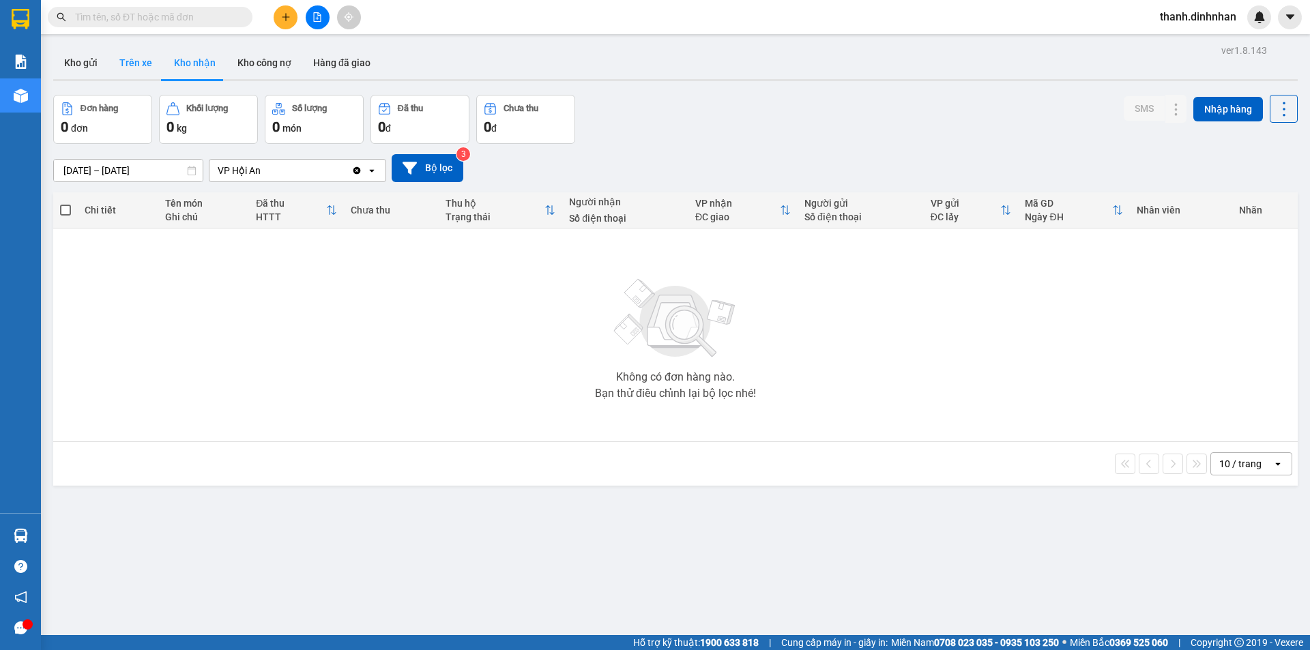
click at [138, 66] on button "Trên xe" at bounding box center [135, 62] width 55 height 33
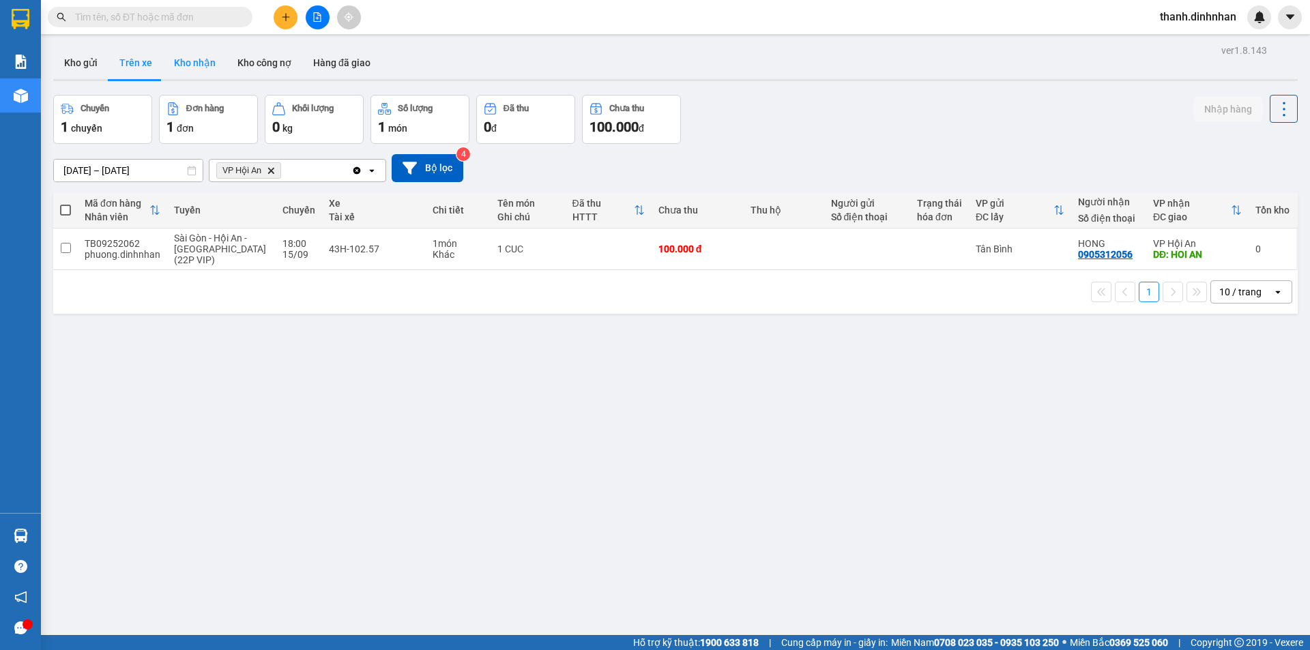
click at [189, 63] on button "Kho nhận" at bounding box center [194, 62] width 63 height 33
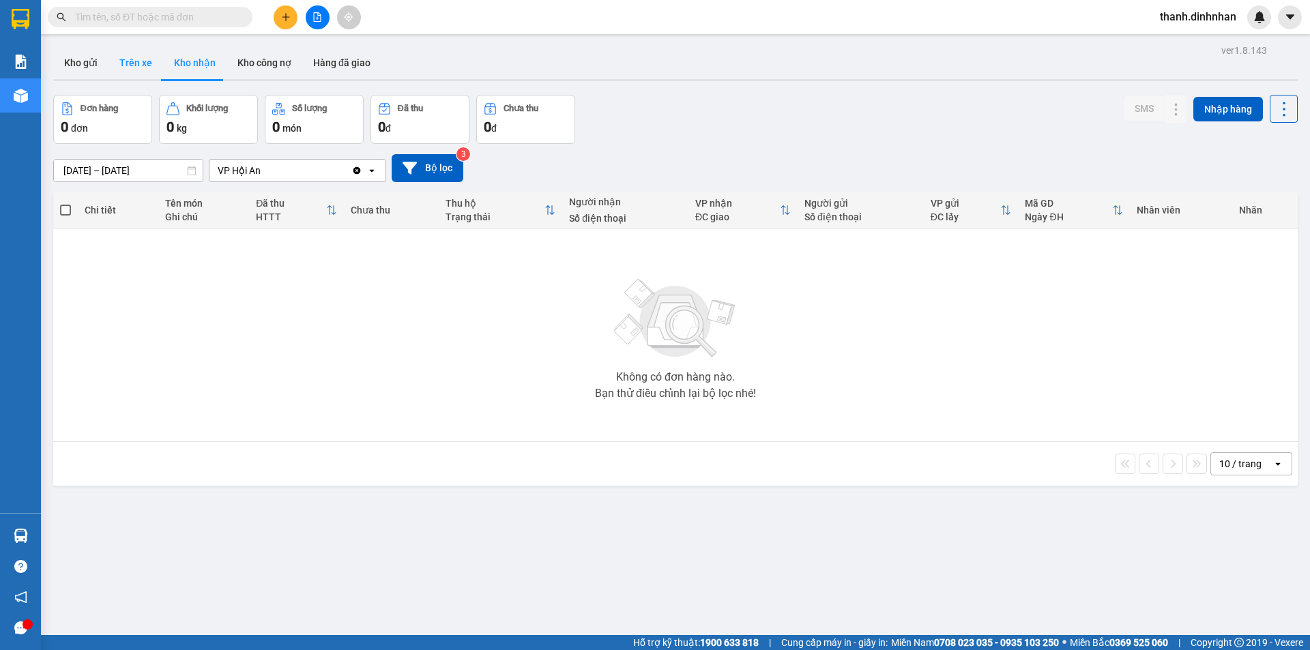
click at [140, 63] on button "Trên xe" at bounding box center [135, 62] width 55 height 33
type input "[DATE] – [DATE]"
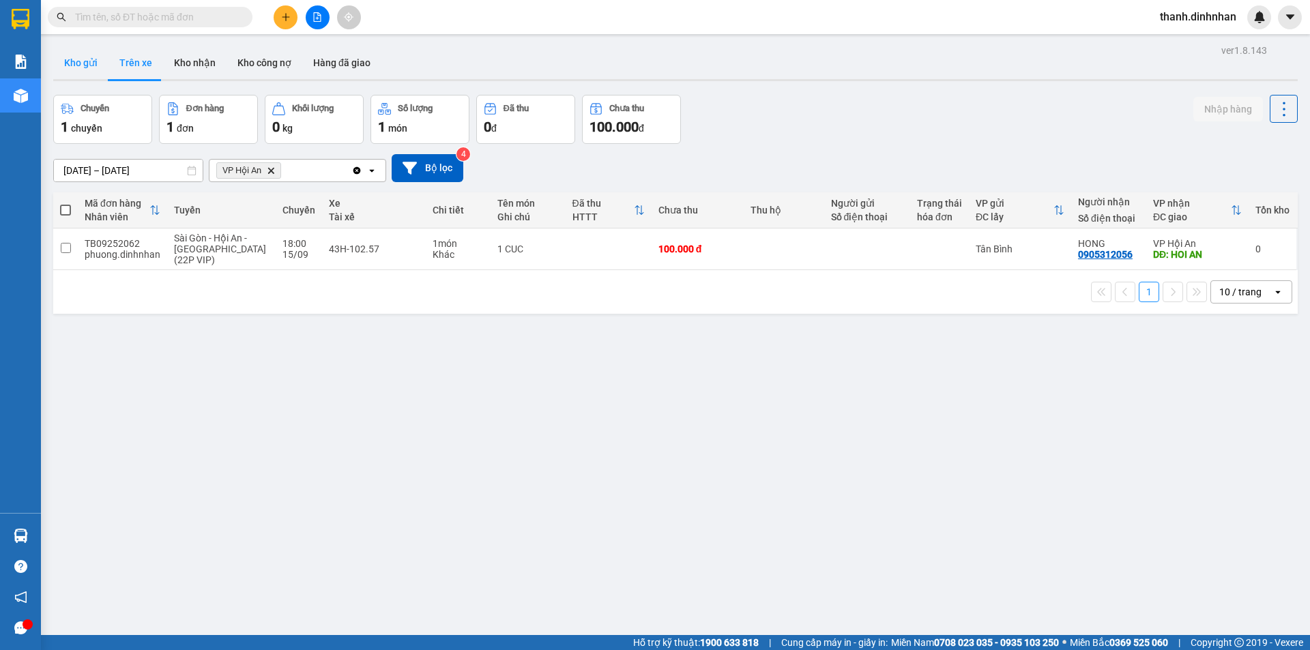
click at [70, 59] on button "Kho gửi" at bounding box center [80, 62] width 55 height 33
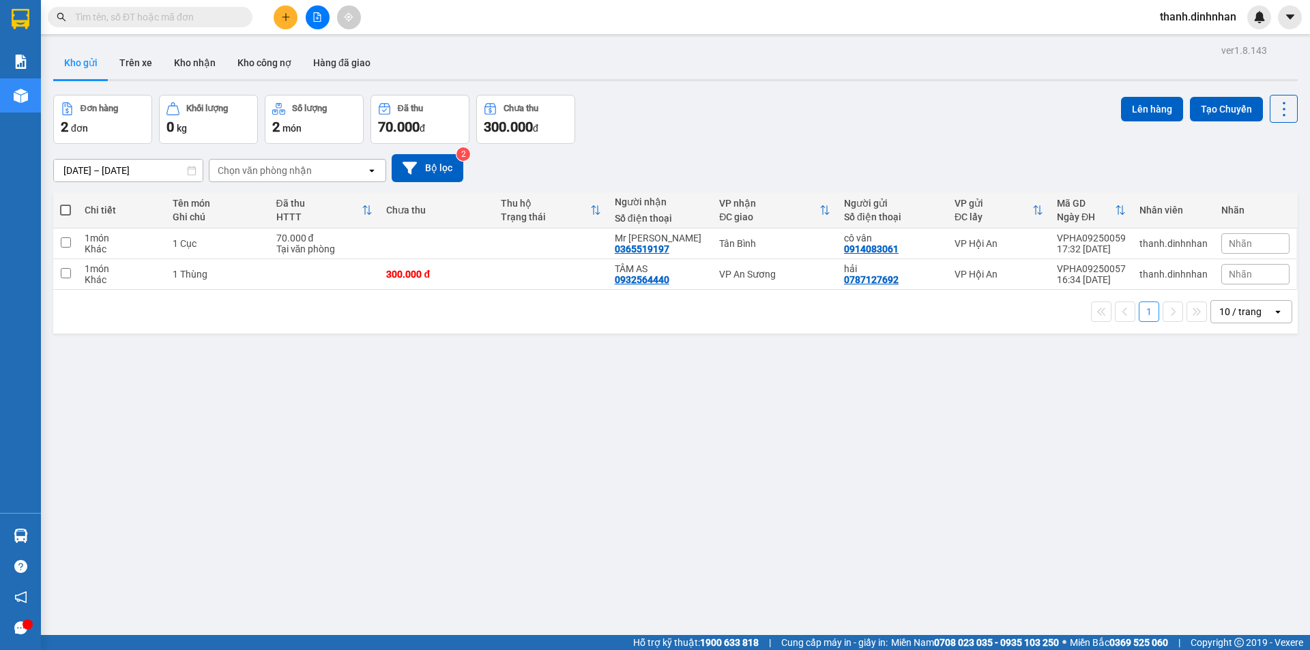
click at [557, 476] on div "ver 1.8.143 Kho gửi Trên xe Kho nhận Kho công nợ Hàng đã giao Đơn hàng 2 đơn Kh…" at bounding box center [675, 366] width 1255 height 650
click at [400, 497] on div "ver 1.8.143 Kho gửi Trên xe Kho nhận Kho công nợ Hàng đã giao Đơn hàng 2 đơn Kh…" at bounding box center [675, 366] width 1255 height 650
click at [68, 245] on input "checkbox" at bounding box center [66, 242] width 10 height 10
checkbox input "true"
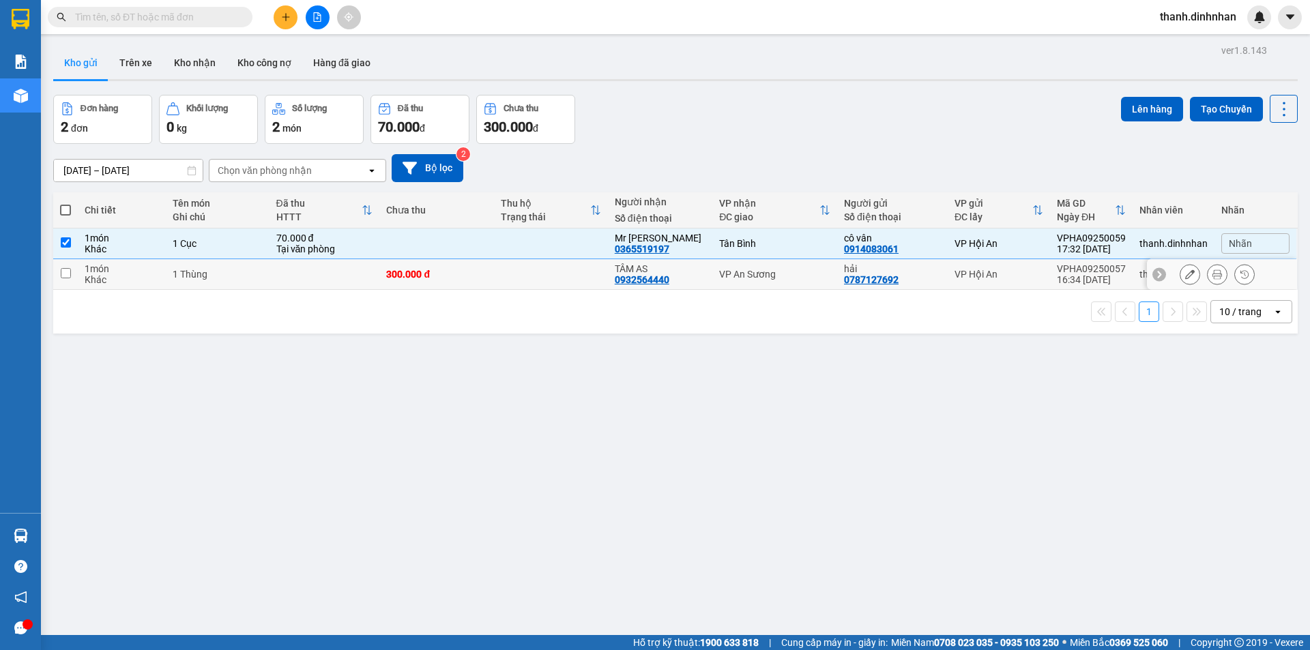
click at [63, 276] on input "checkbox" at bounding box center [66, 273] width 10 height 10
checkbox input "true"
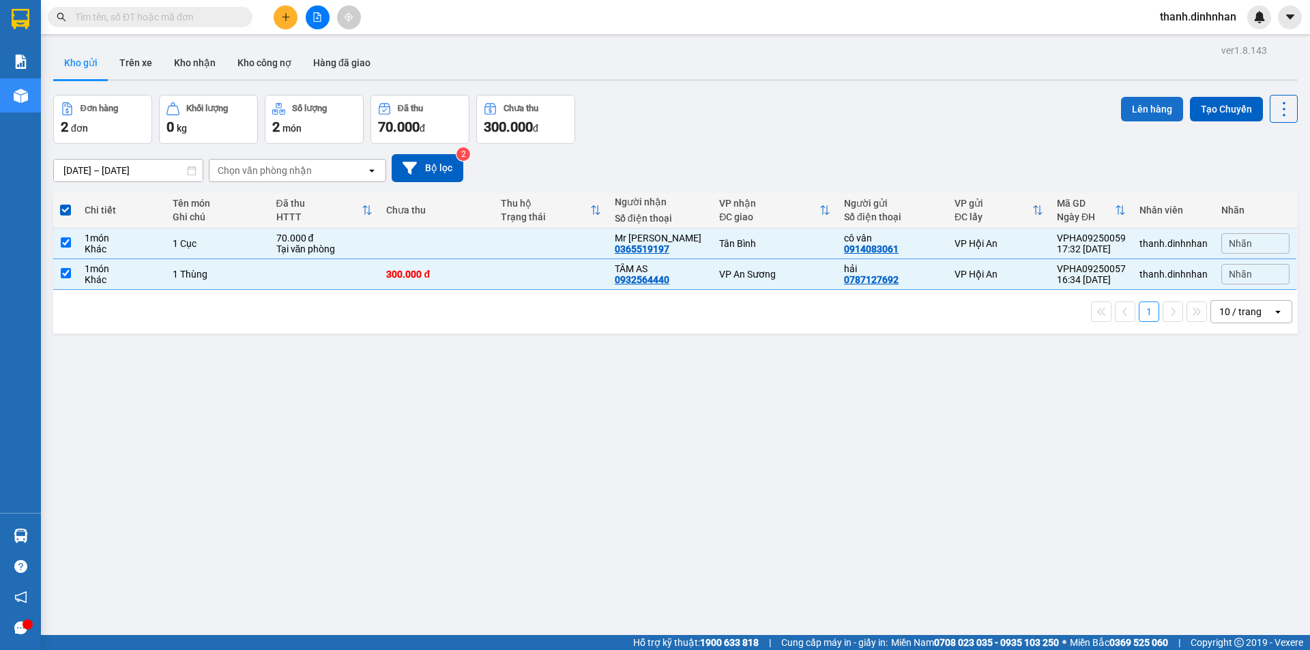
click at [1141, 113] on button "Lên hàng" at bounding box center [1152, 109] width 62 height 25
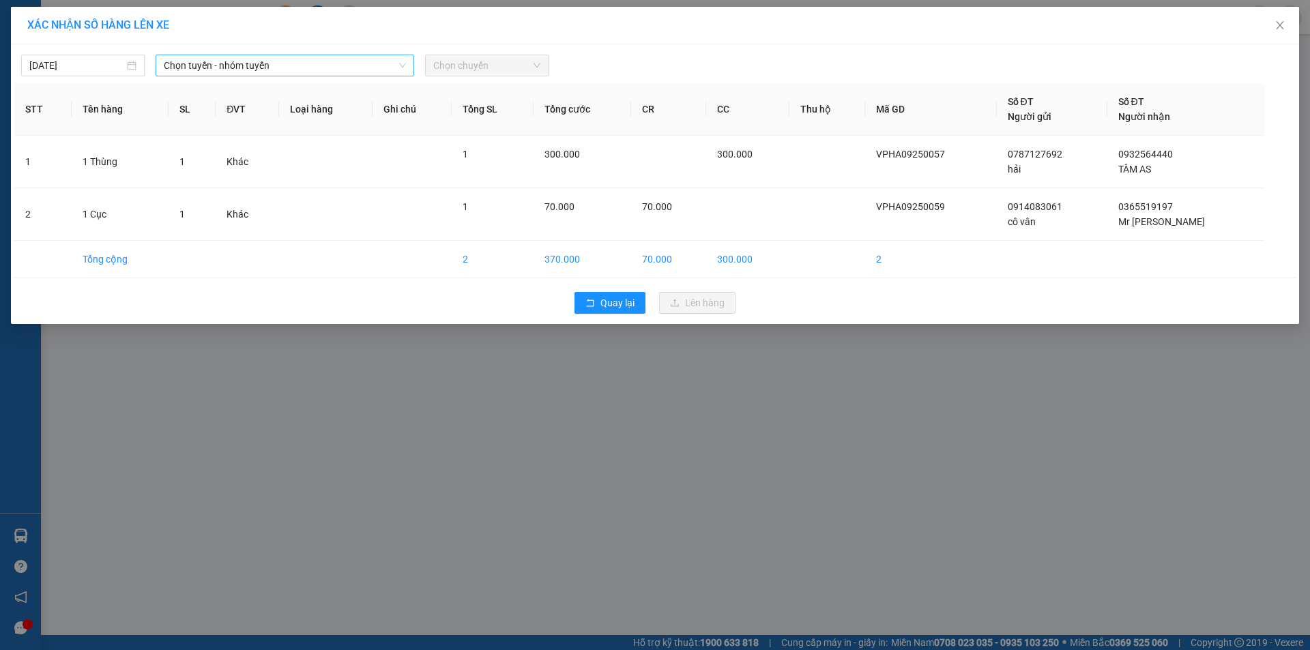
click at [305, 68] on span "Chọn tuyến - nhóm tuyến" at bounding box center [285, 65] width 242 height 20
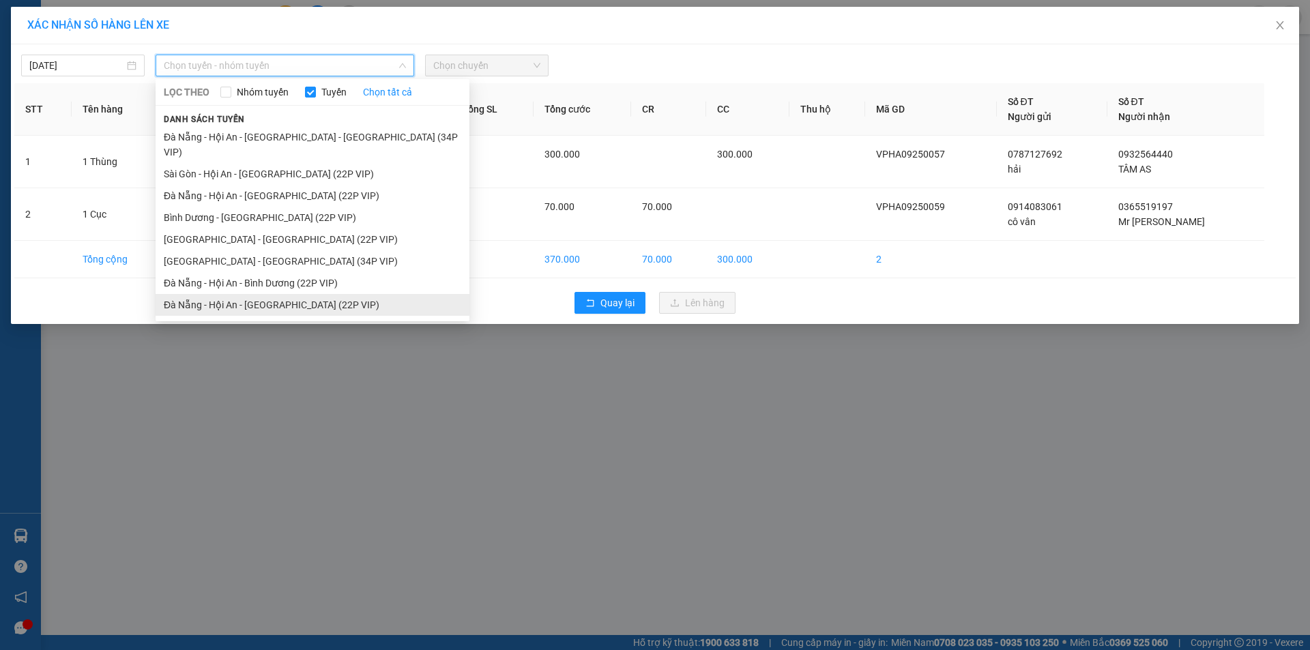
click at [242, 296] on li "Đà Nẵng - Hội An - [GEOGRAPHIC_DATA] (22P VIP)" at bounding box center [313, 305] width 314 height 22
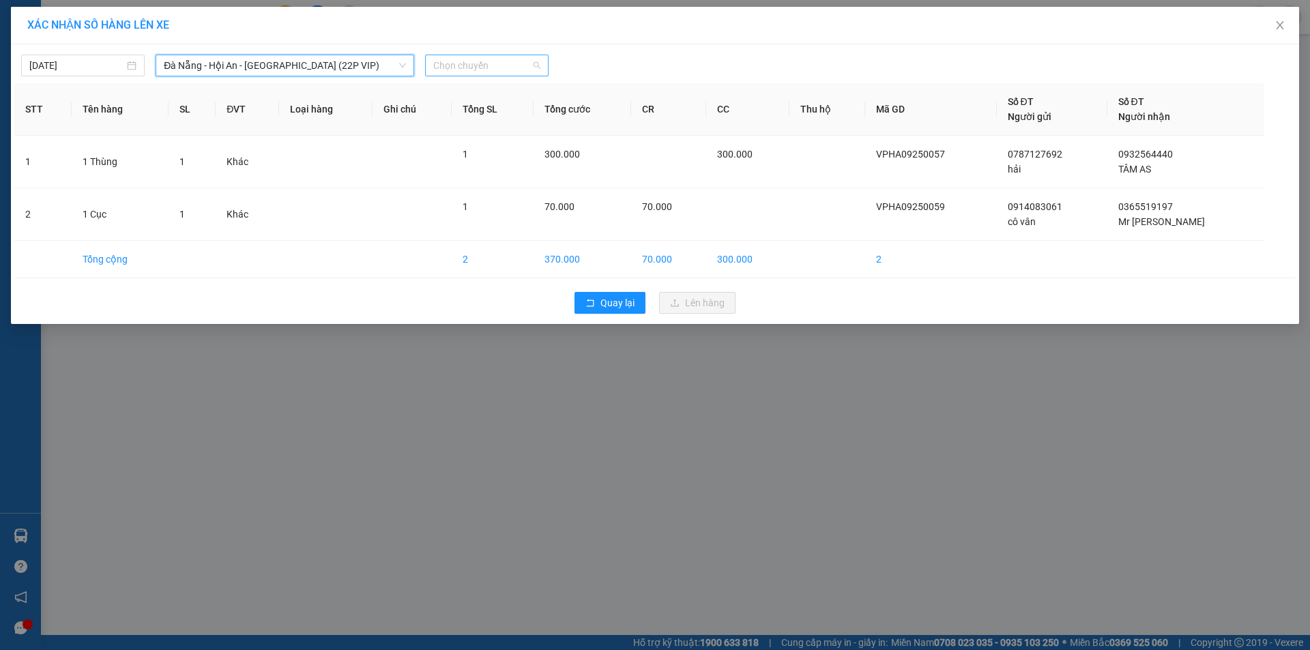
click at [457, 55] on span "Chọn chuyến" at bounding box center [486, 65] width 107 height 20
click at [304, 71] on span "Đà Nẵng - Hội An - [GEOGRAPHIC_DATA] (22P VIP)" at bounding box center [285, 65] width 242 height 20
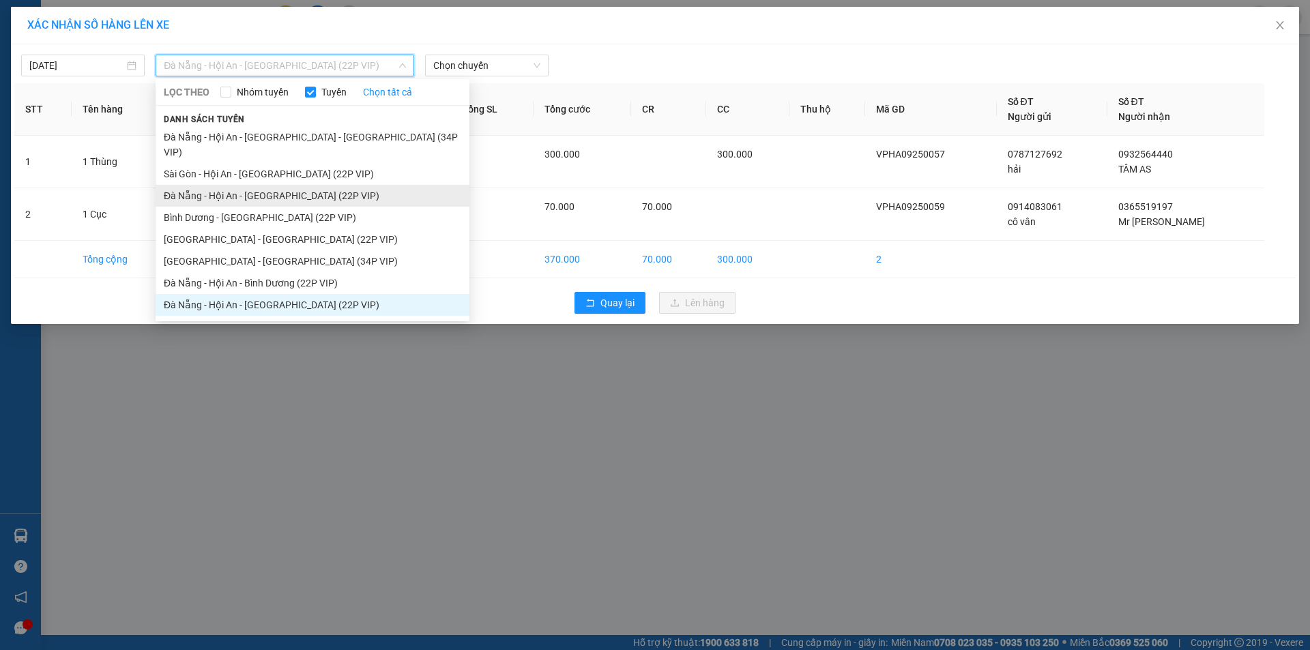
click at [269, 185] on li "Đà Nẵng - Hội An - [GEOGRAPHIC_DATA] (22P VIP)" at bounding box center [313, 196] width 314 height 22
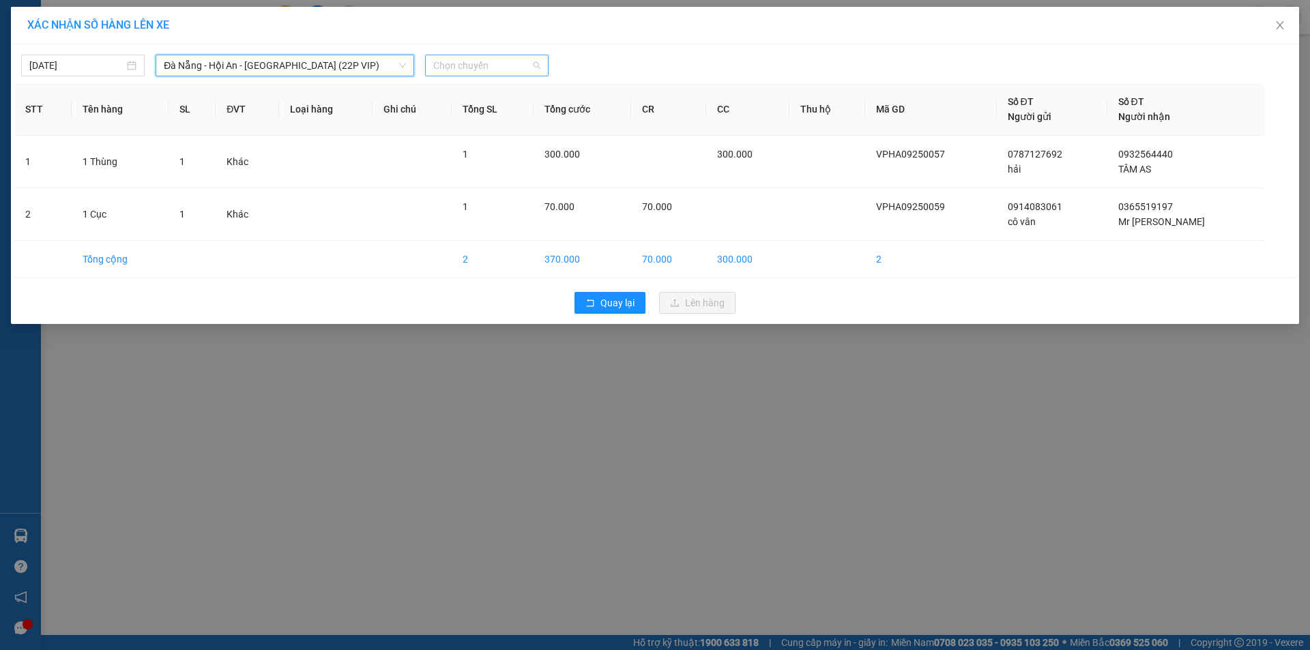
click at [473, 65] on span "Chọn chuyến" at bounding box center [486, 65] width 107 height 20
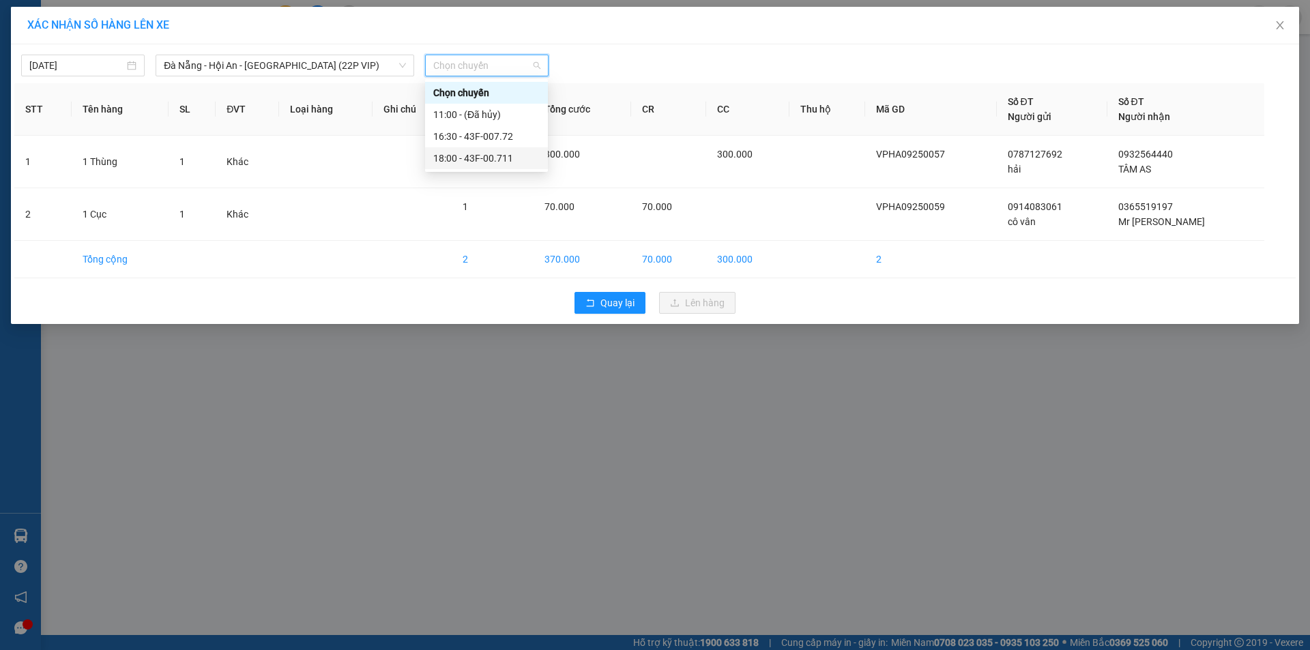
click at [491, 161] on div "18:00 - 43F-00.711" at bounding box center [486, 158] width 106 height 15
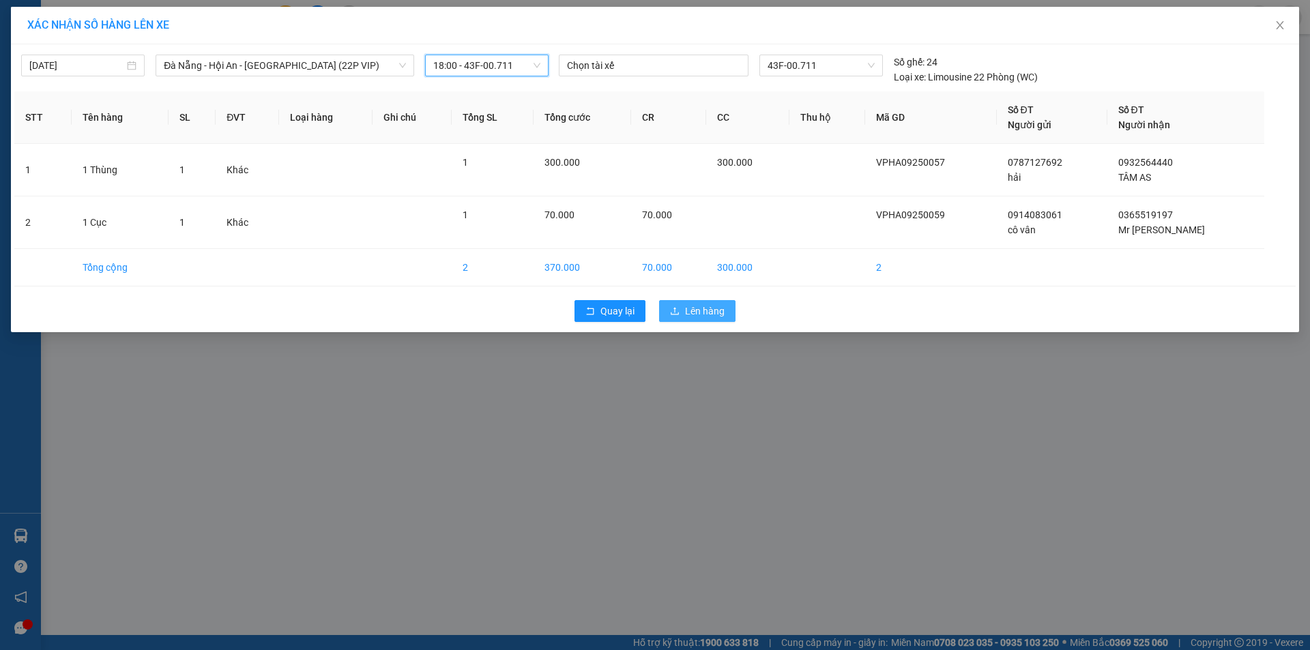
click at [698, 312] on span "Lên hàng" at bounding box center [705, 311] width 40 height 15
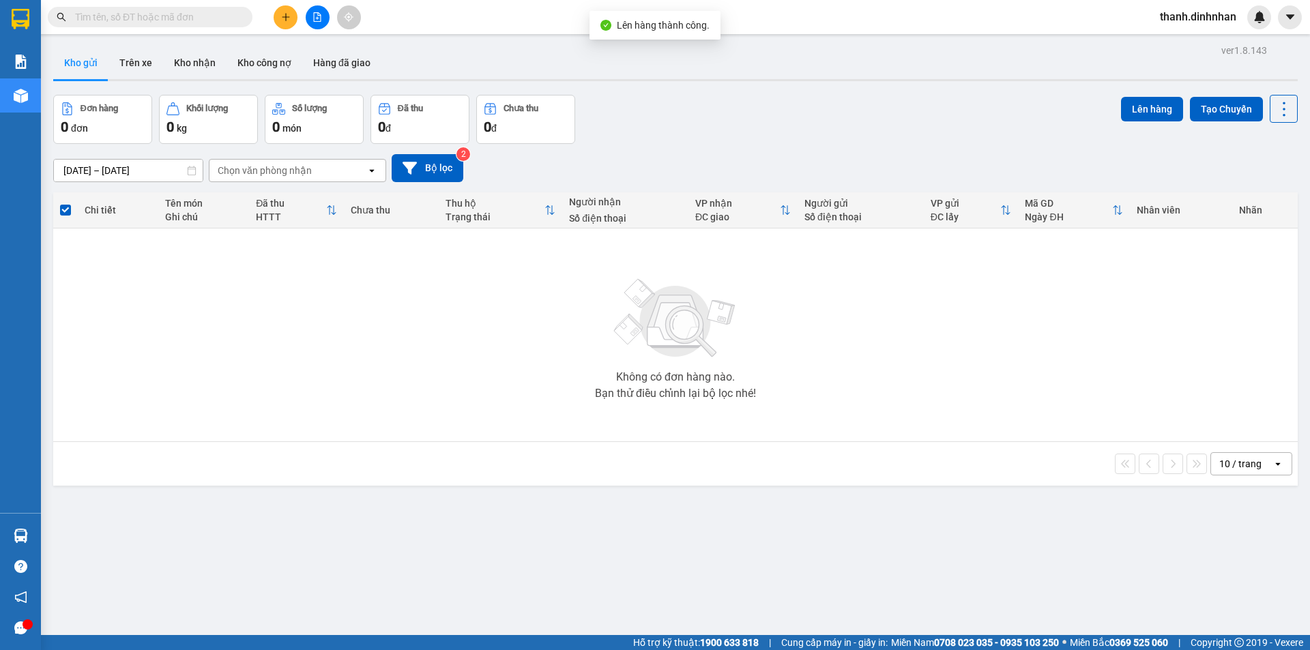
drag, startPoint x: 536, startPoint y: 512, endPoint x: 535, endPoint y: 486, distance: 25.9
click at [534, 510] on div "ver 1.8.143 Kho gửi Trên xe Kho nhận Kho công nợ Hàng đã giao Đơn hàng 0 đơn Kh…" at bounding box center [675, 366] width 1255 height 650
click at [119, 67] on button "Trên xe" at bounding box center [135, 62] width 55 height 33
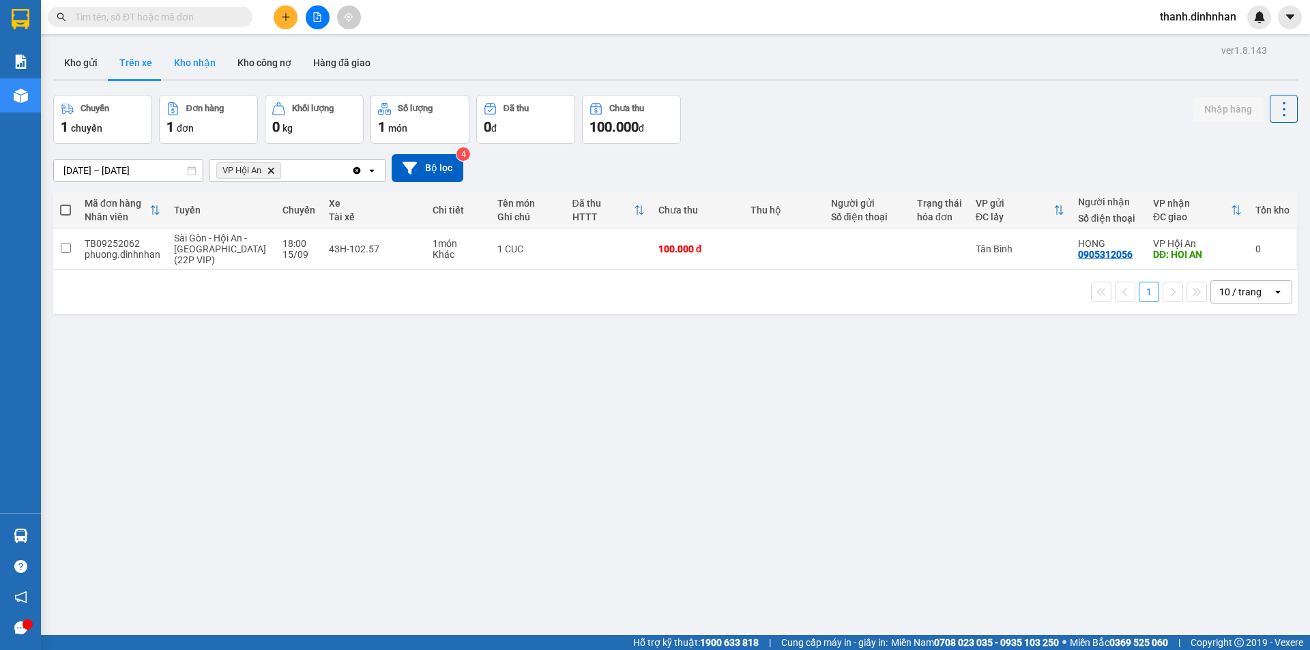
click at [205, 59] on button "Kho nhận" at bounding box center [194, 62] width 63 height 33
type input "[DATE] – [DATE]"
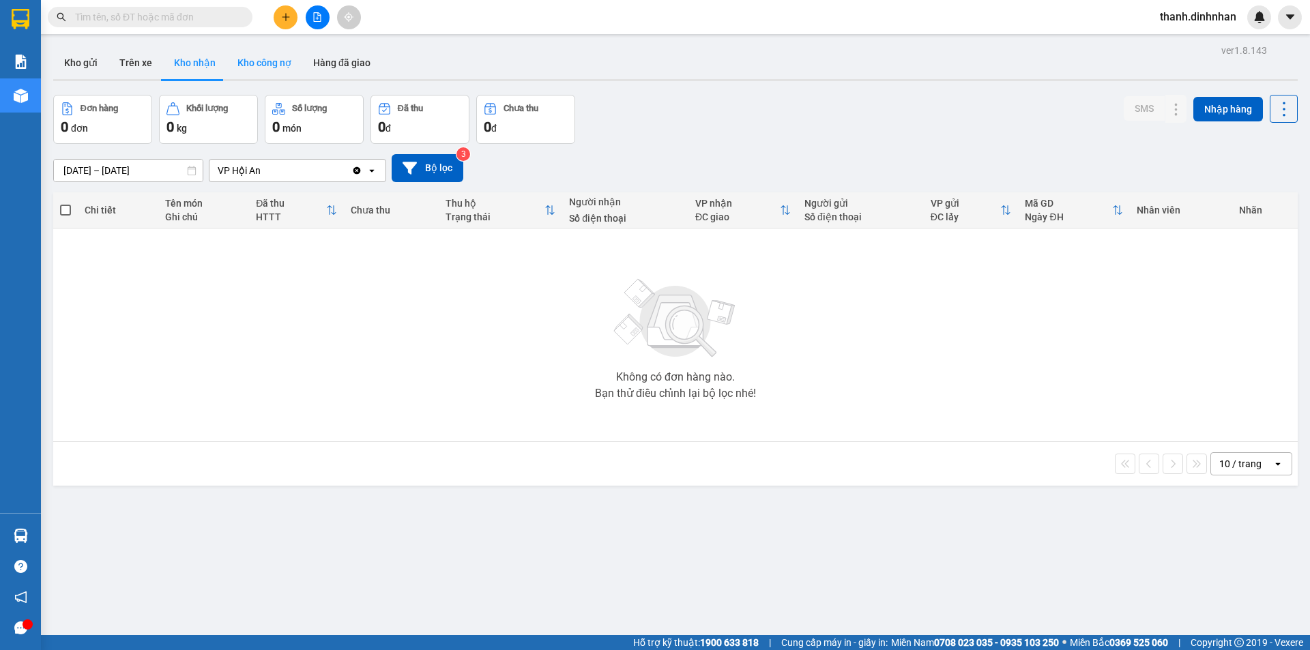
click at [246, 59] on button "Kho công nợ" at bounding box center [265, 62] width 76 height 33
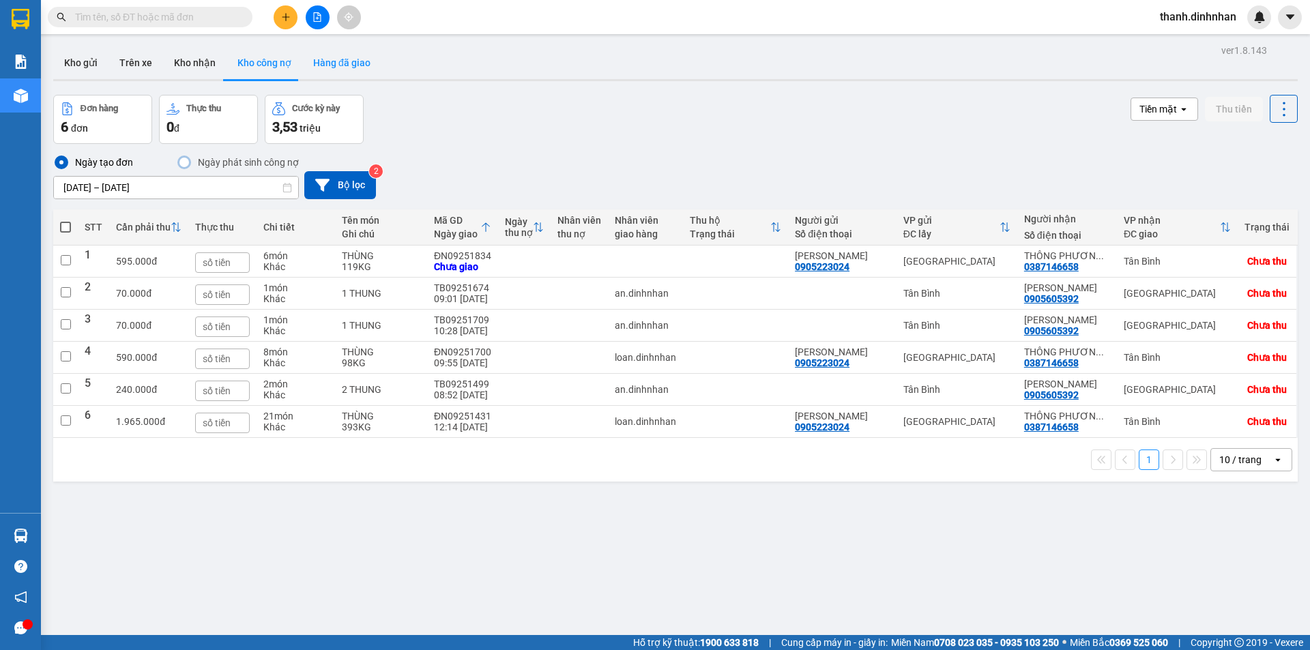
click at [339, 64] on button "Hàng đã giao" at bounding box center [341, 62] width 79 height 33
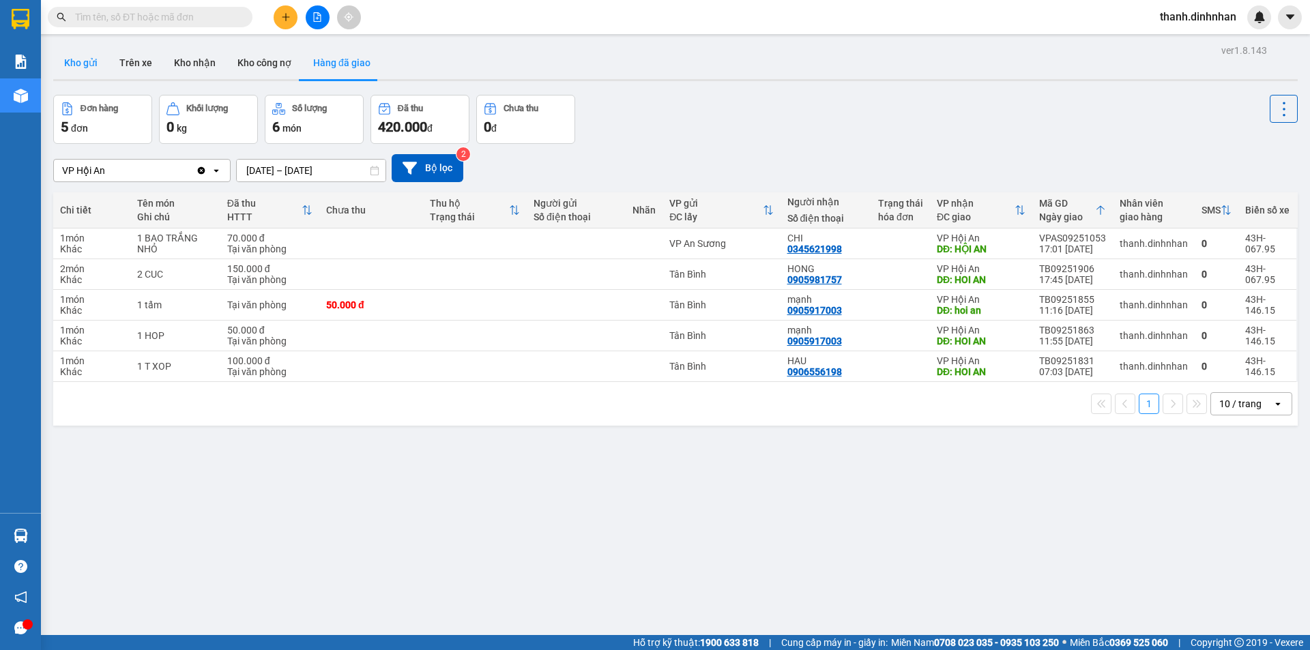
click at [78, 65] on button "Kho gửi" at bounding box center [80, 62] width 55 height 33
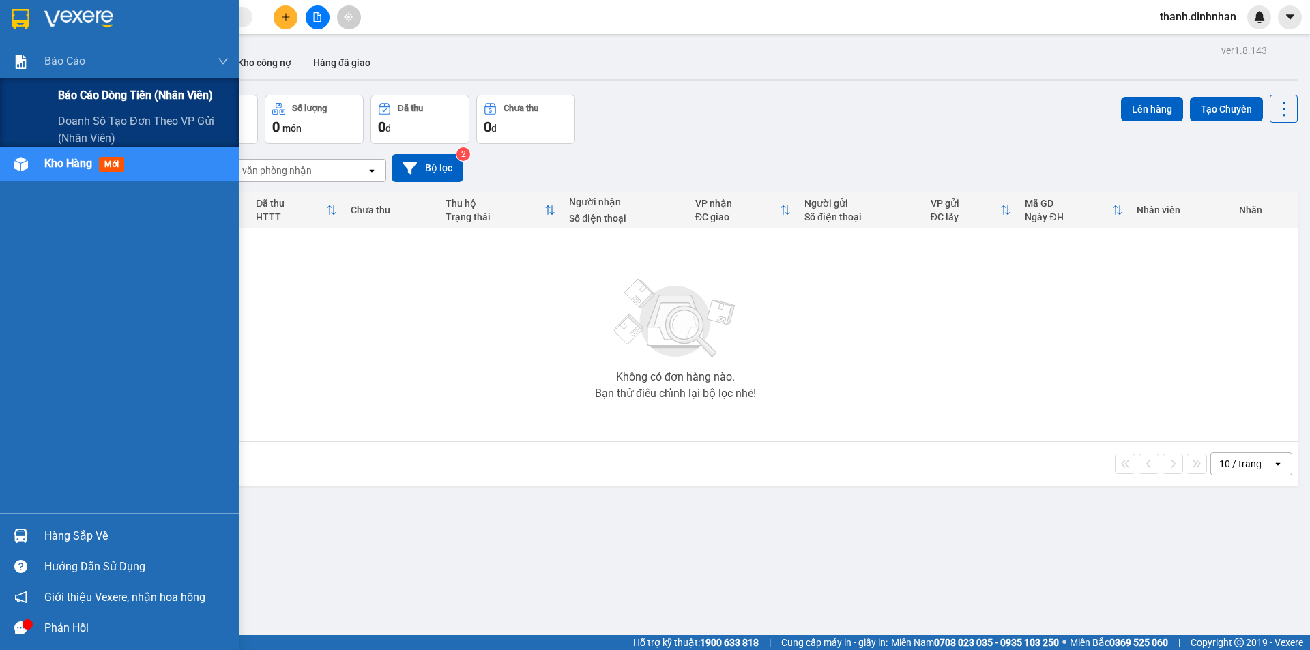
drag, startPoint x: 68, startPoint y: 96, endPoint x: 91, endPoint y: 101, distance: 23.7
click at [68, 96] on span "Báo cáo dòng tiền (nhân viên)" at bounding box center [135, 95] width 155 height 17
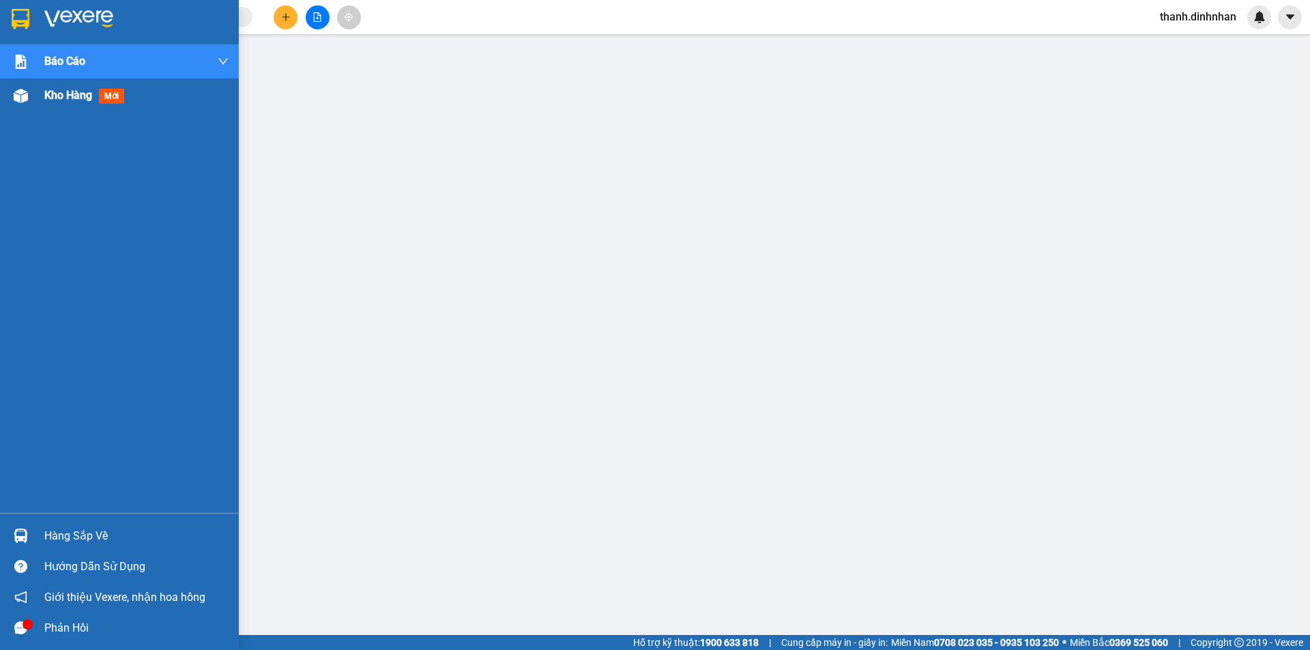
click at [59, 102] on div "Kho hàng mới" at bounding box center [86, 95] width 85 height 17
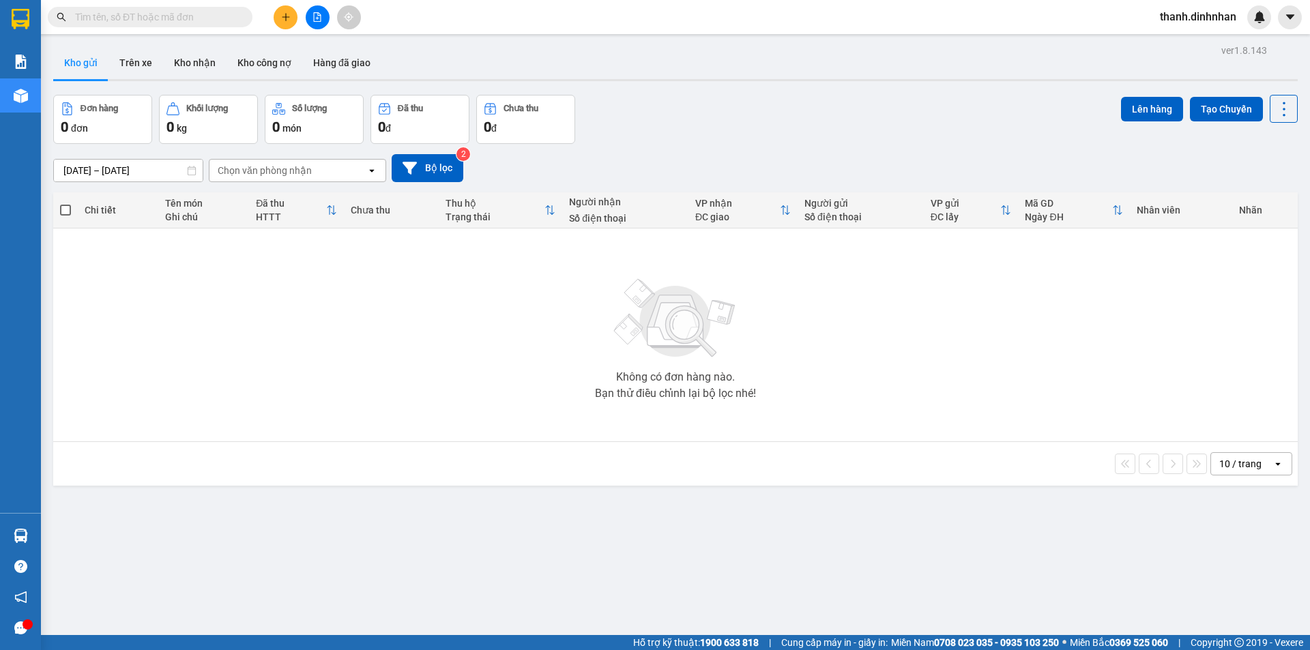
click at [90, 63] on button "Kho gửi" at bounding box center [80, 62] width 55 height 33
